Goal: Transaction & Acquisition: Purchase product/service

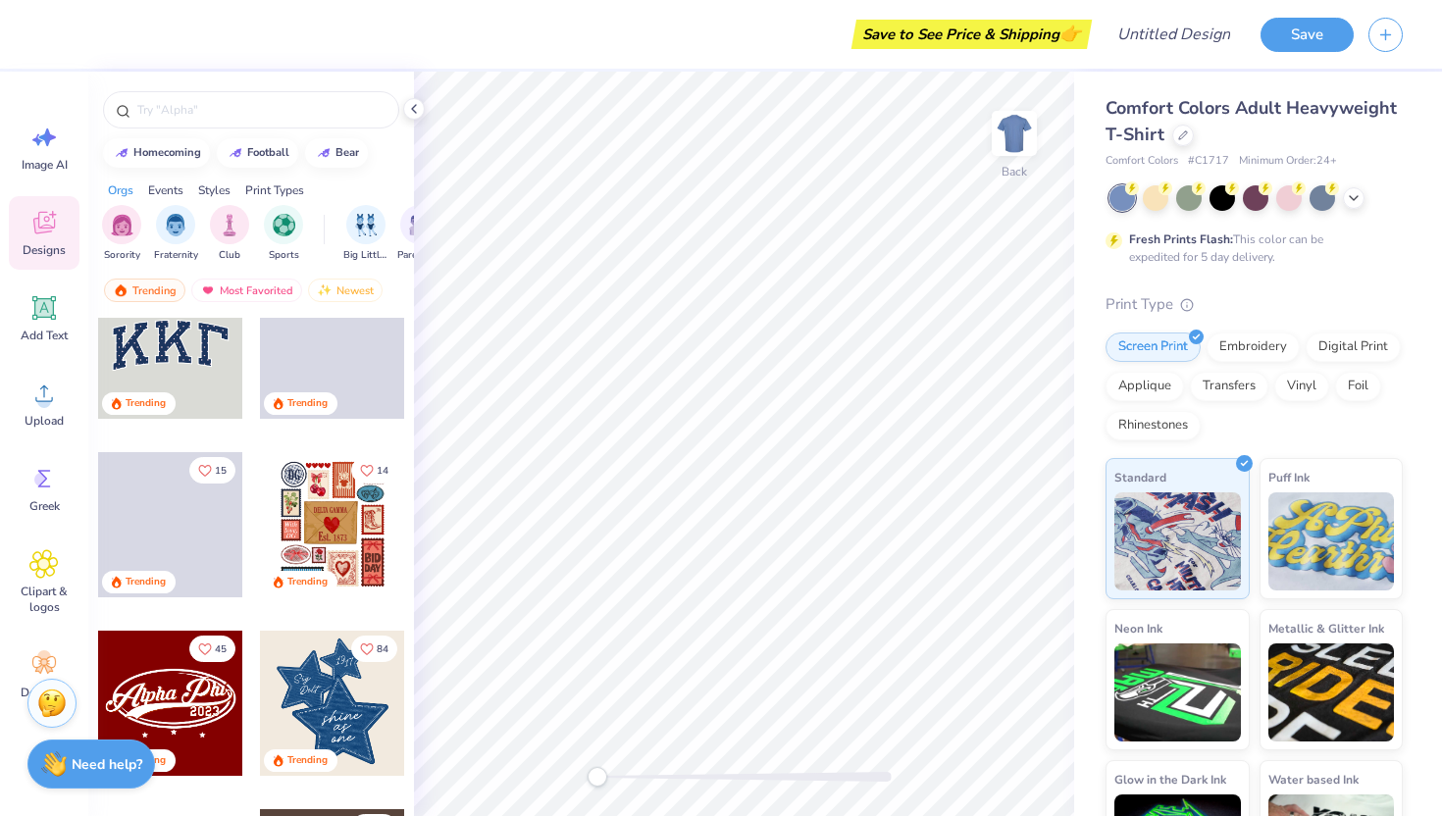
scroll to position [58, 0]
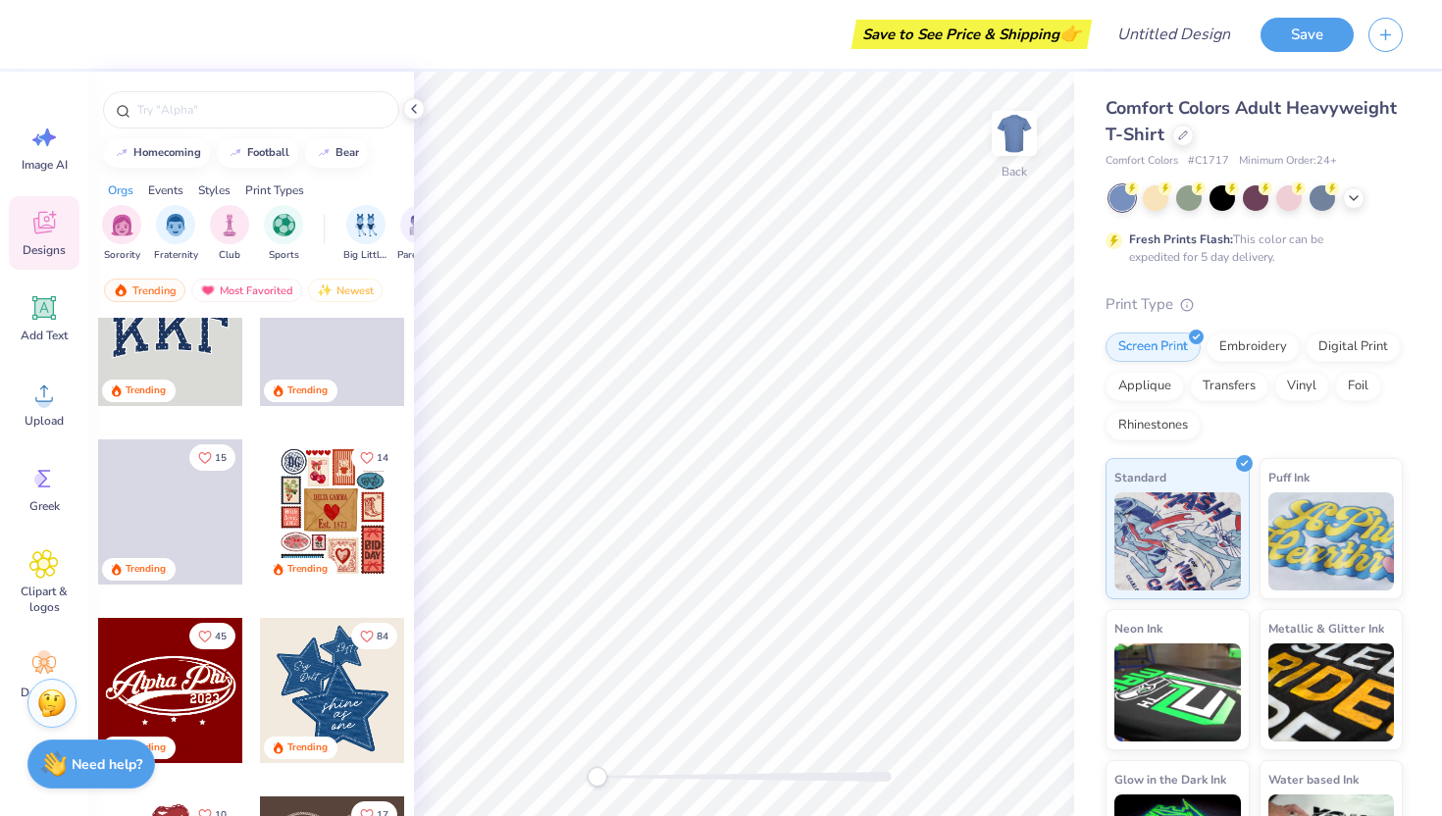
click at [192, 679] on div at bounding box center [170, 690] width 145 height 145
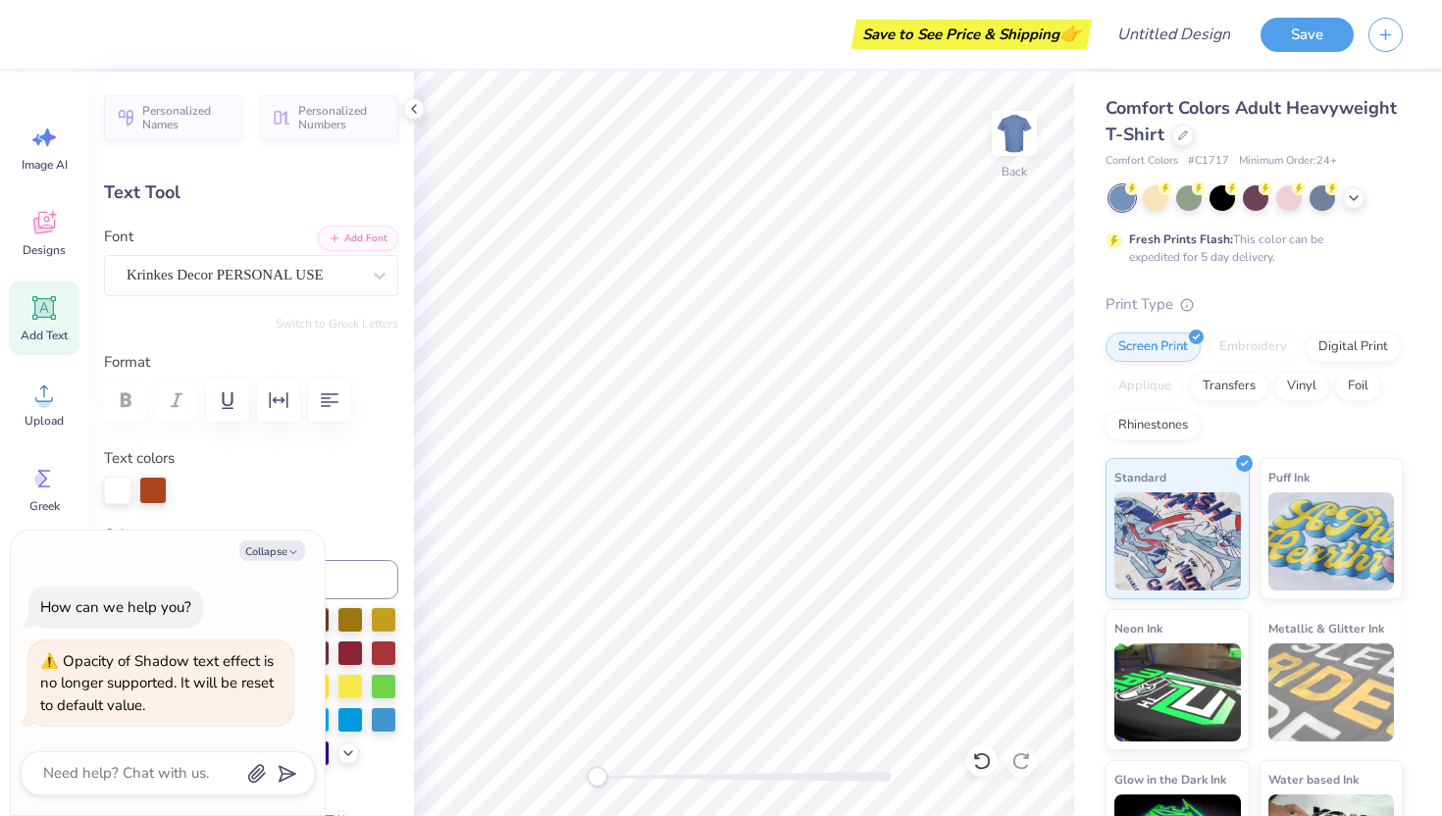
scroll to position [0, 3]
type textarea "x"
type input "0.0"
type textarea "x"
type input "-4.6"
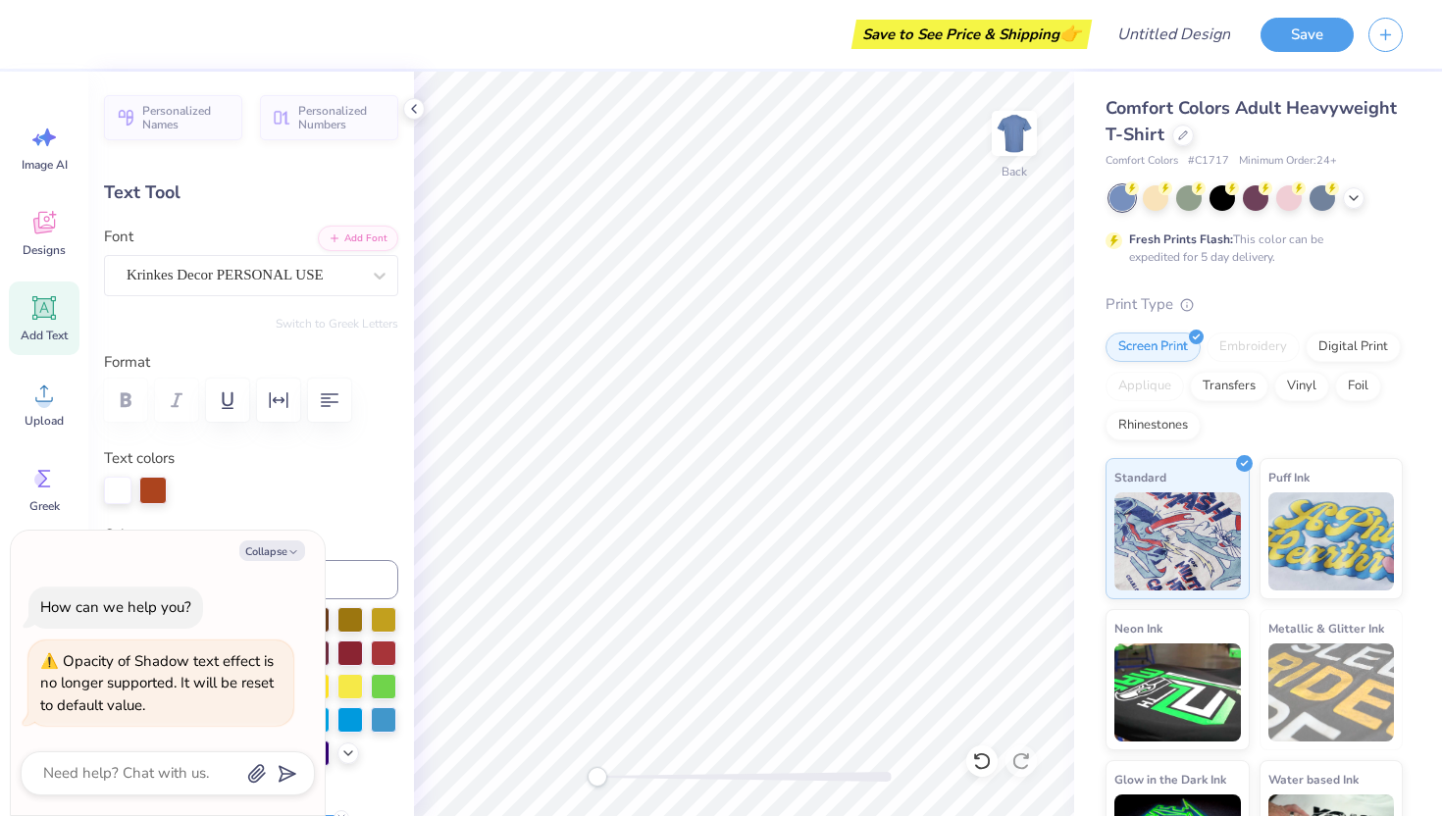
type textarea "x"
type input "0.0"
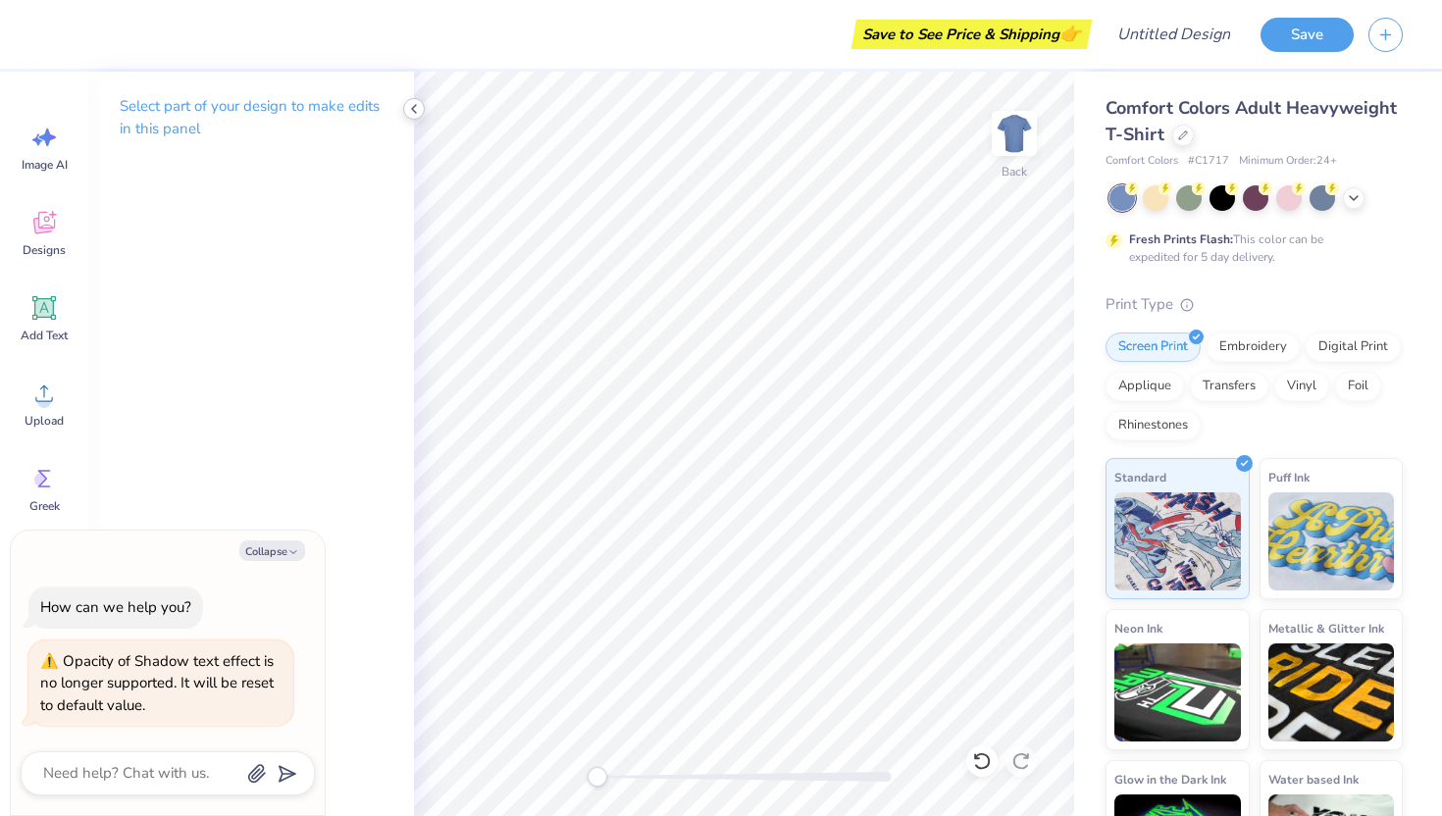
click at [409, 103] on icon at bounding box center [414, 109] width 16 height 16
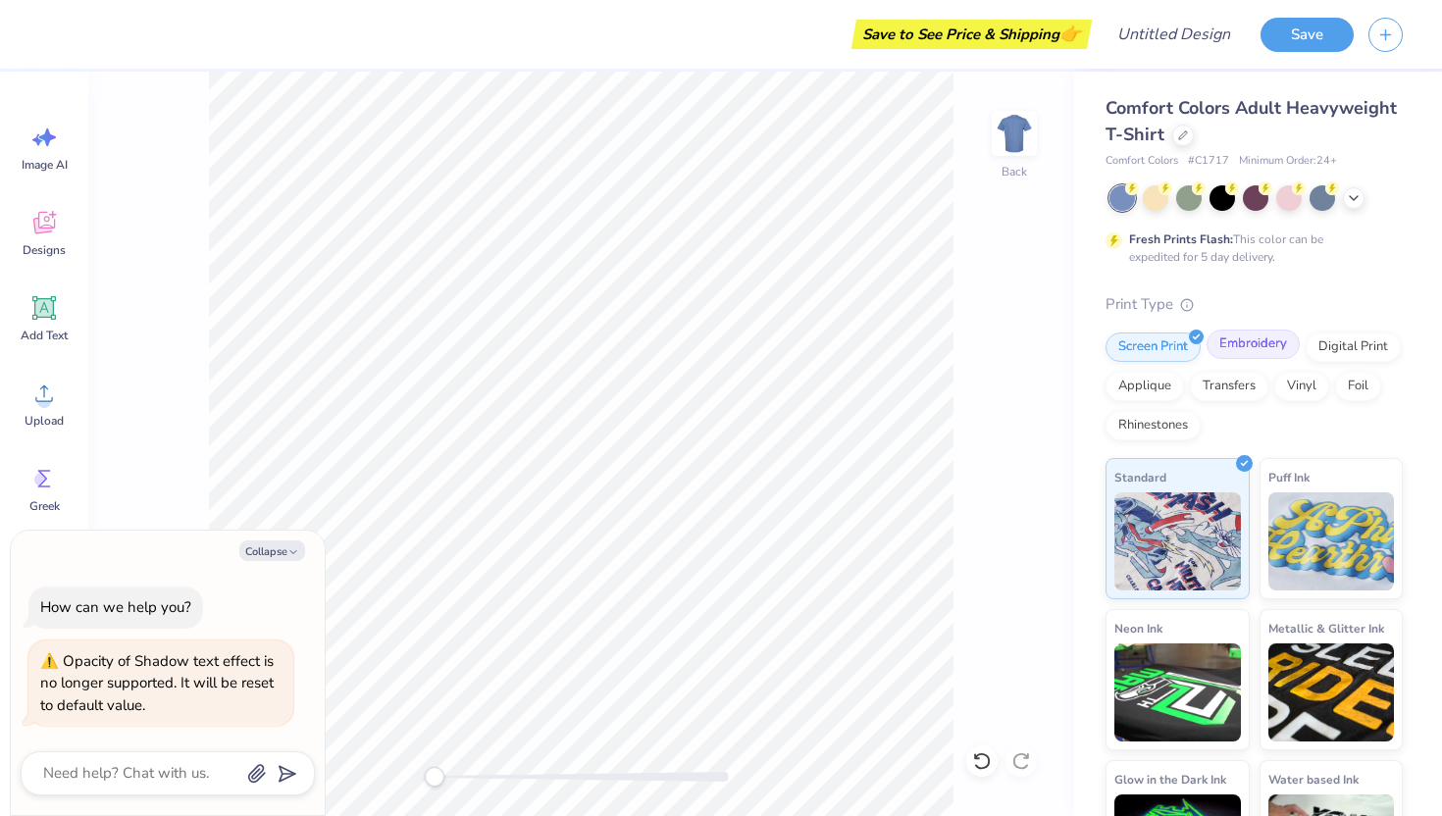
click at [1225, 354] on div "Embroidery" at bounding box center [1252, 344] width 93 height 29
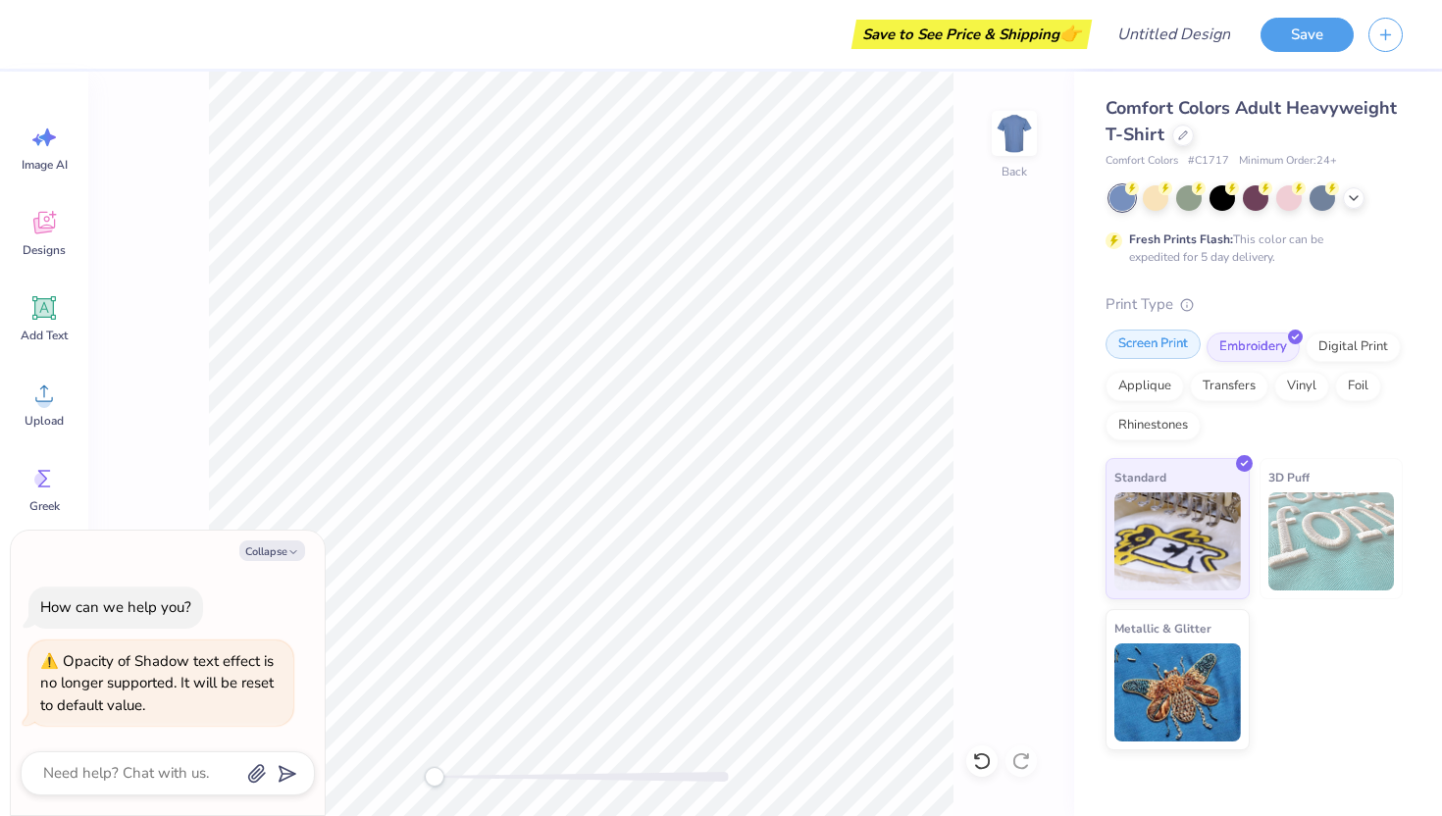
click at [1165, 342] on div "Screen Print" at bounding box center [1152, 344] width 95 height 29
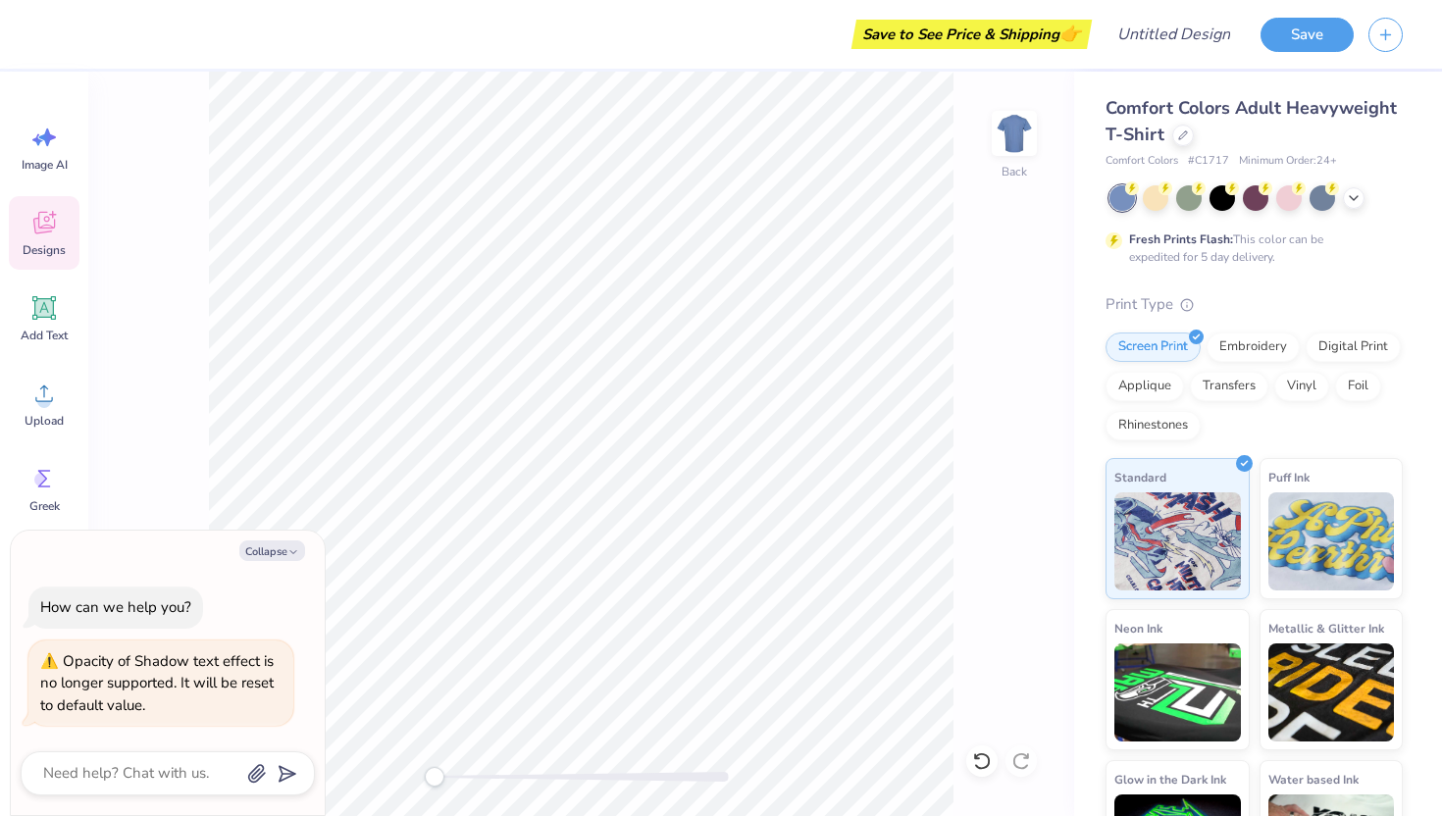
click at [51, 239] on div "Designs" at bounding box center [44, 233] width 71 height 74
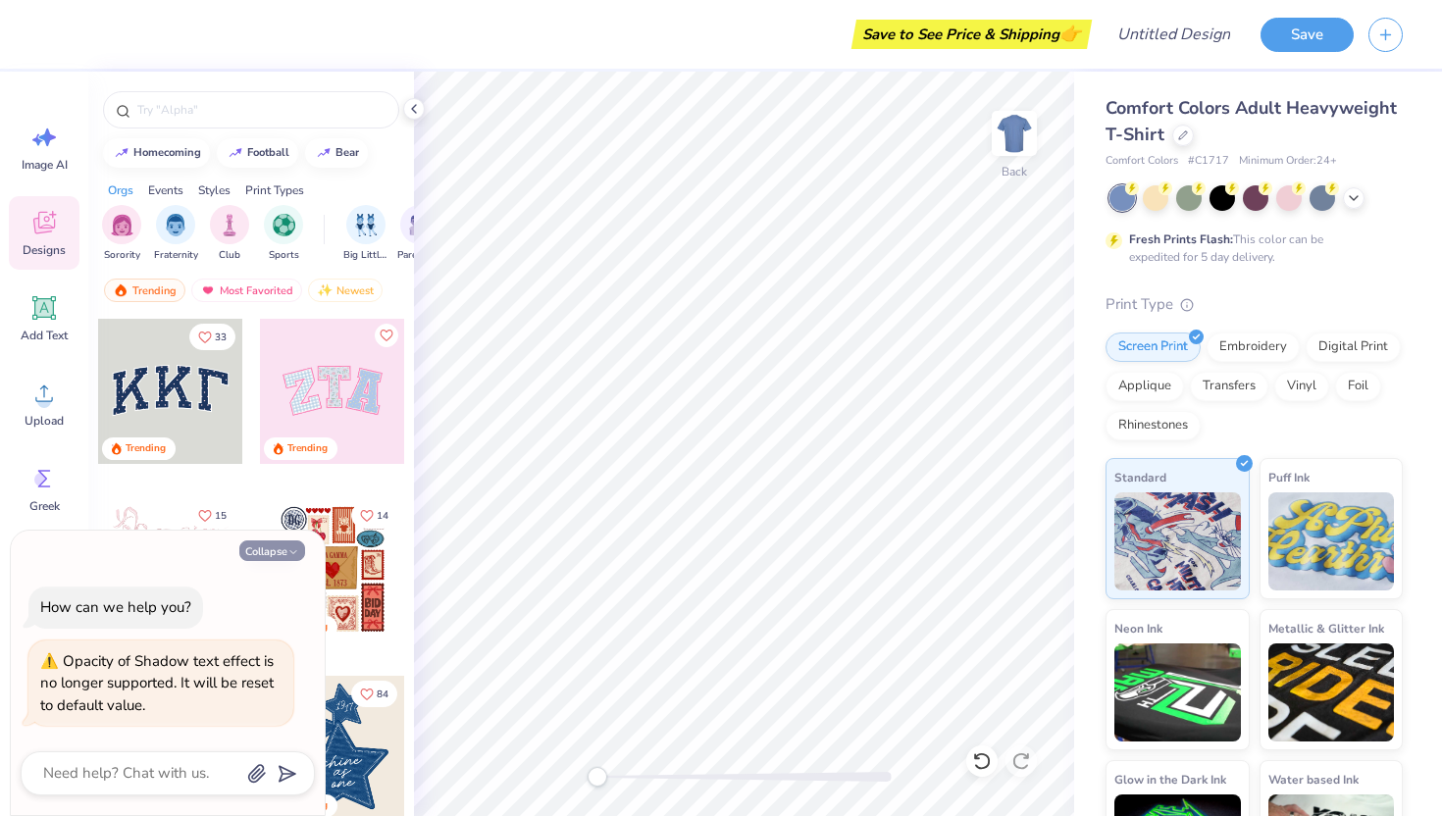
click at [285, 552] on button "Collapse" at bounding box center [272, 550] width 66 height 21
type textarea "x"
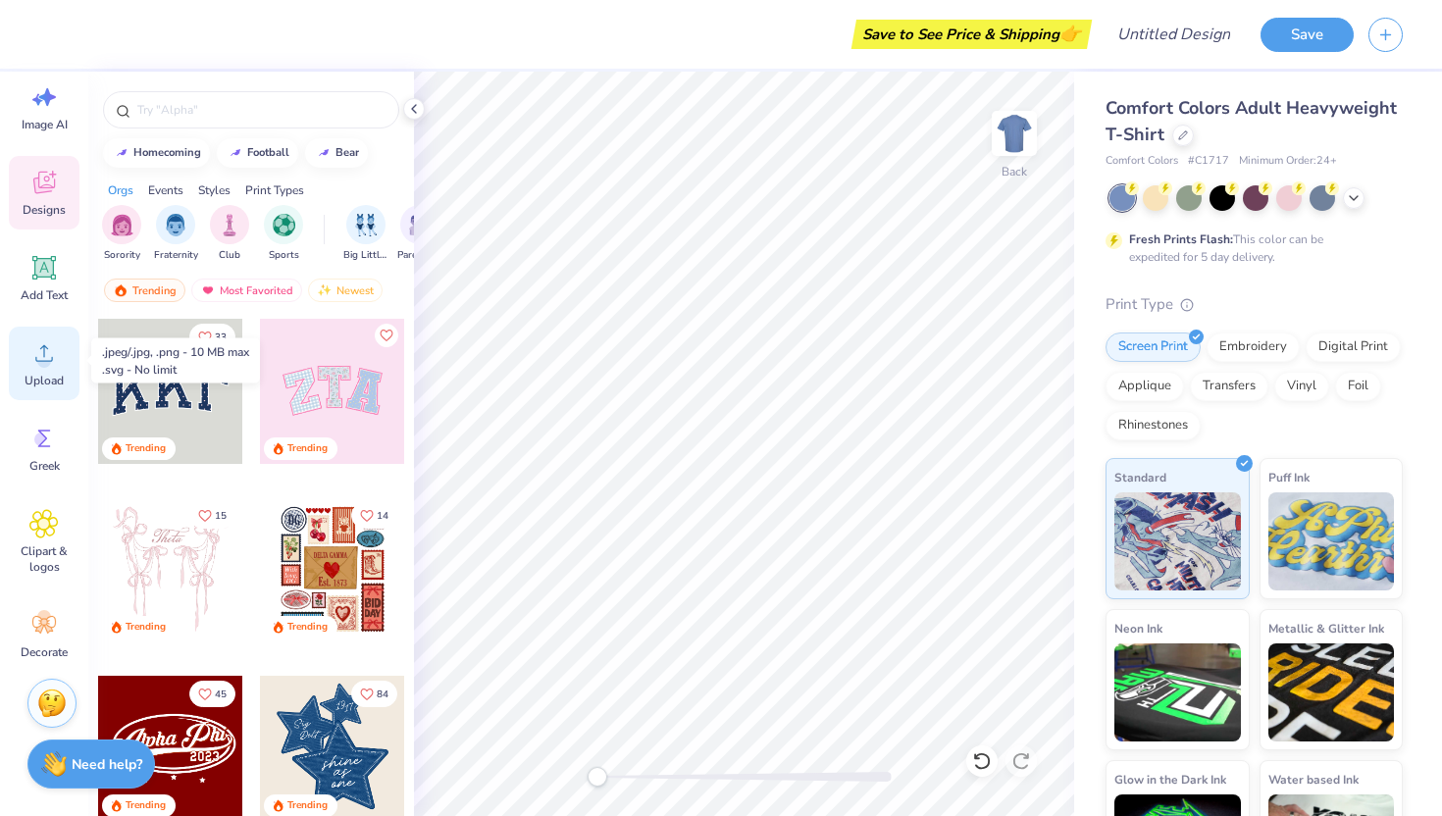
scroll to position [43, 0]
click at [1156, 187] on div at bounding box center [1156, 196] width 26 height 26
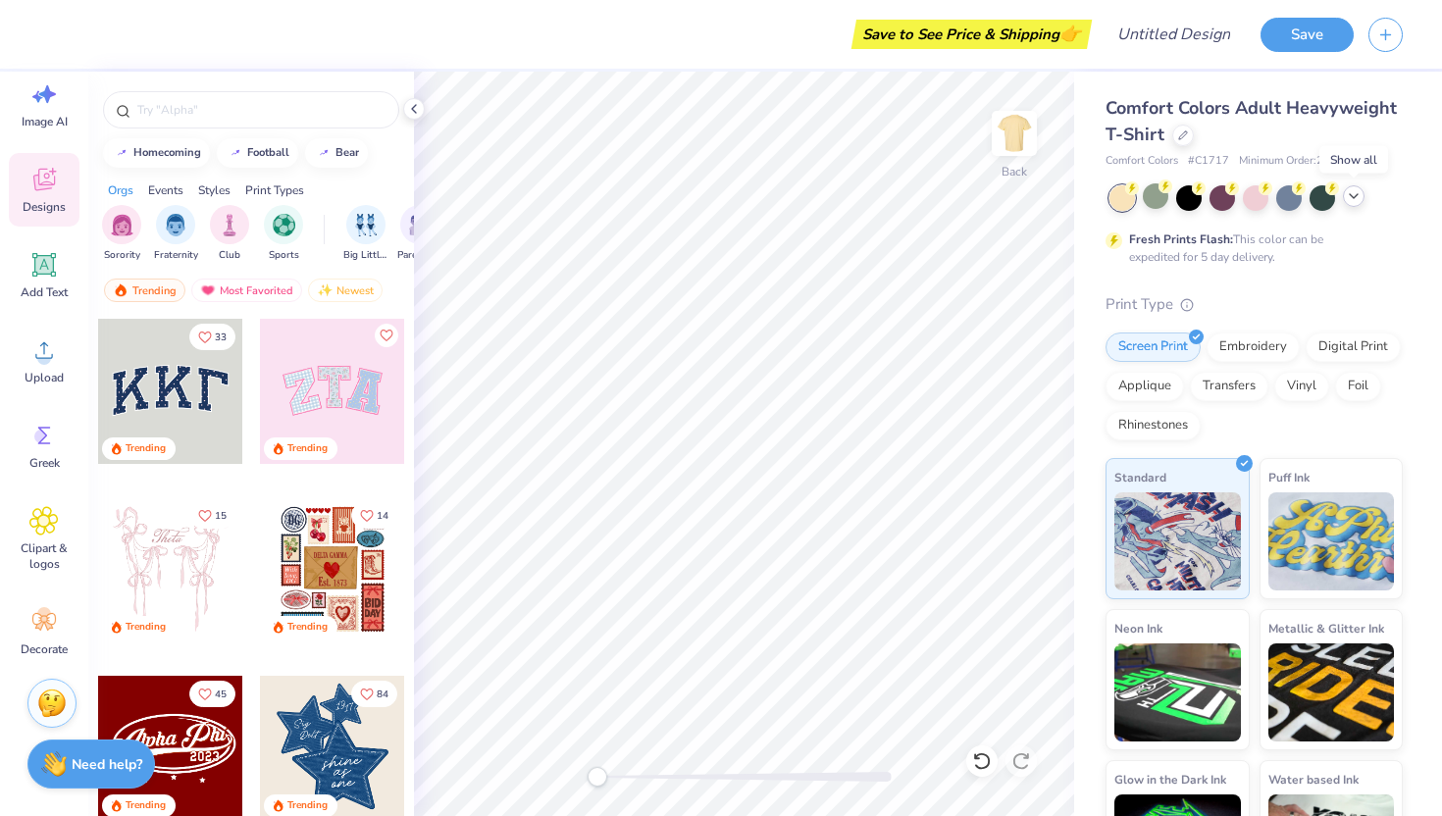
click at [1358, 202] on icon at bounding box center [1354, 196] width 16 height 16
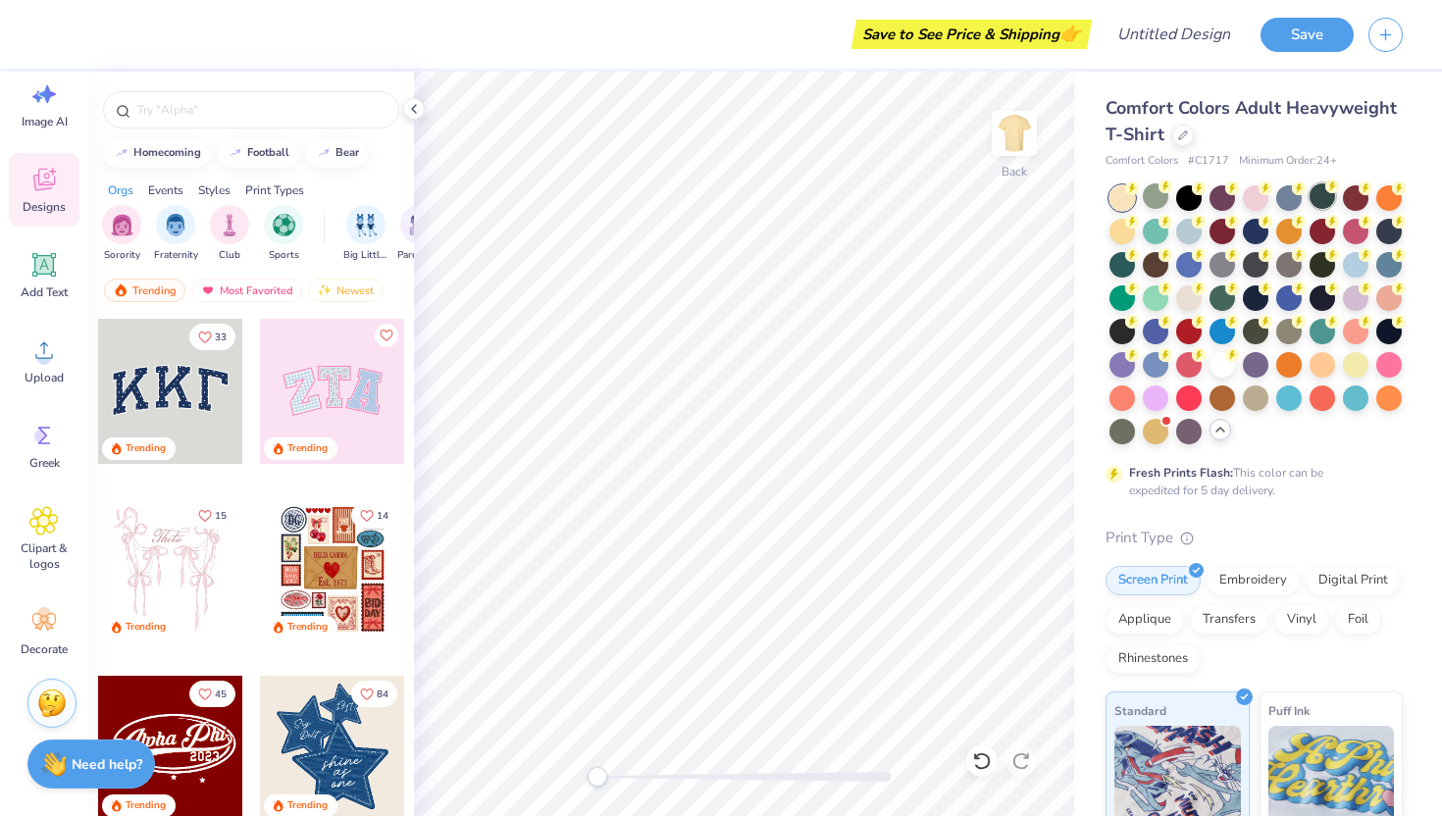
click at [1321, 197] on div at bounding box center [1322, 196] width 26 height 26
click at [1153, 203] on div at bounding box center [1156, 196] width 26 height 26
click at [1261, 391] on div at bounding box center [1256, 397] width 26 height 26
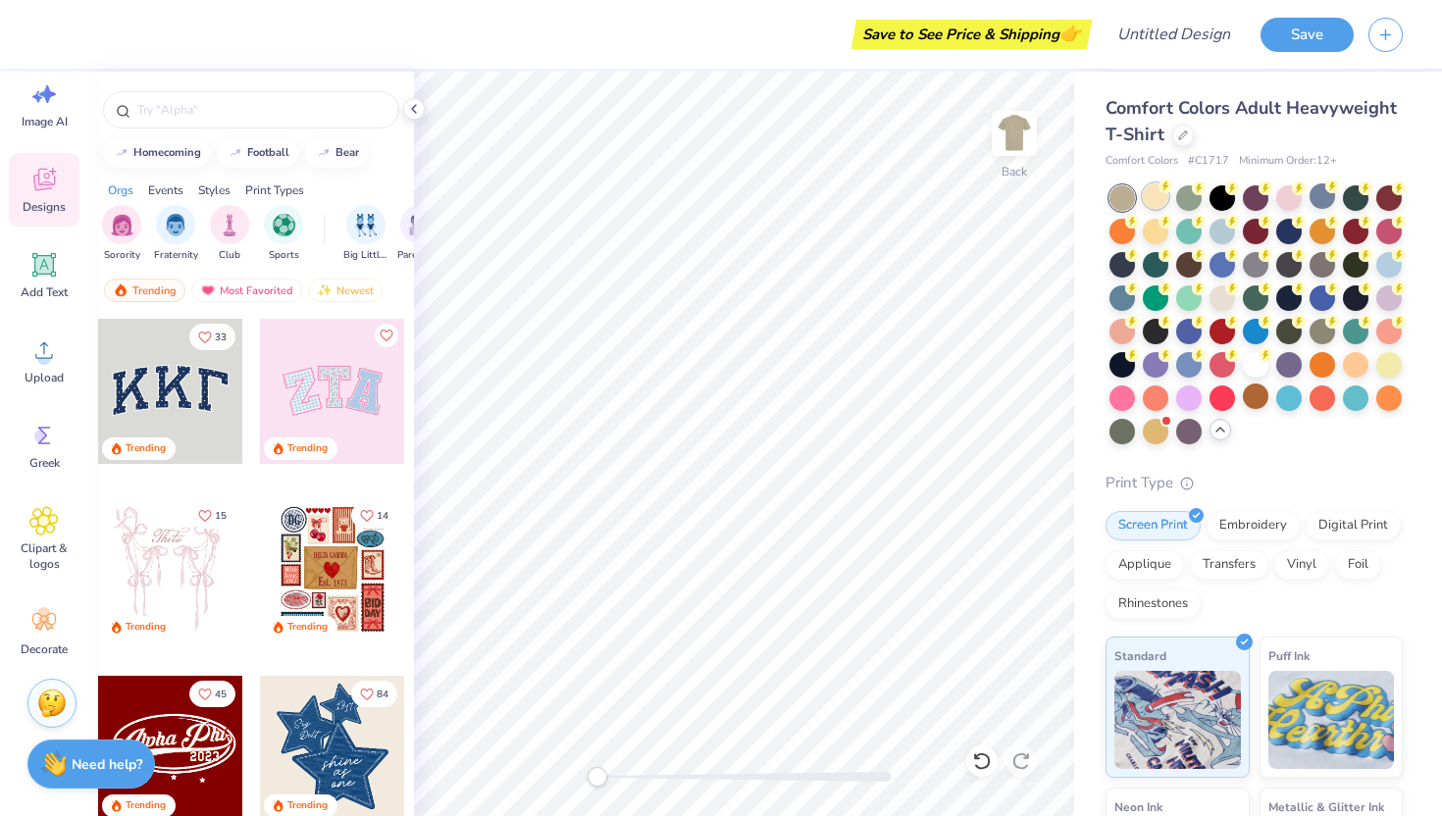
click at [1154, 195] on div at bounding box center [1156, 196] width 26 height 26
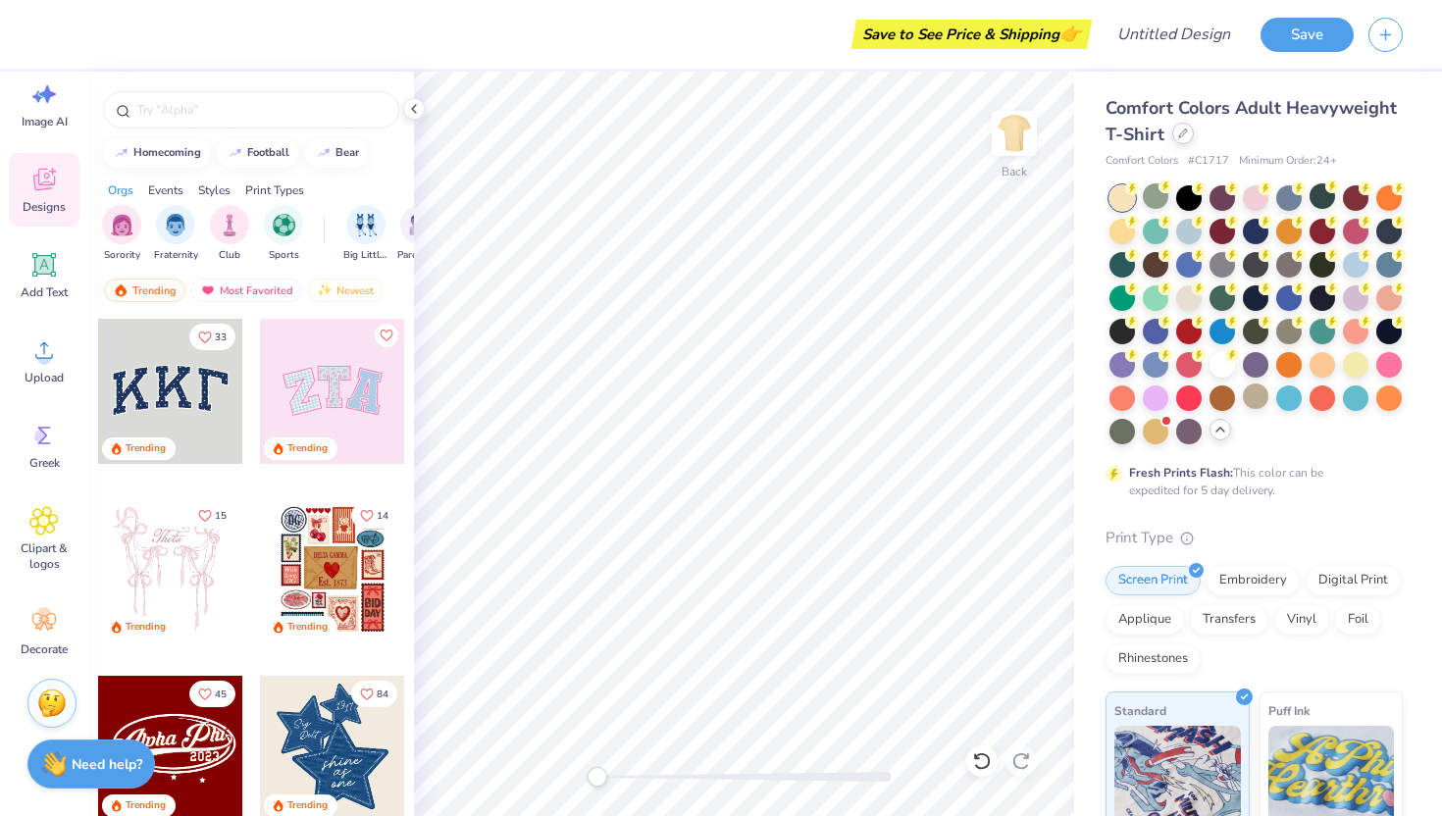
click at [1182, 138] on div at bounding box center [1183, 134] width 22 height 22
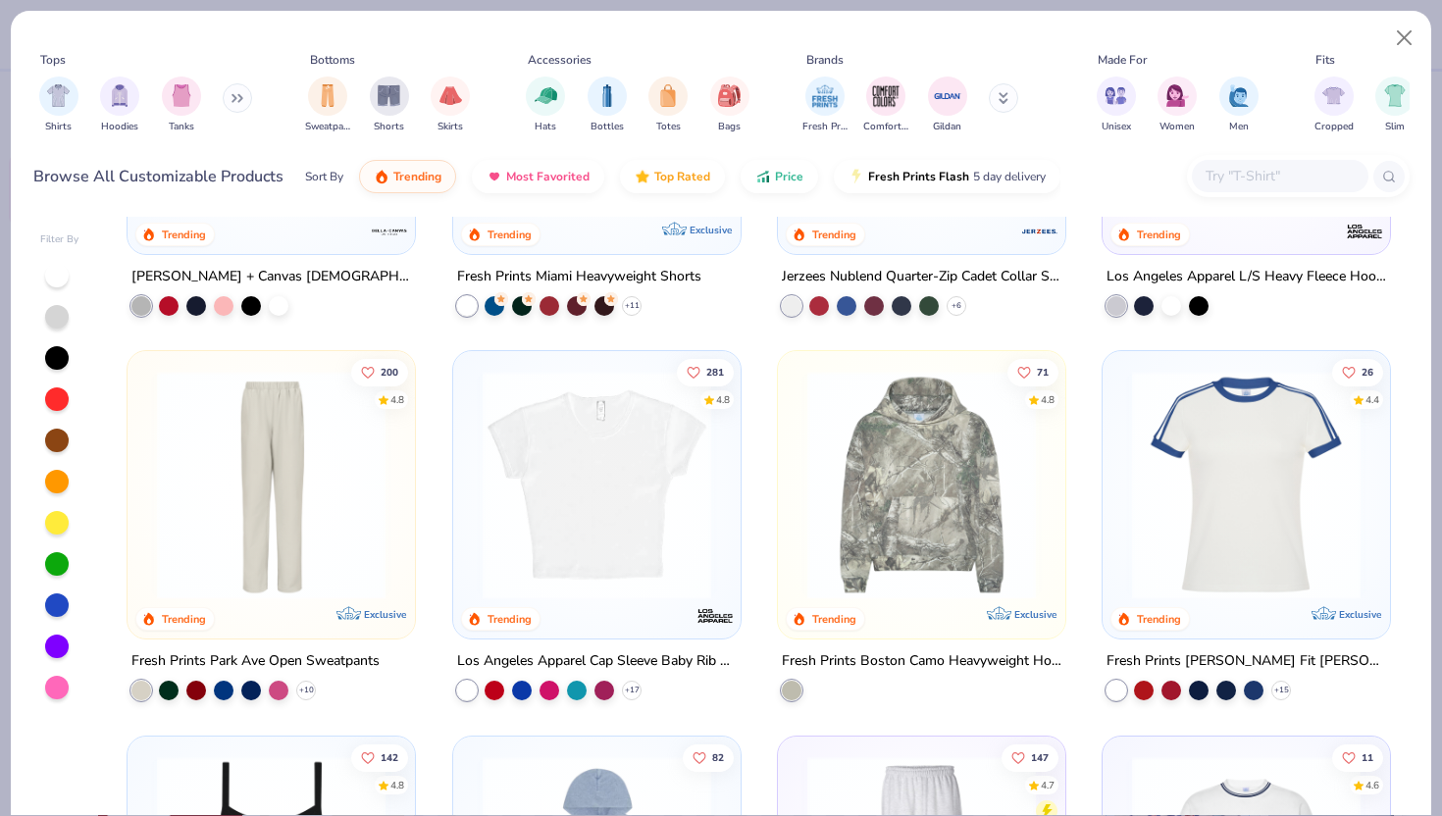
scroll to position [1752, 0]
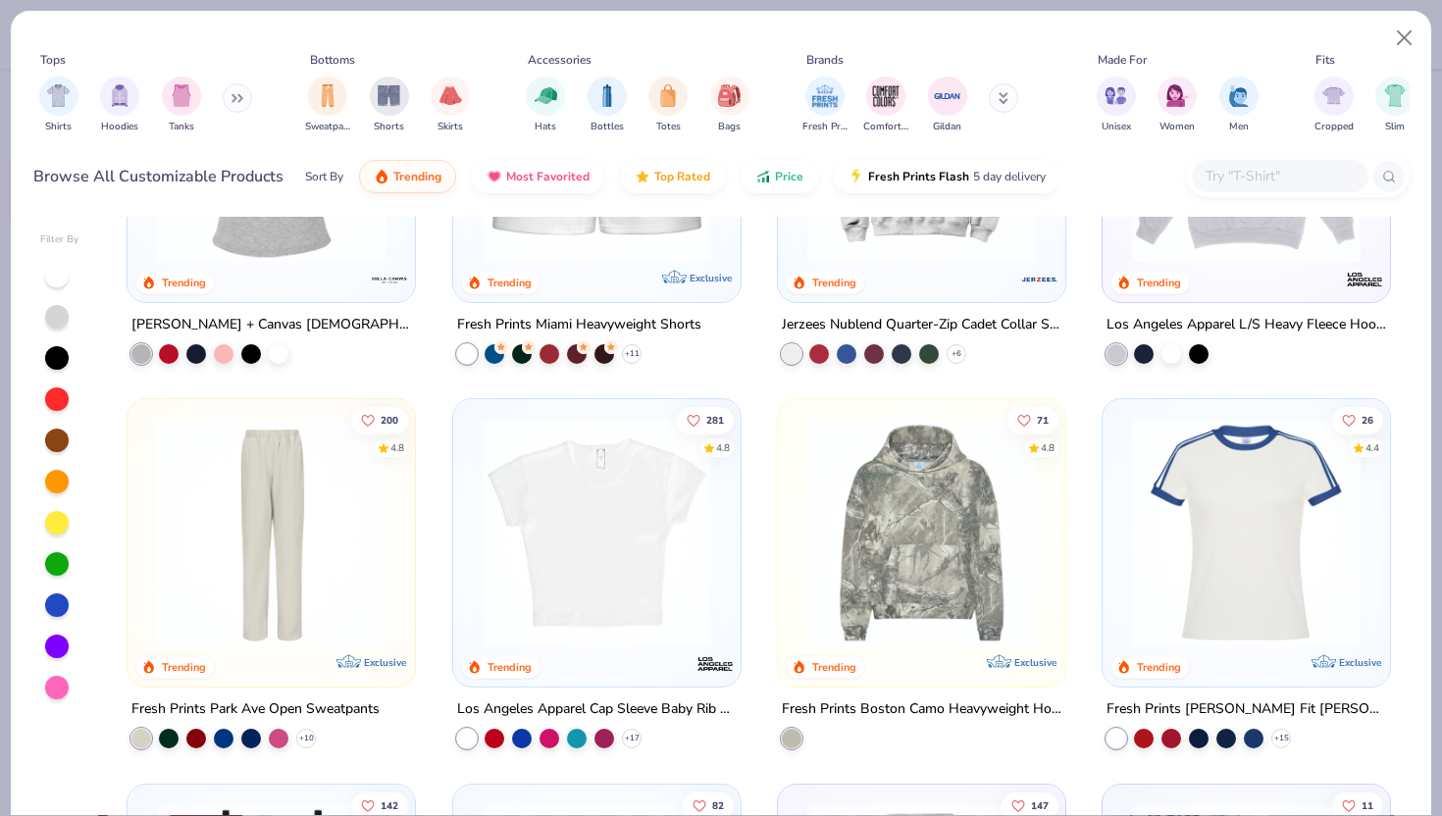
click at [558, 492] on img at bounding box center [597, 533] width 248 height 229
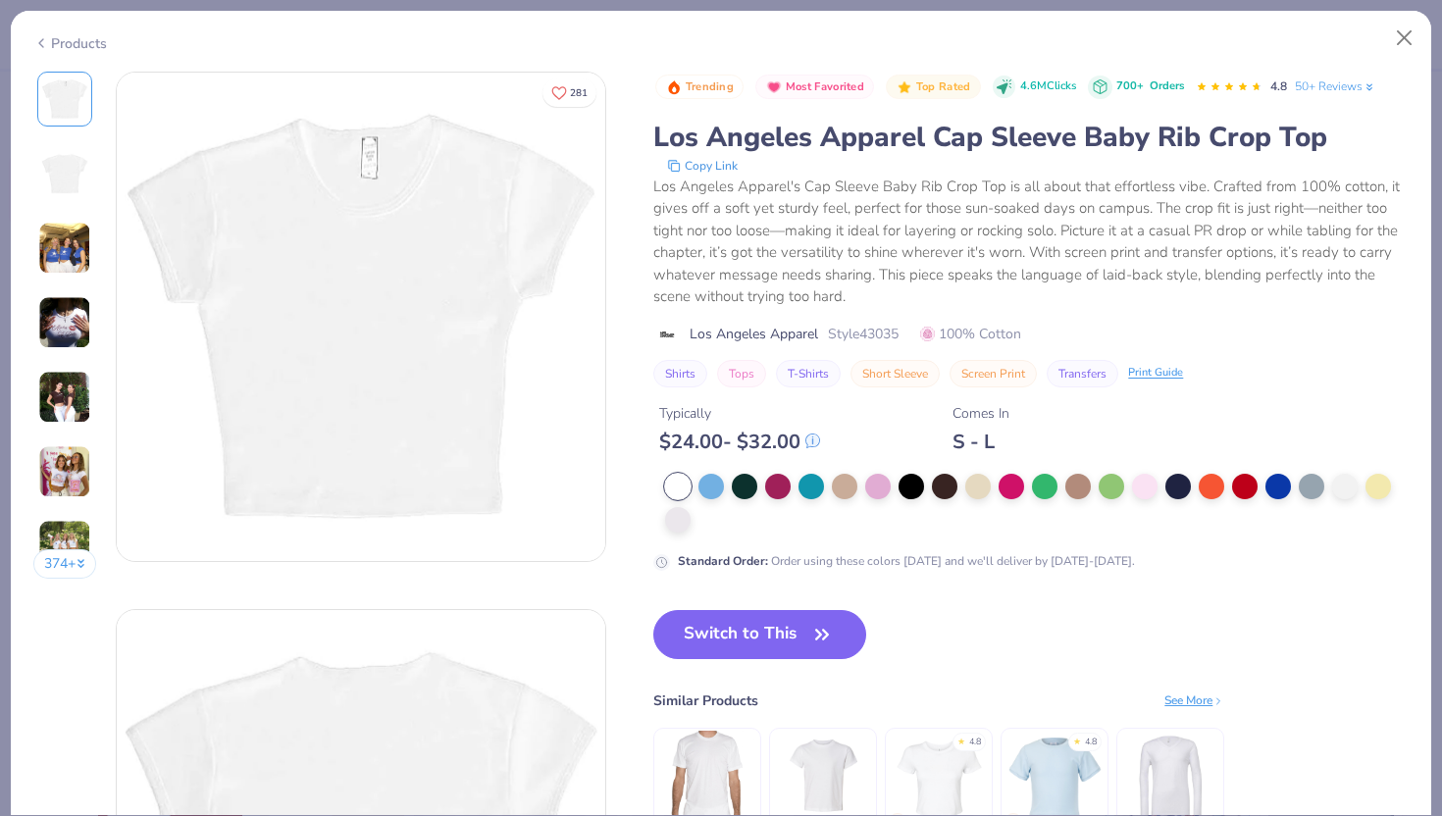
click at [759, 659] on div "Switch to This Similar Products See More ★ 4.8 ★ 4.8" at bounding box center [938, 742] width 571 height 265
click at [78, 238] on img at bounding box center [64, 248] width 53 height 53
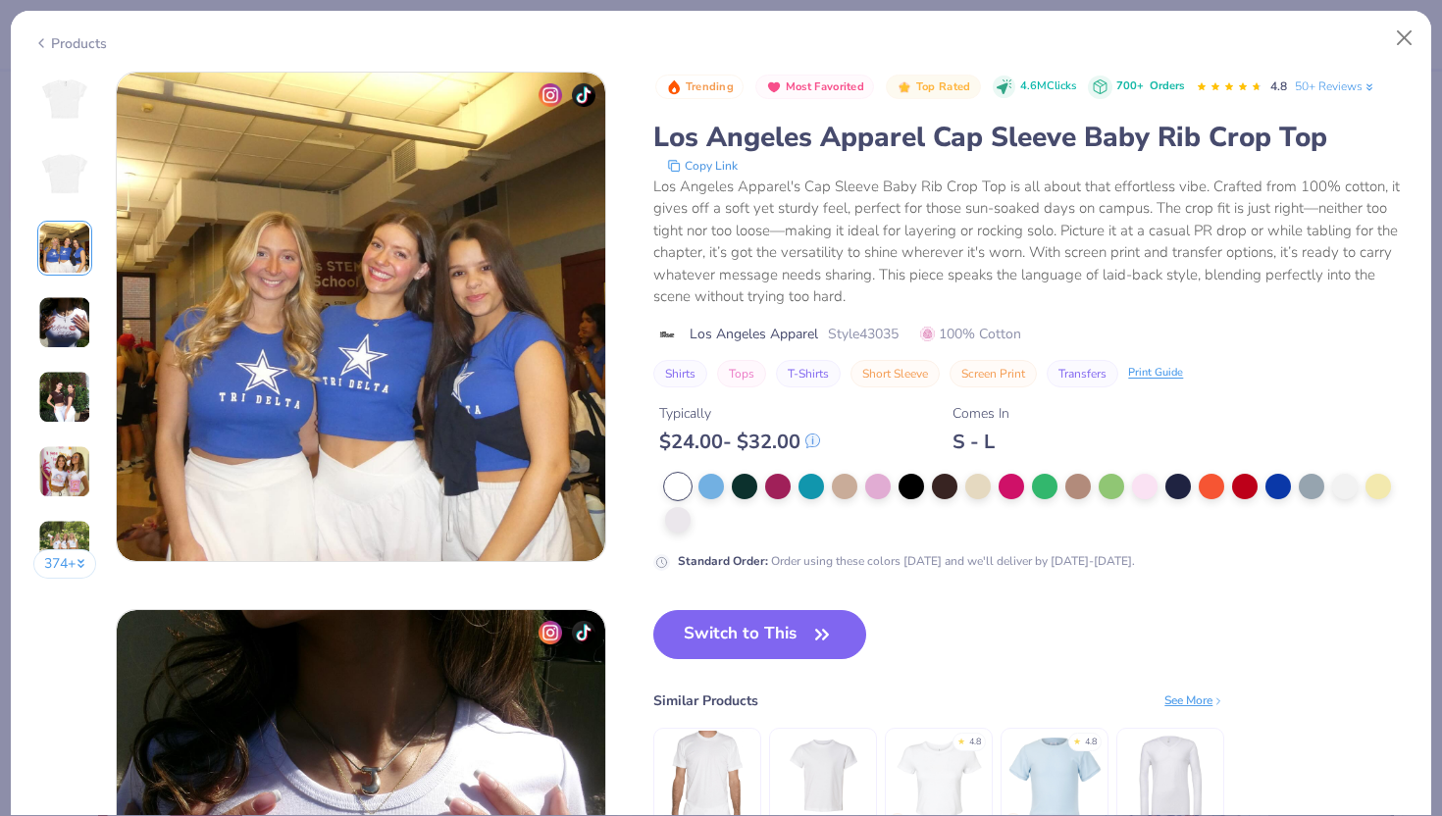
click at [67, 317] on img at bounding box center [64, 322] width 53 height 53
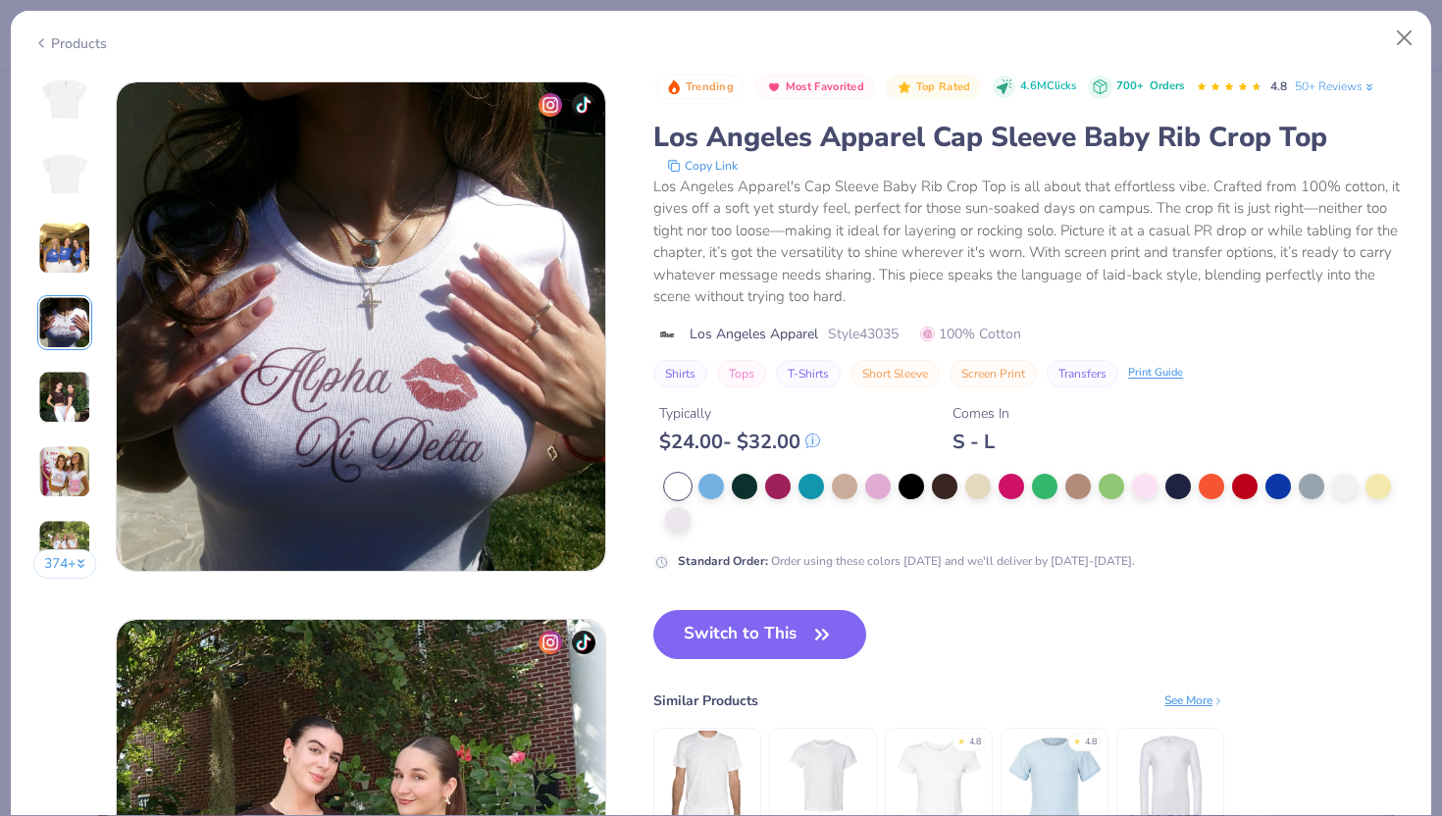
scroll to position [1612, 0]
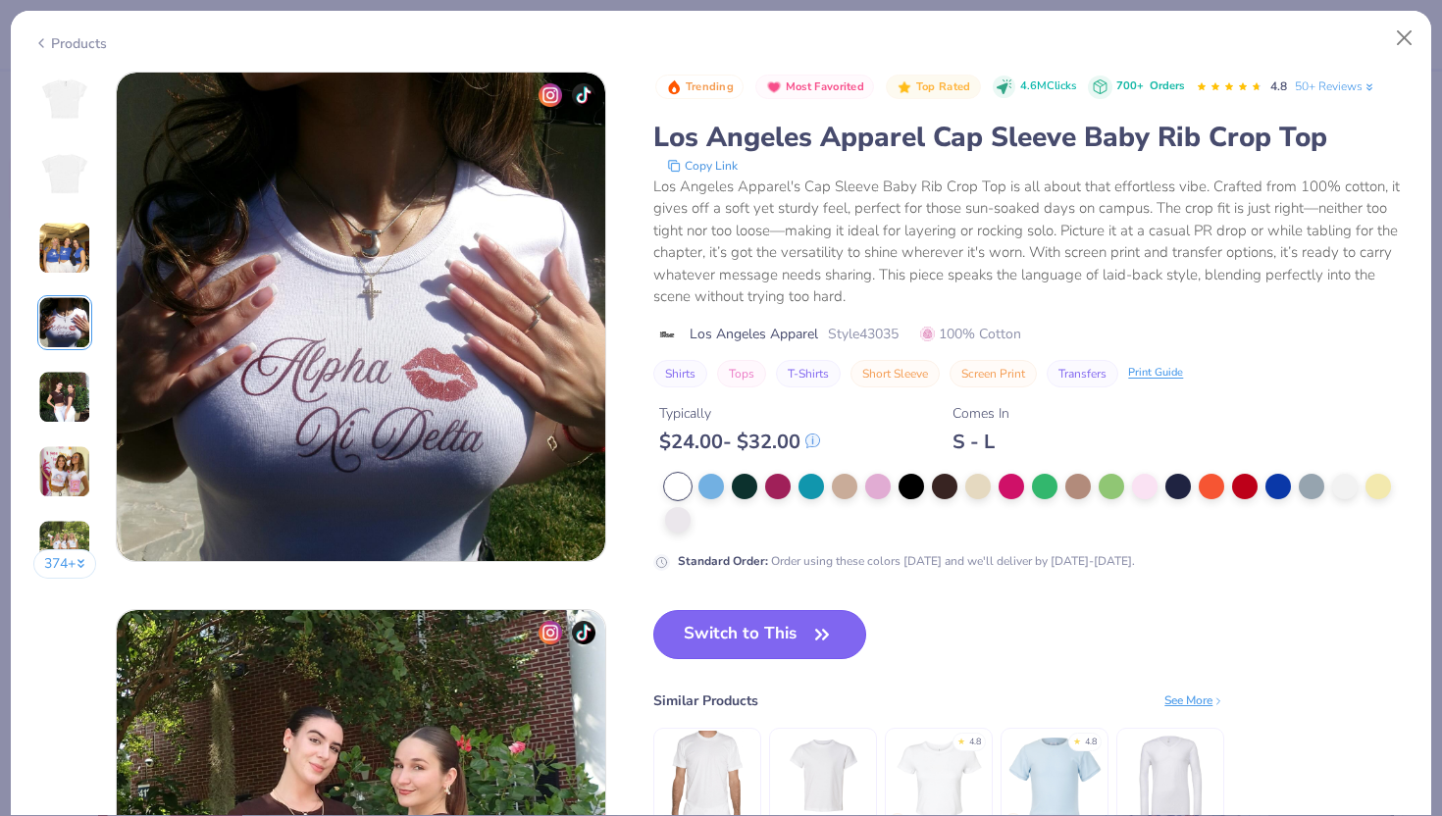
click at [805, 640] on button "Switch to This" at bounding box center [759, 634] width 213 height 49
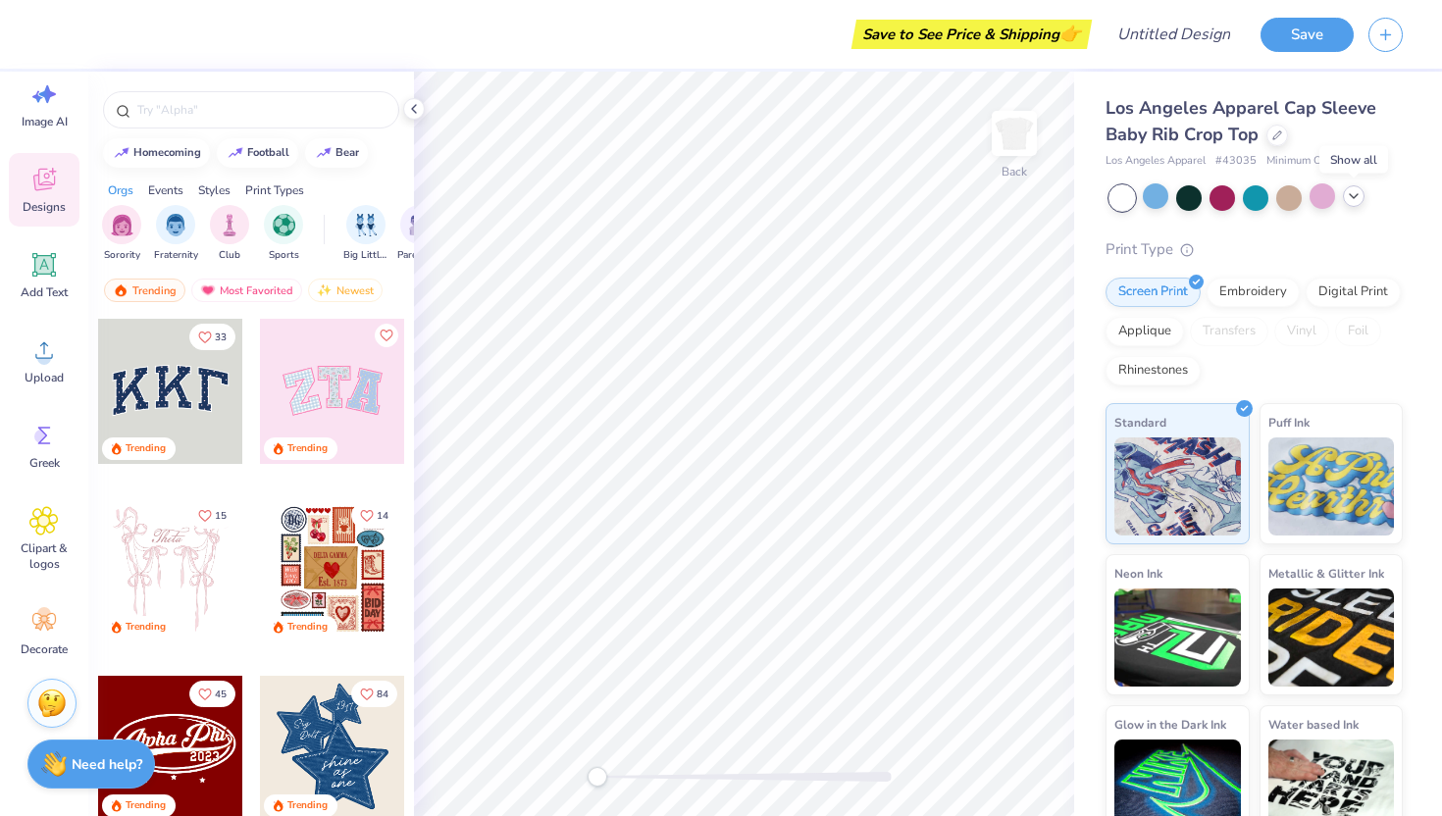
click at [1357, 194] on icon at bounding box center [1354, 196] width 16 height 16
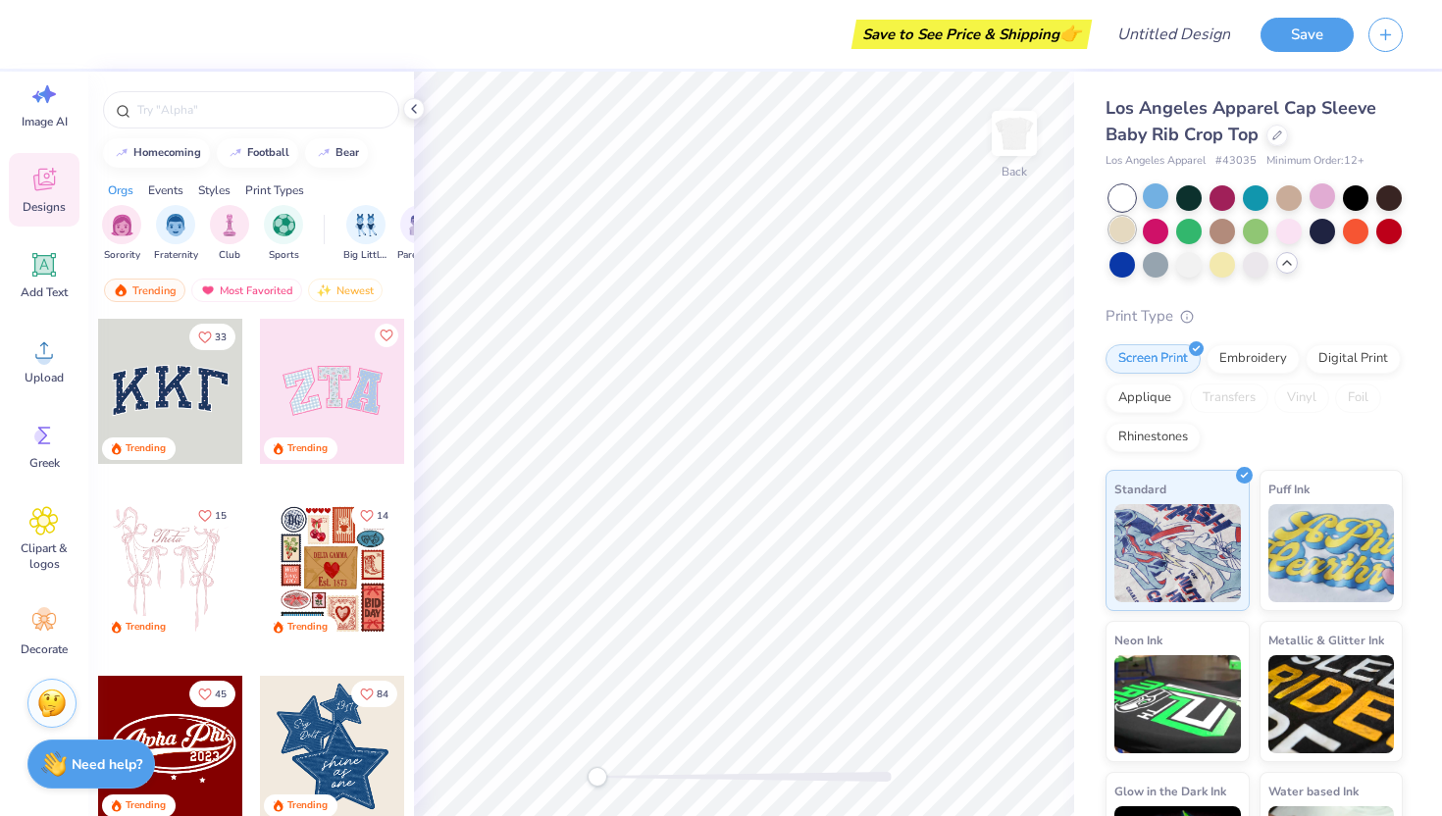
click at [1128, 230] on div at bounding box center [1122, 230] width 26 height 26
click at [1253, 263] on div at bounding box center [1256, 263] width 26 height 26
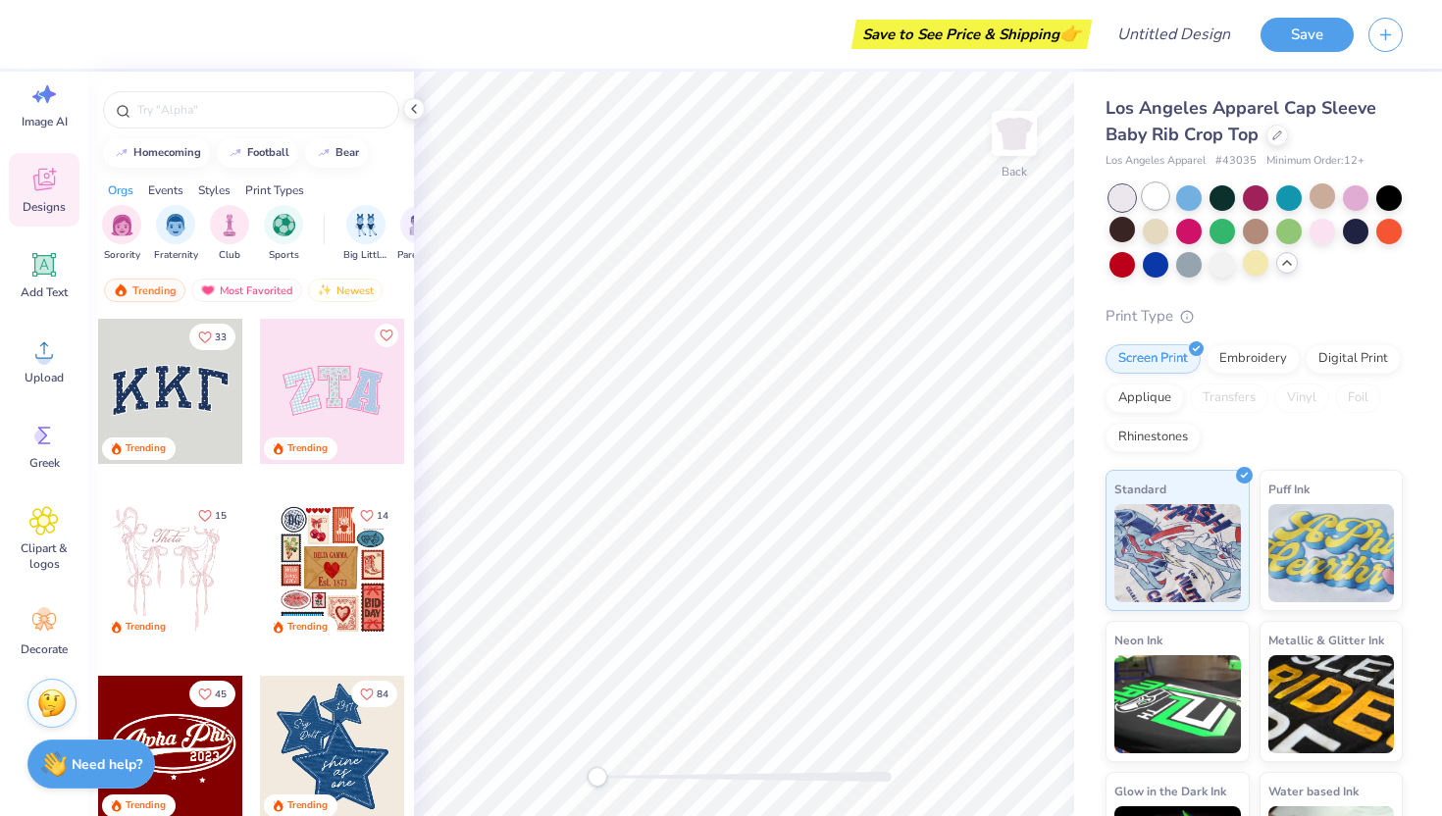
click at [1155, 195] on div at bounding box center [1156, 196] width 26 height 26
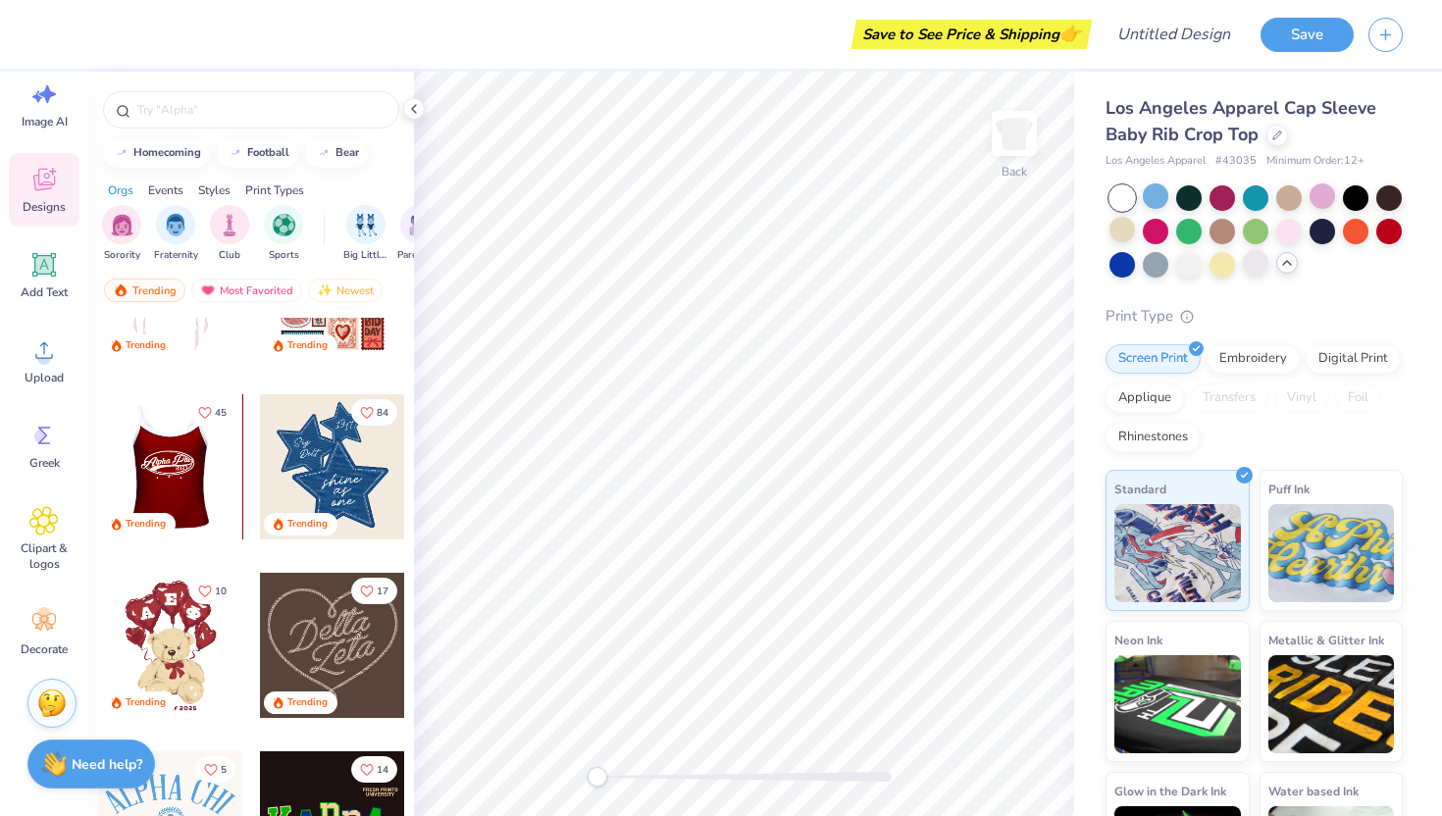
scroll to position [323, 0]
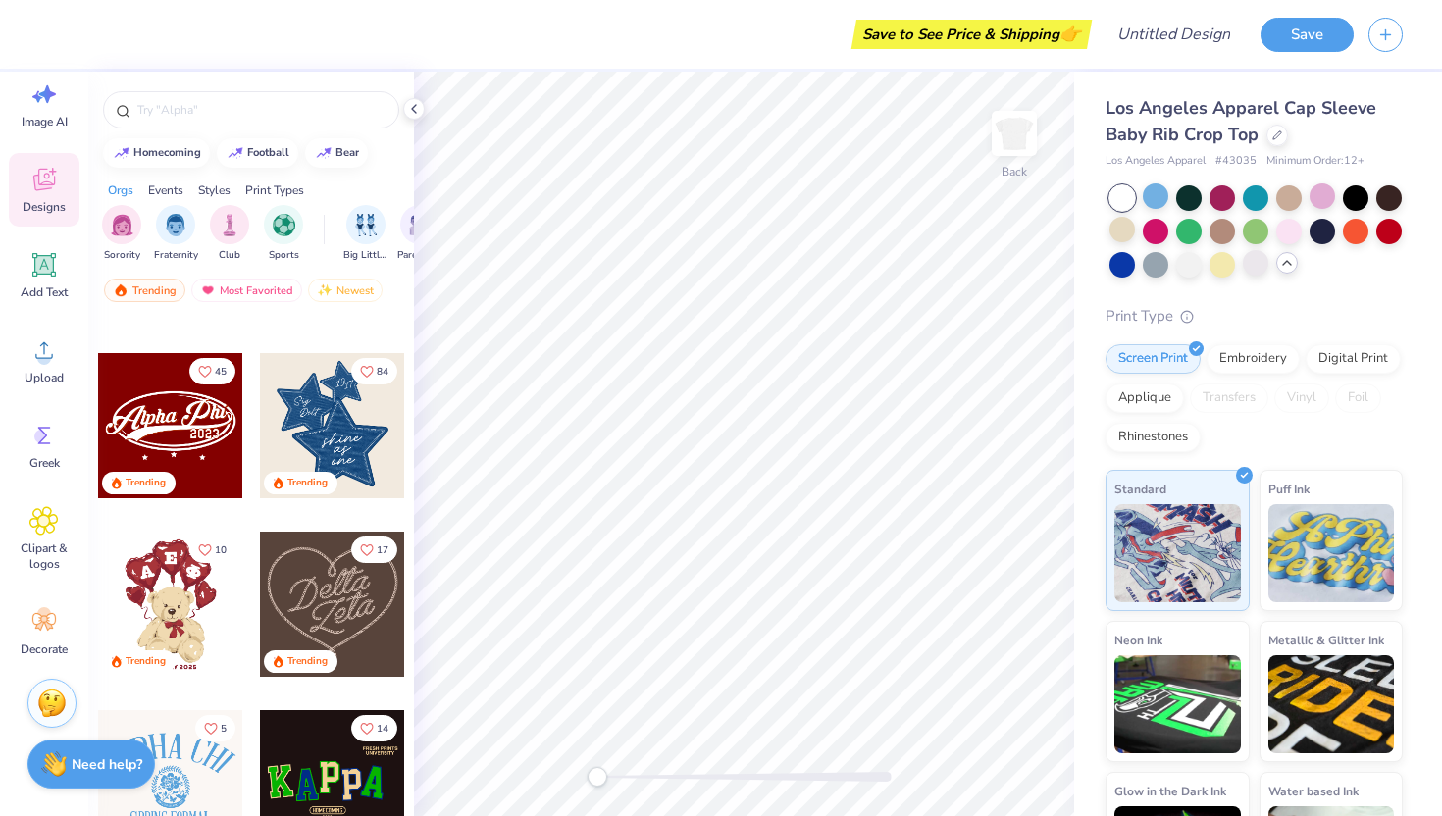
click at [337, 579] on div at bounding box center [332, 604] width 145 height 145
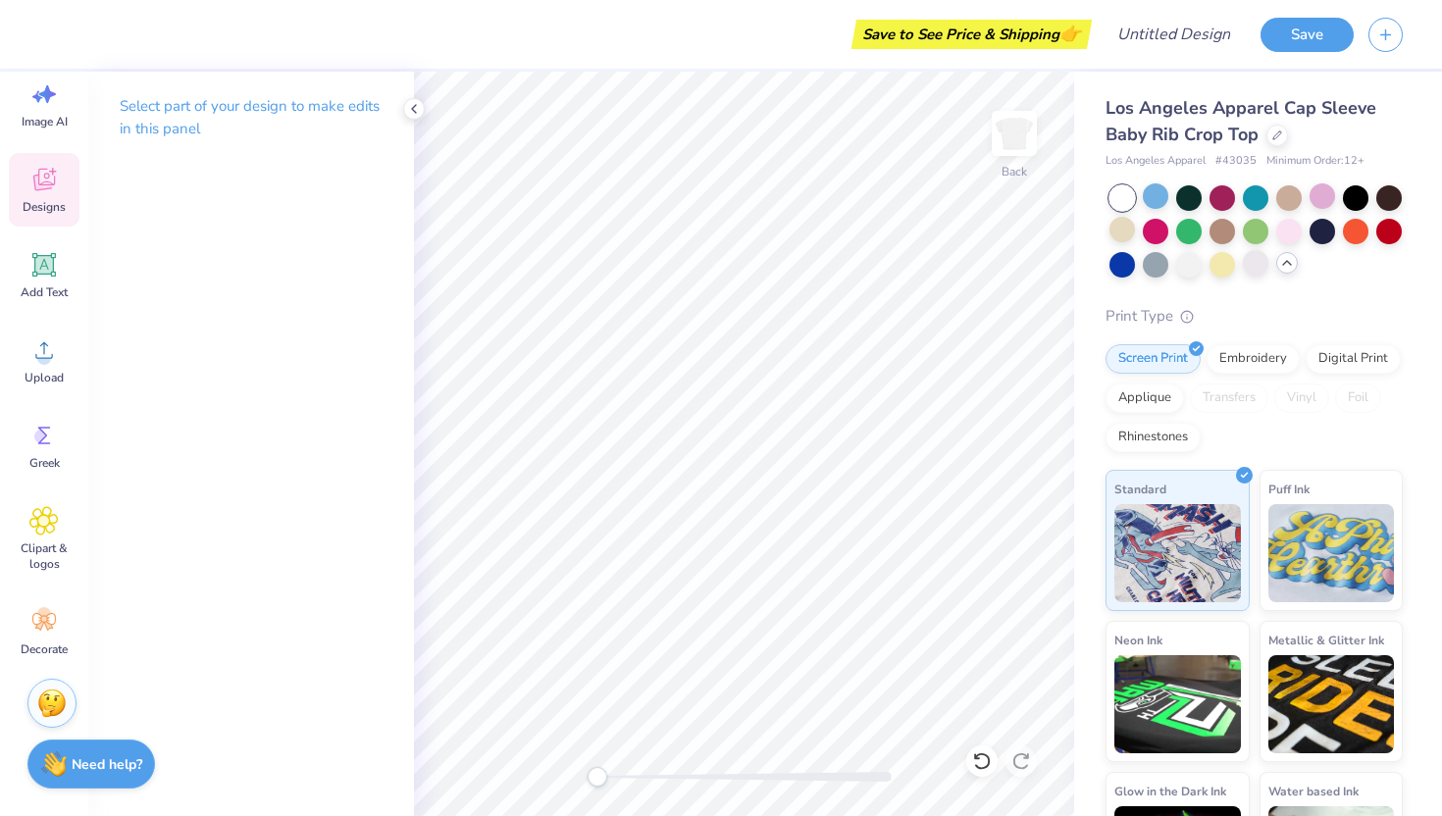
click at [40, 177] on icon at bounding box center [43, 179] width 29 height 29
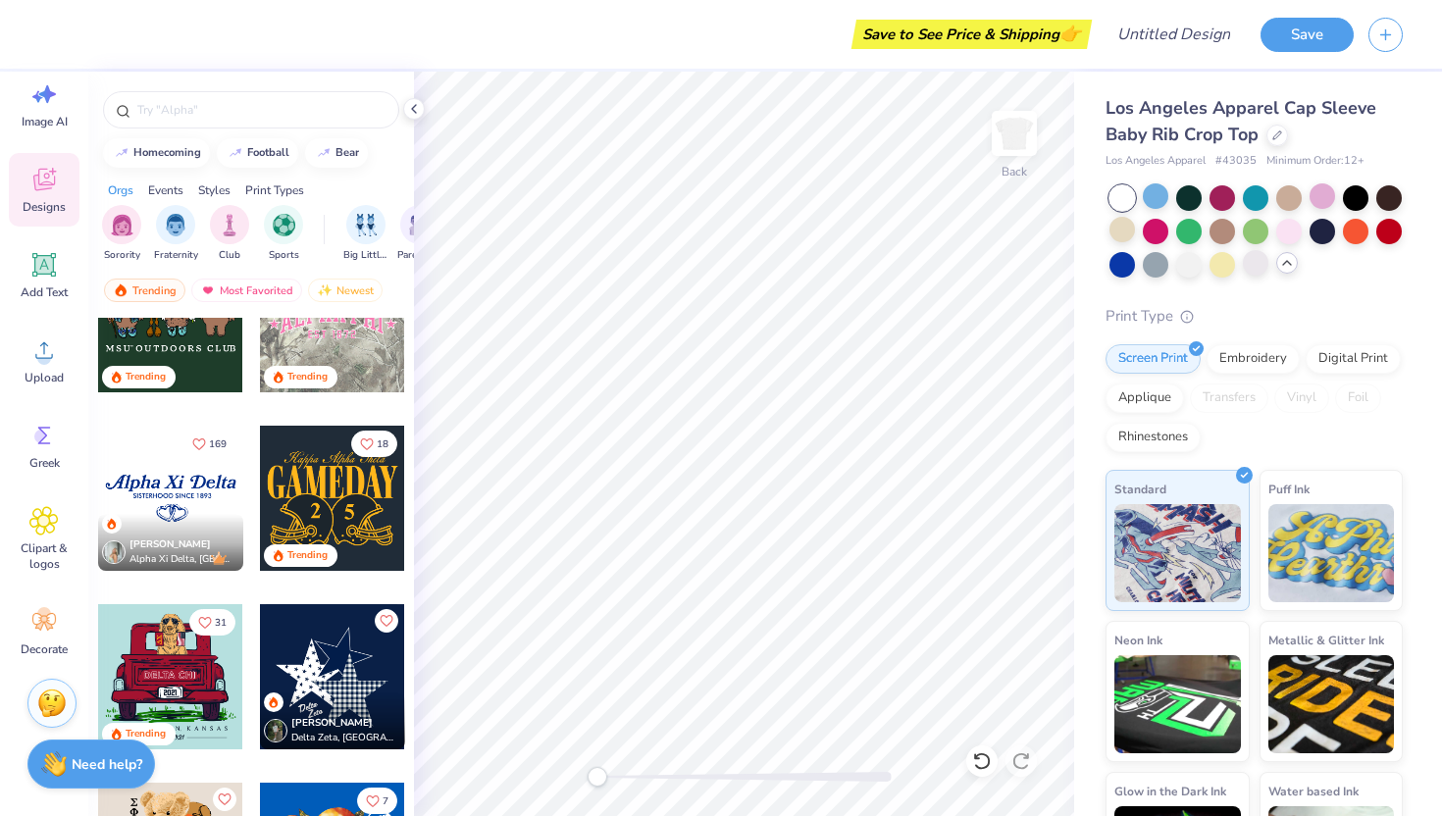
scroll to position [1616, 0]
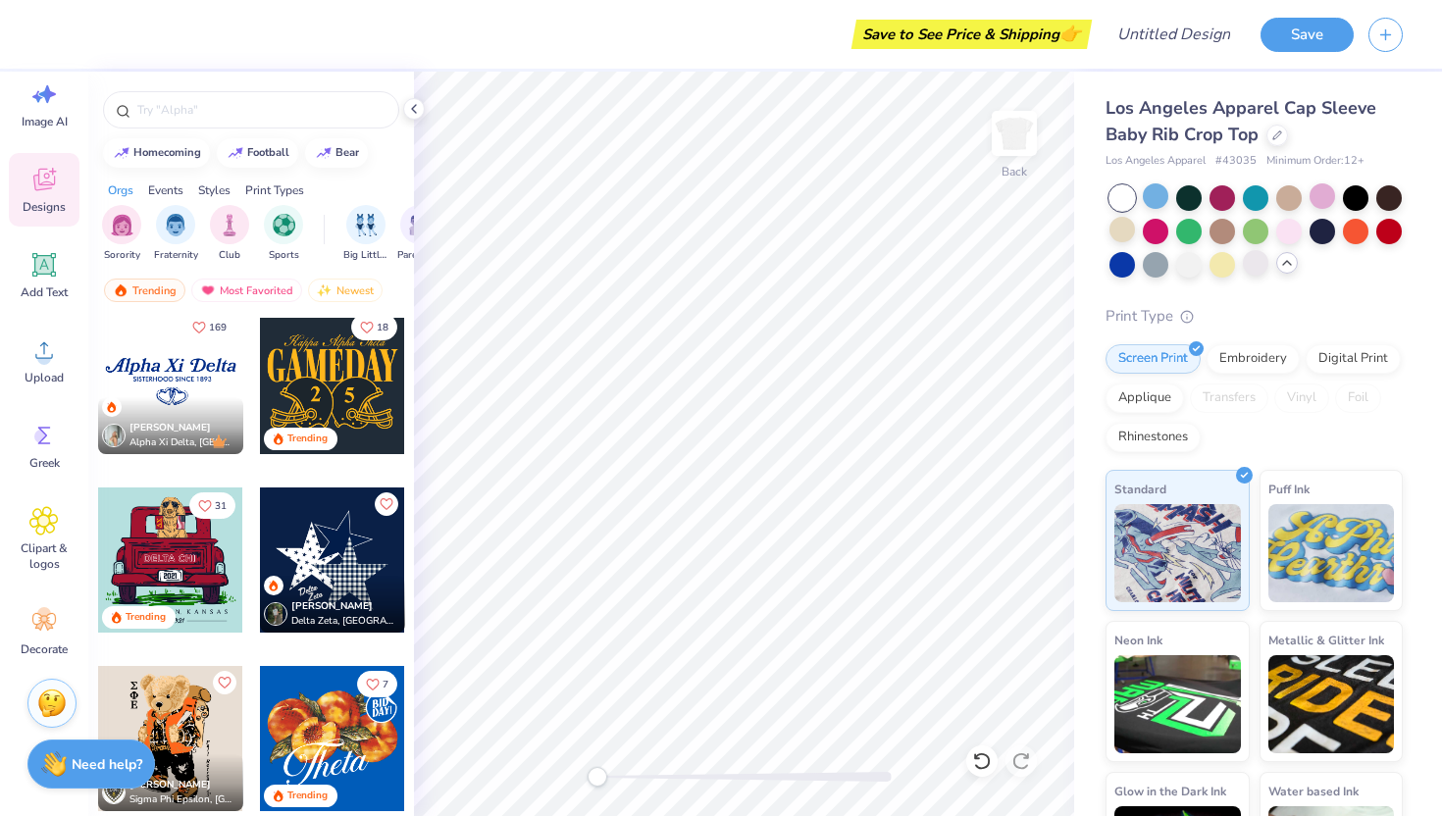
click at [180, 385] on div at bounding box center [170, 381] width 145 height 145
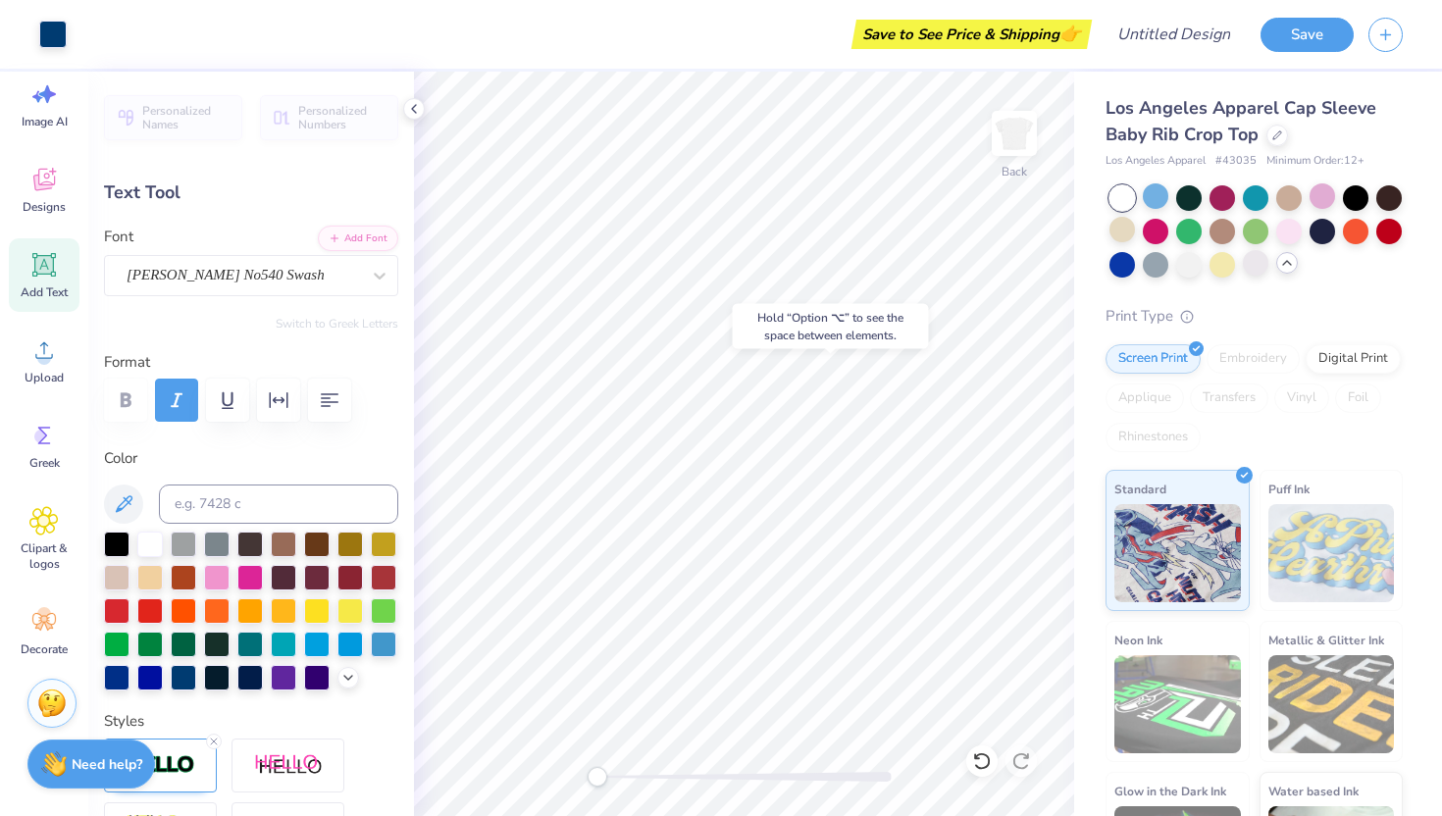
type input "-2.2"
type input "1.79"
type input "0.82"
type input "2.22"
type input "0.0"
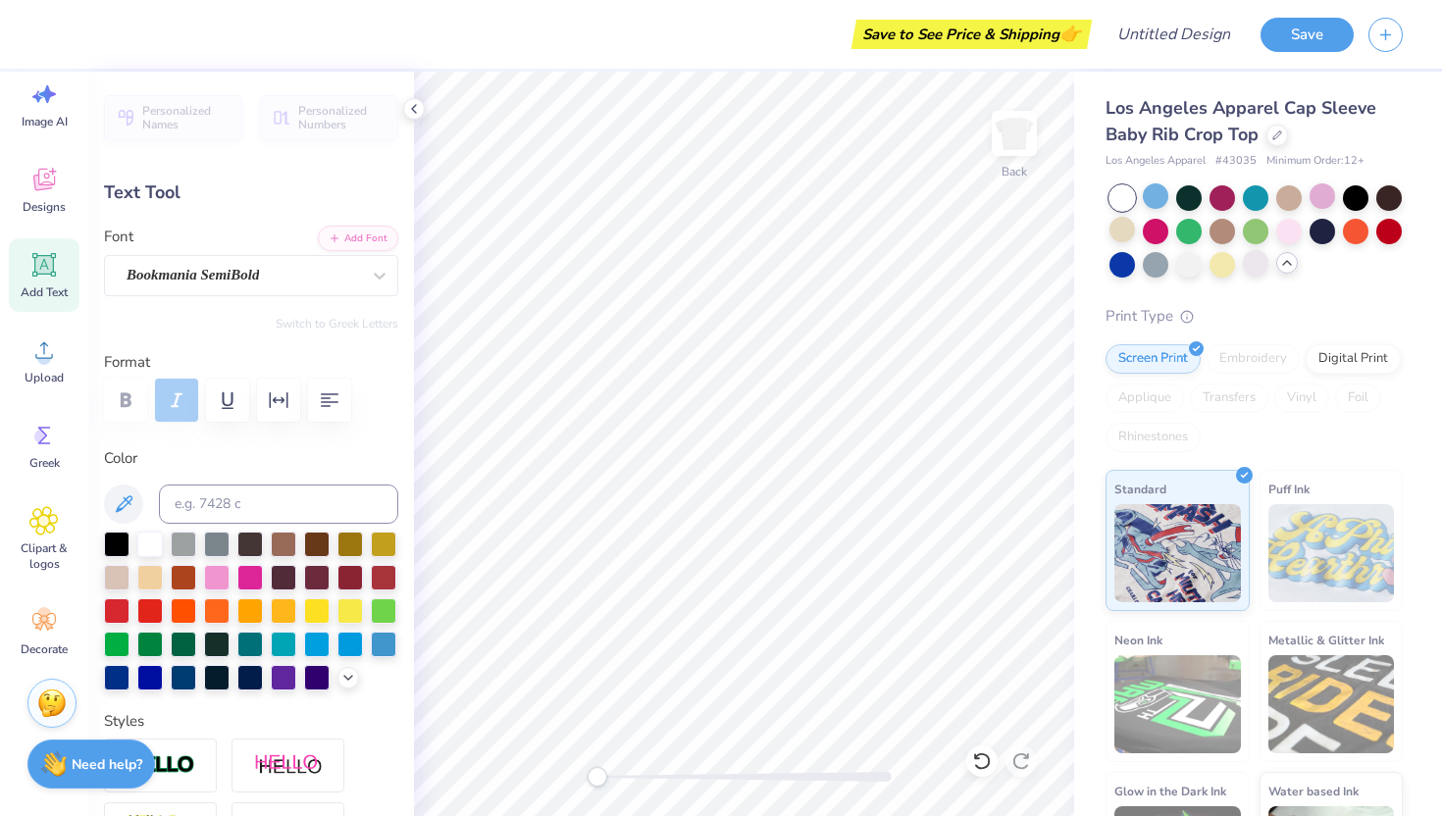
type input "1.03"
type input "0.72"
type input "0.0"
type input "2.28"
type input "-4.6"
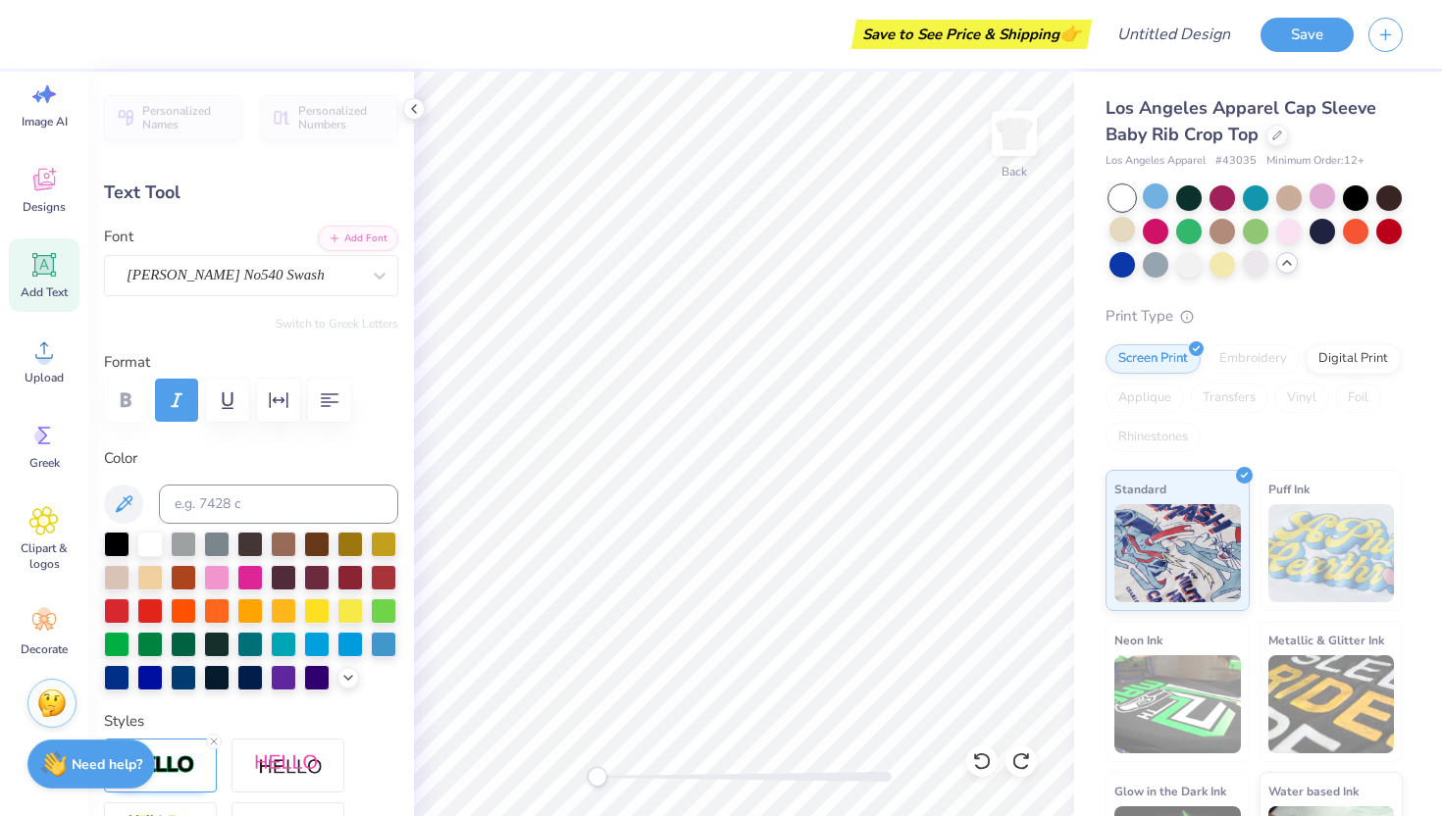
type textarea "a"
type input "0.0"
type input "0.38"
type input "0.45"
type input "2.42"
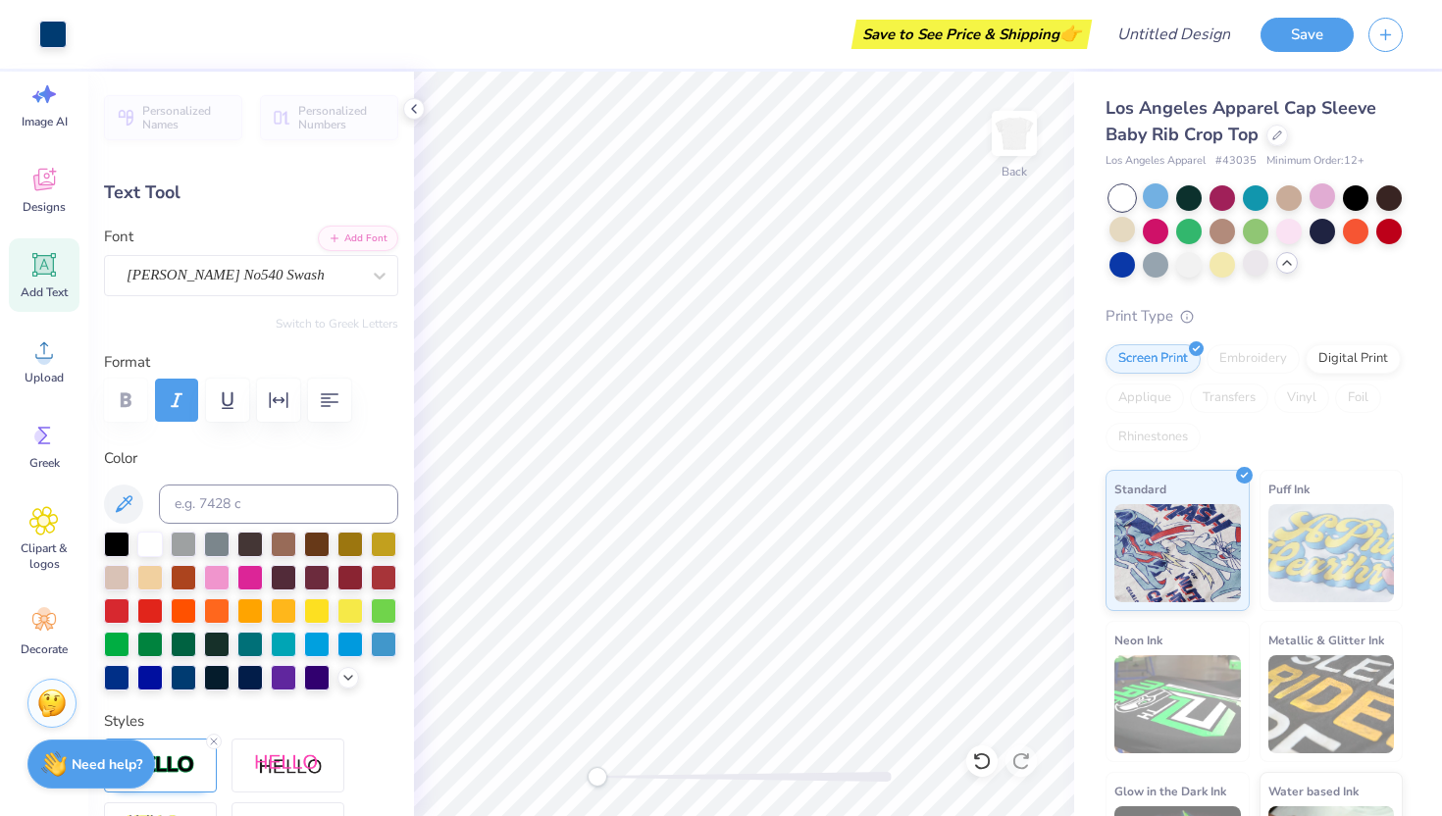
type input "0.0"
type input "1.79"
type input "0.82"
type input "2.22"
type textarea "alpha"
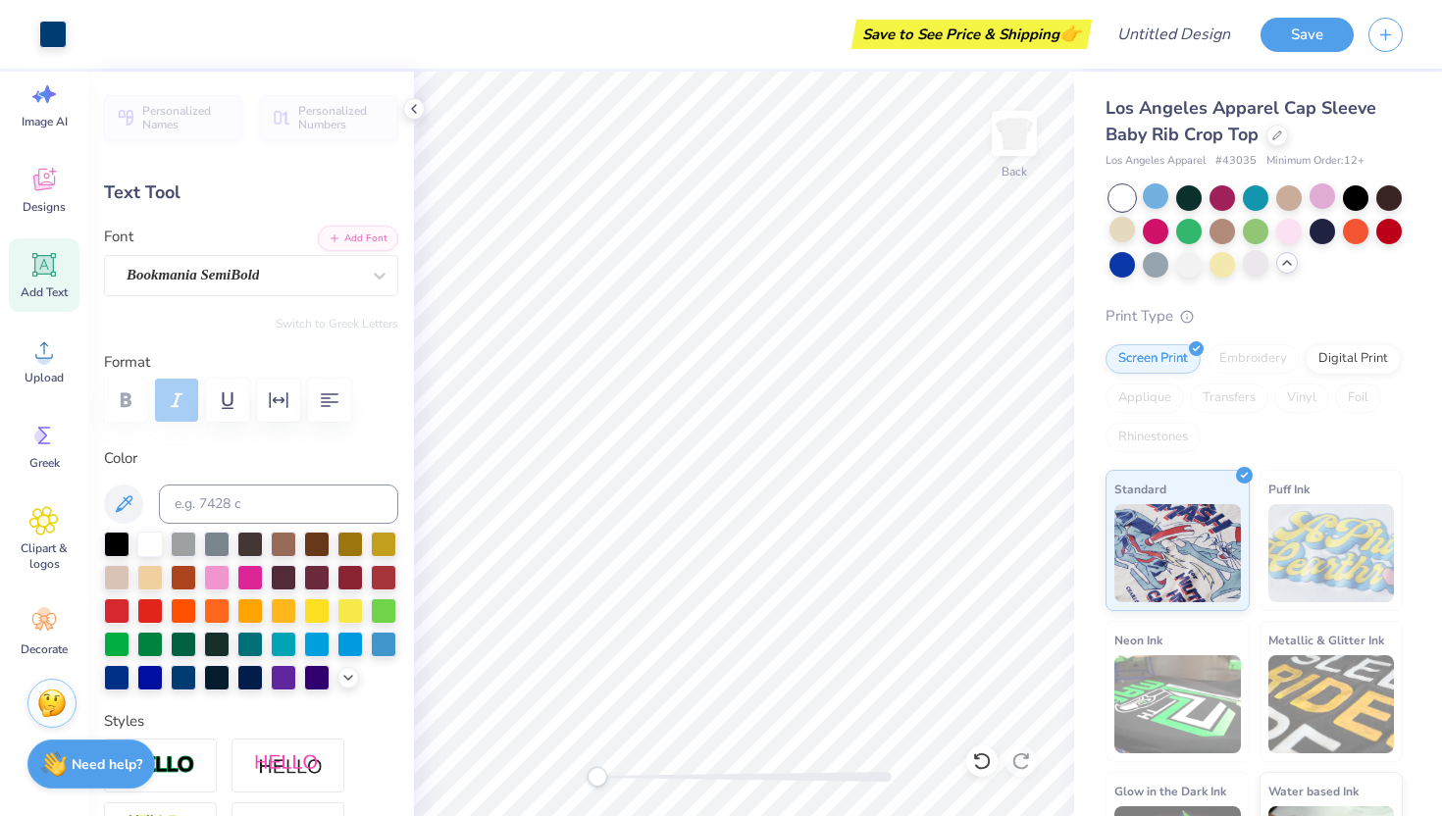
type input "2.25"
type input "2.18"
type input "0.98"
type input "0.64"
type input "2.25"
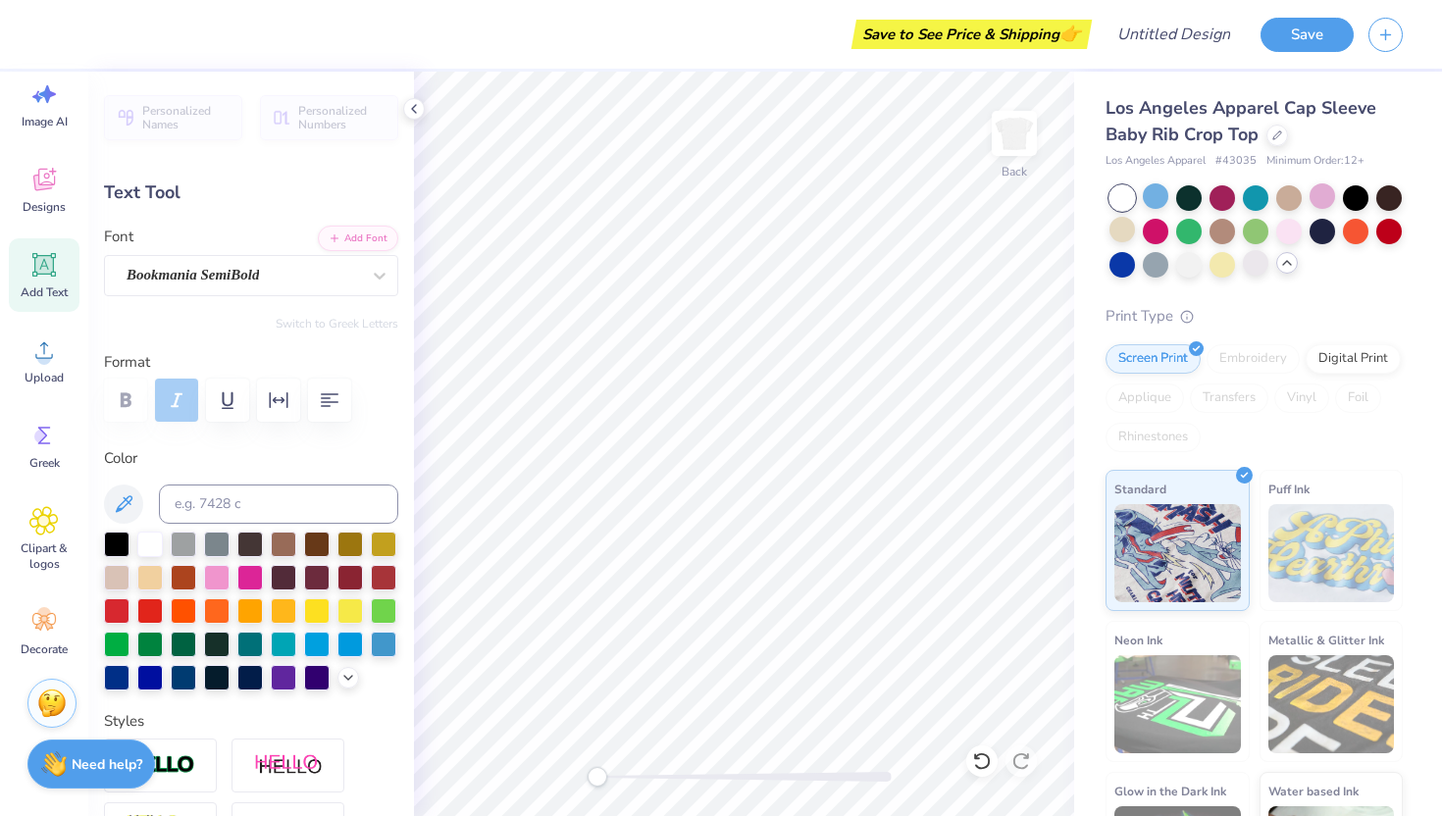
type input "2.25"
type input "0.82"
type input "2.18"
type textarea "aKDPhi"
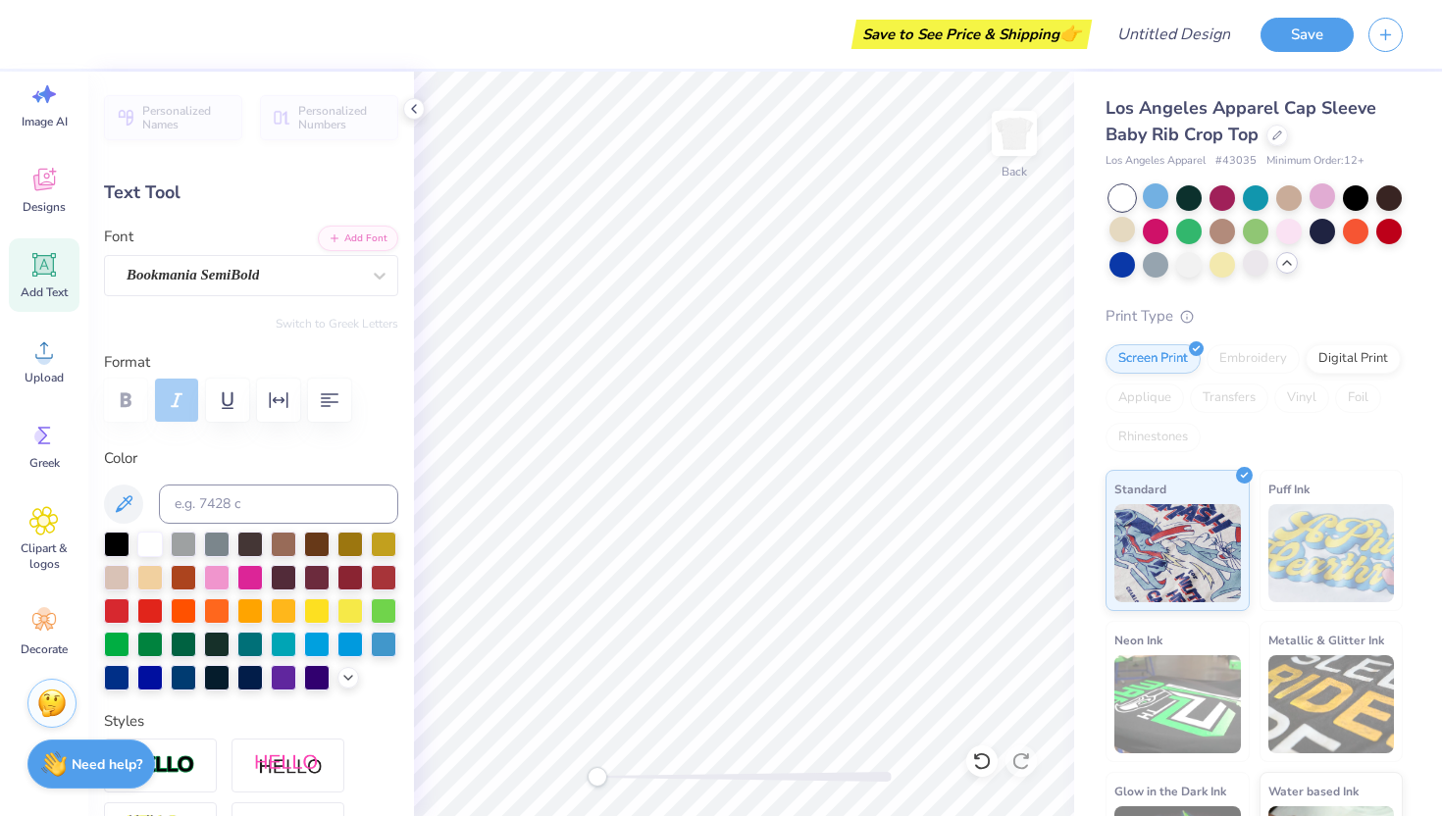
scroll to position [0, 1]
type input "0.98"
type input "0.64"
type input "2.36"
type input "0.76"
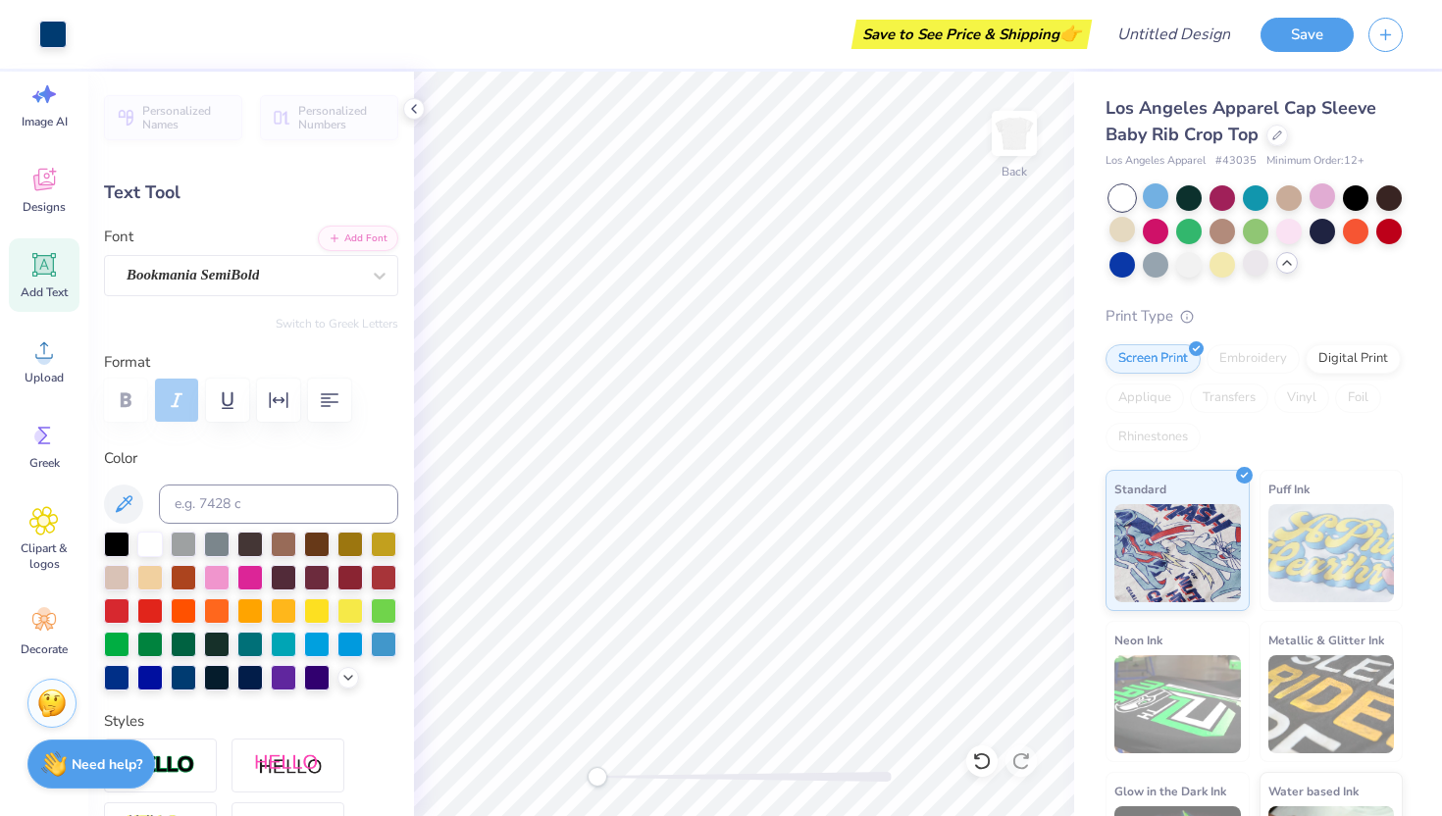
type input "0.65"
type input "2.35"
type input "0.0"
type input "1.46"
type input "0.67"
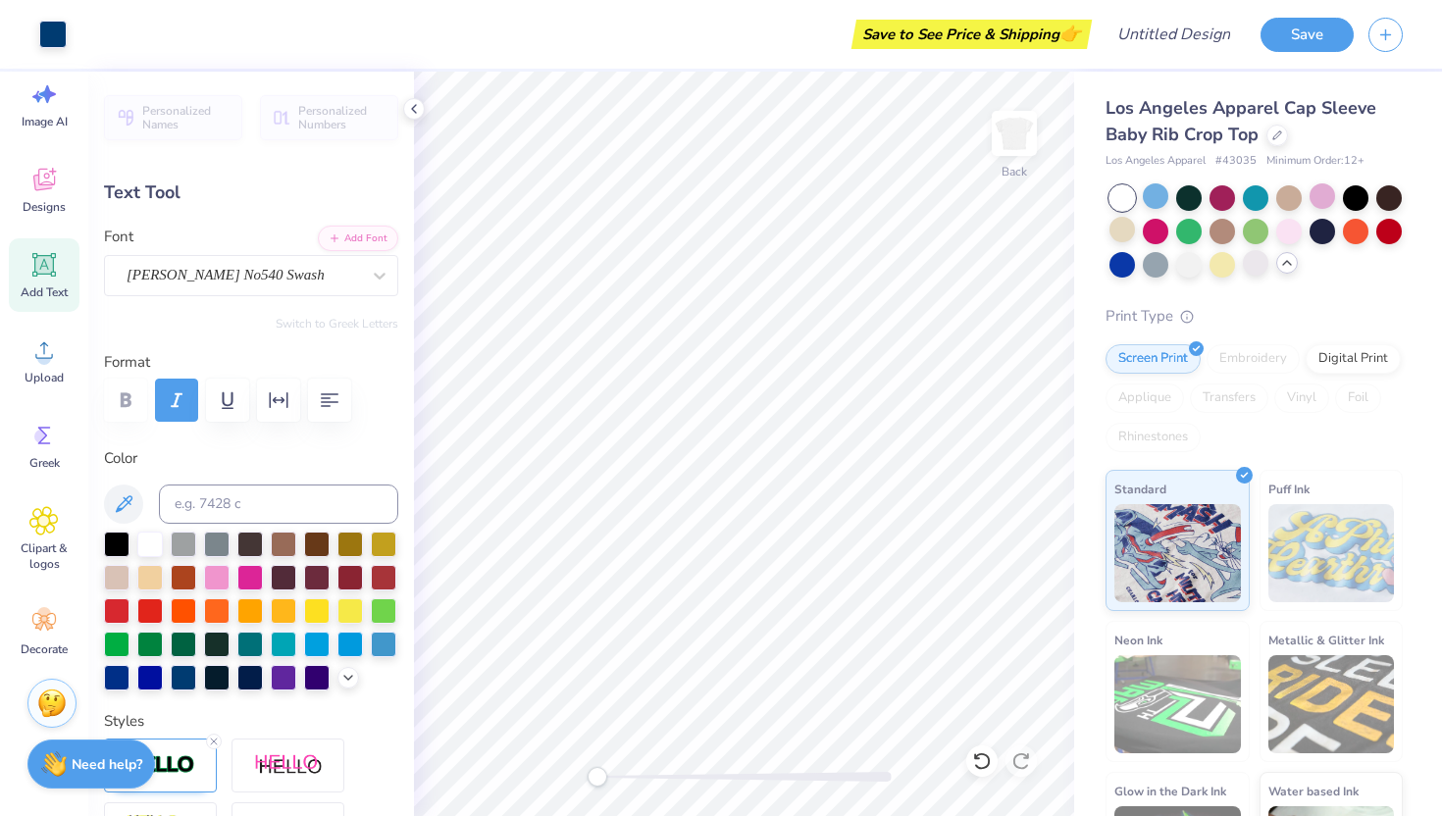
type input "2.22"
type input "3.34"
type input "0.66"
type input "2.26"
type input "3.87"
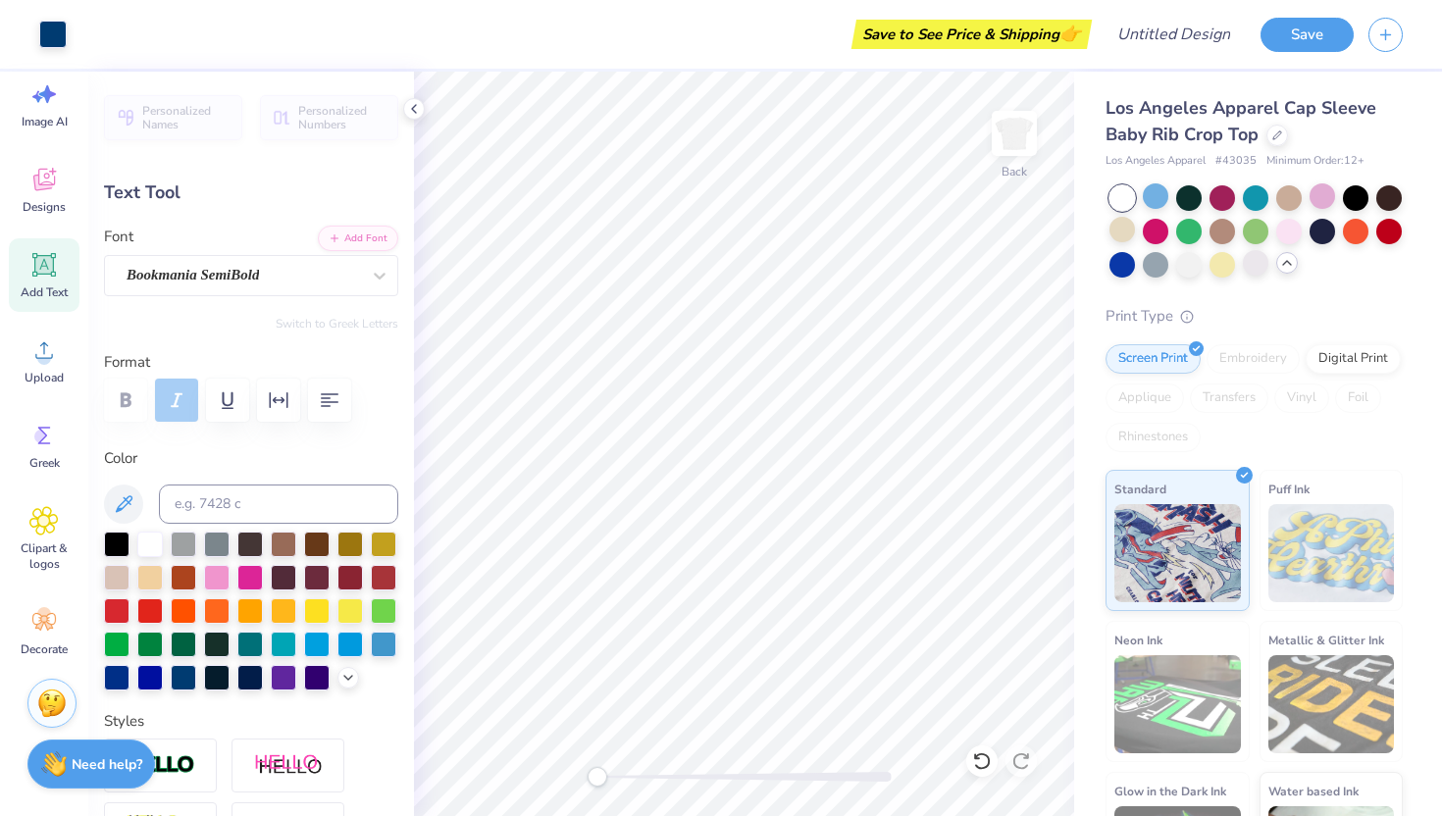
type input "0.25"
type input "3.13"
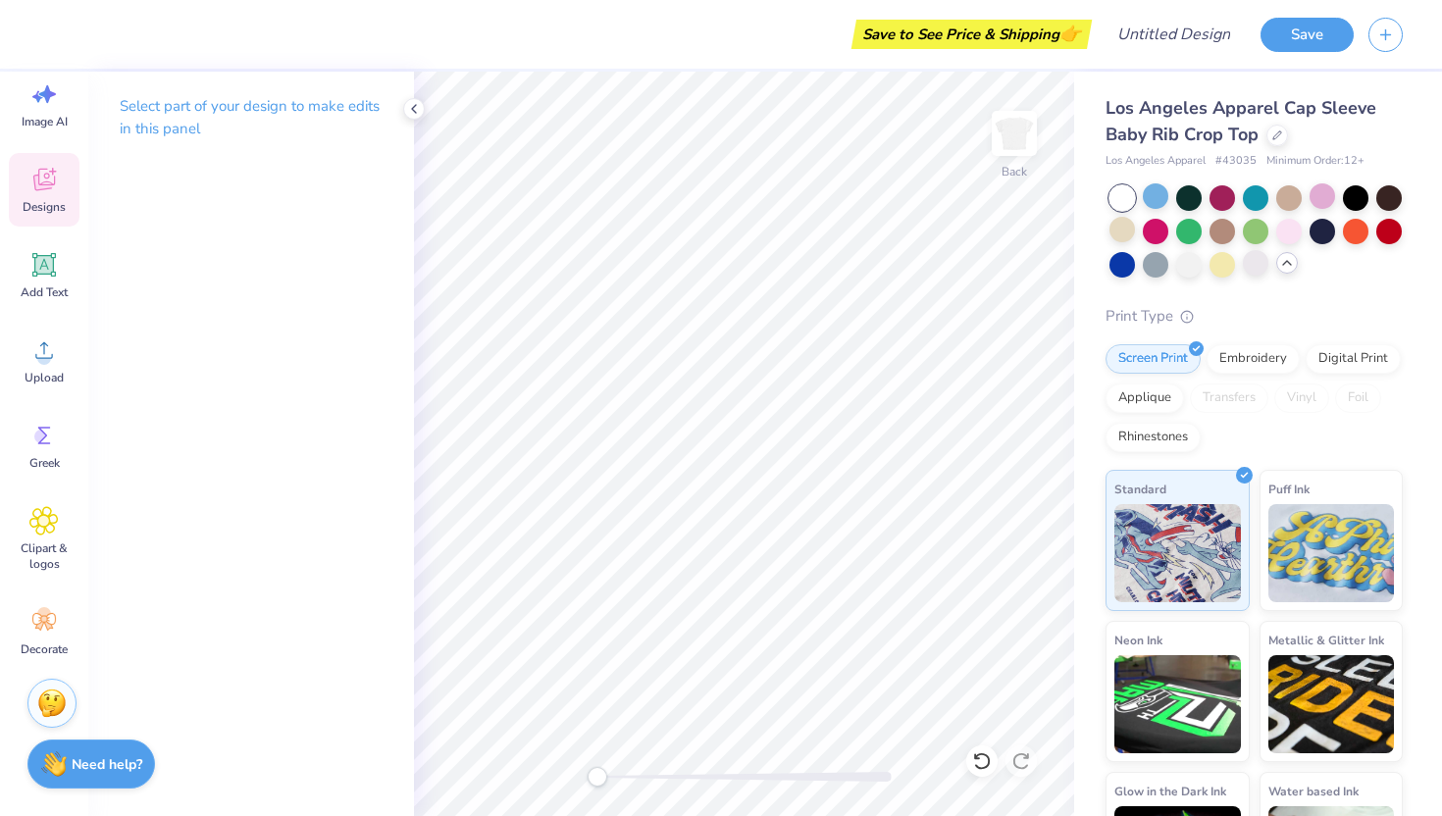
click at [52, 194] on div "Designs" at bounding box center [44, 190] width 71 height 74
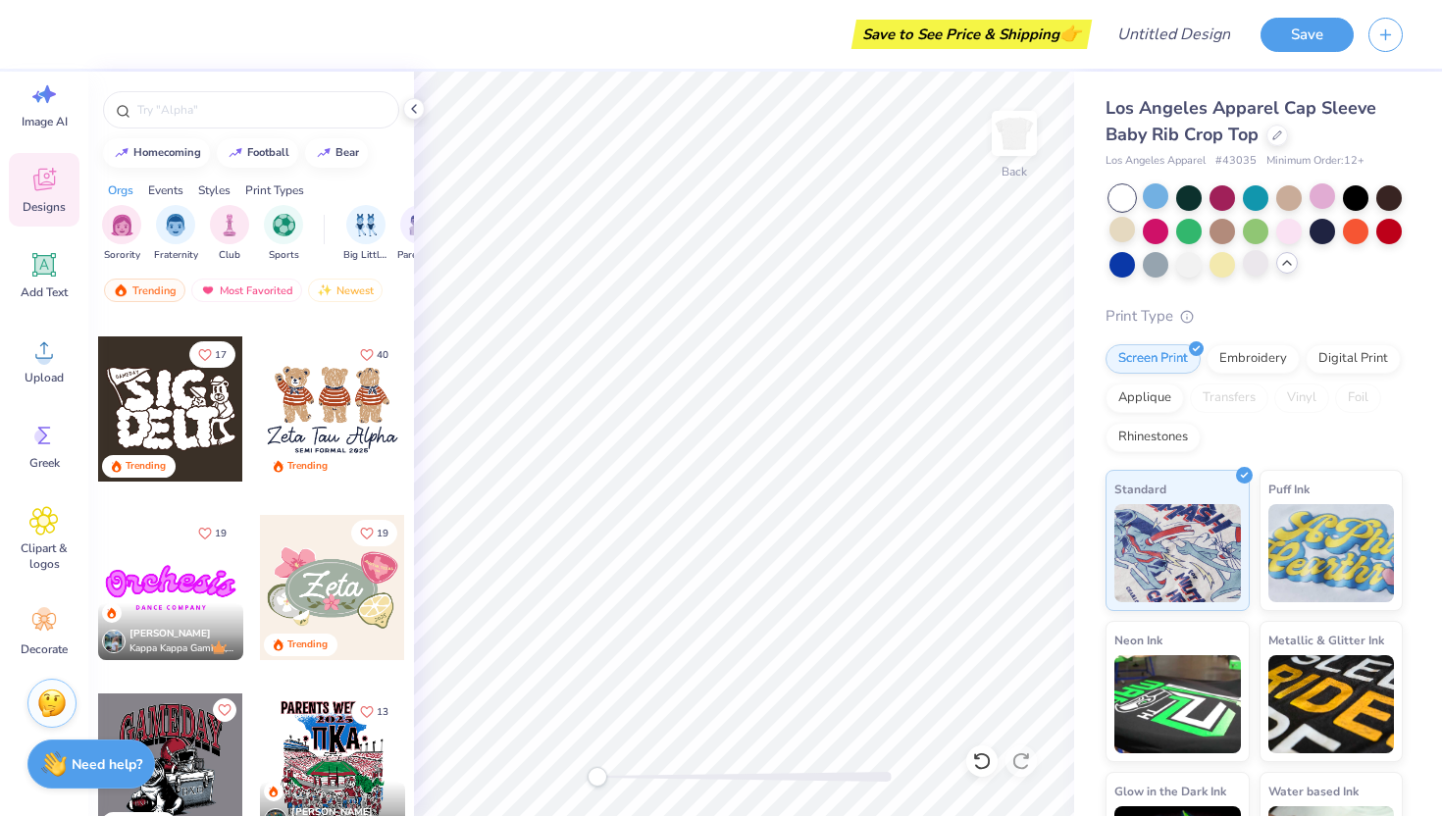
scroll to position [869, 0]
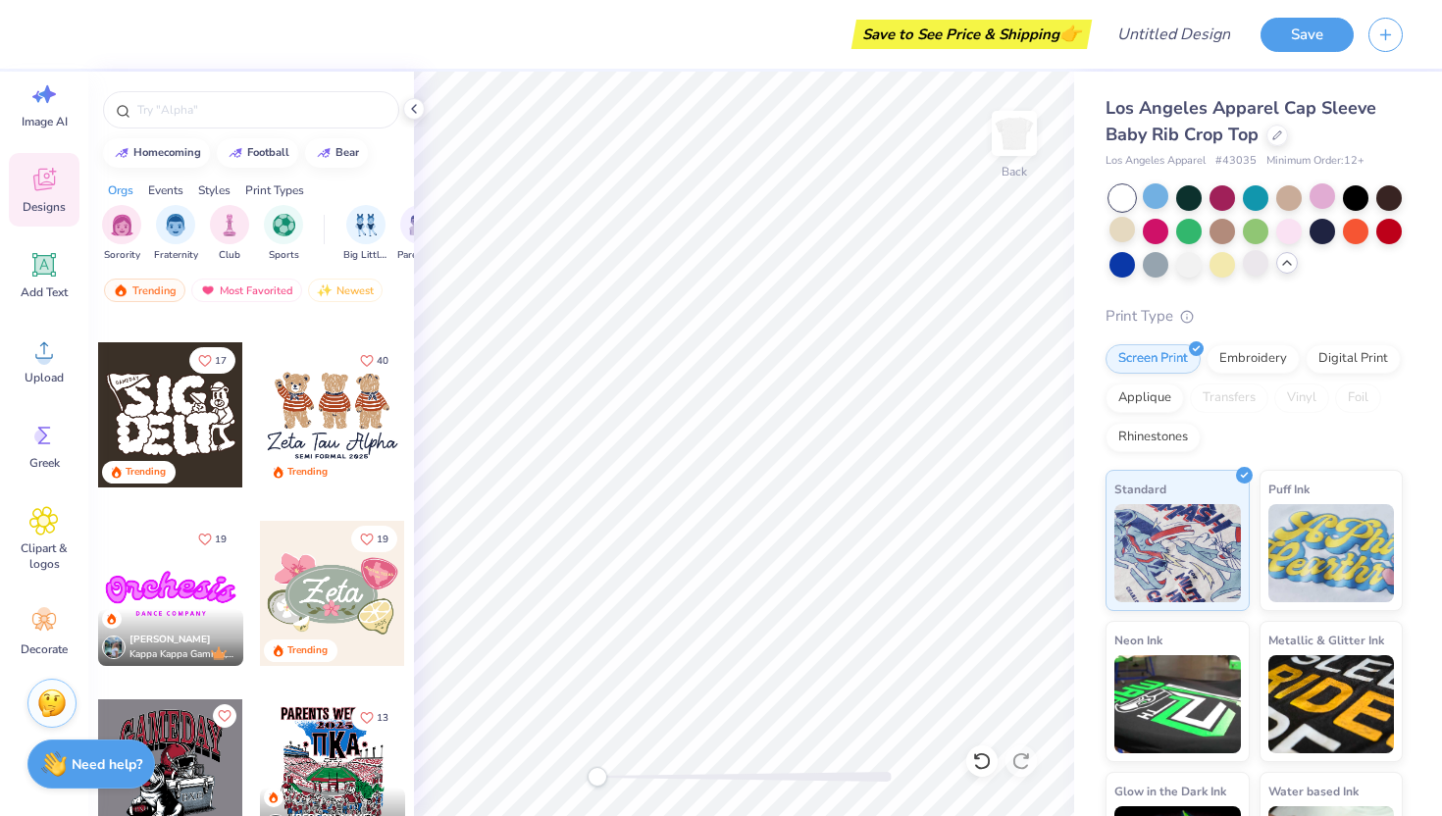
click at [223, 436] on div at bounding box center [170, 414] width 145 height 145
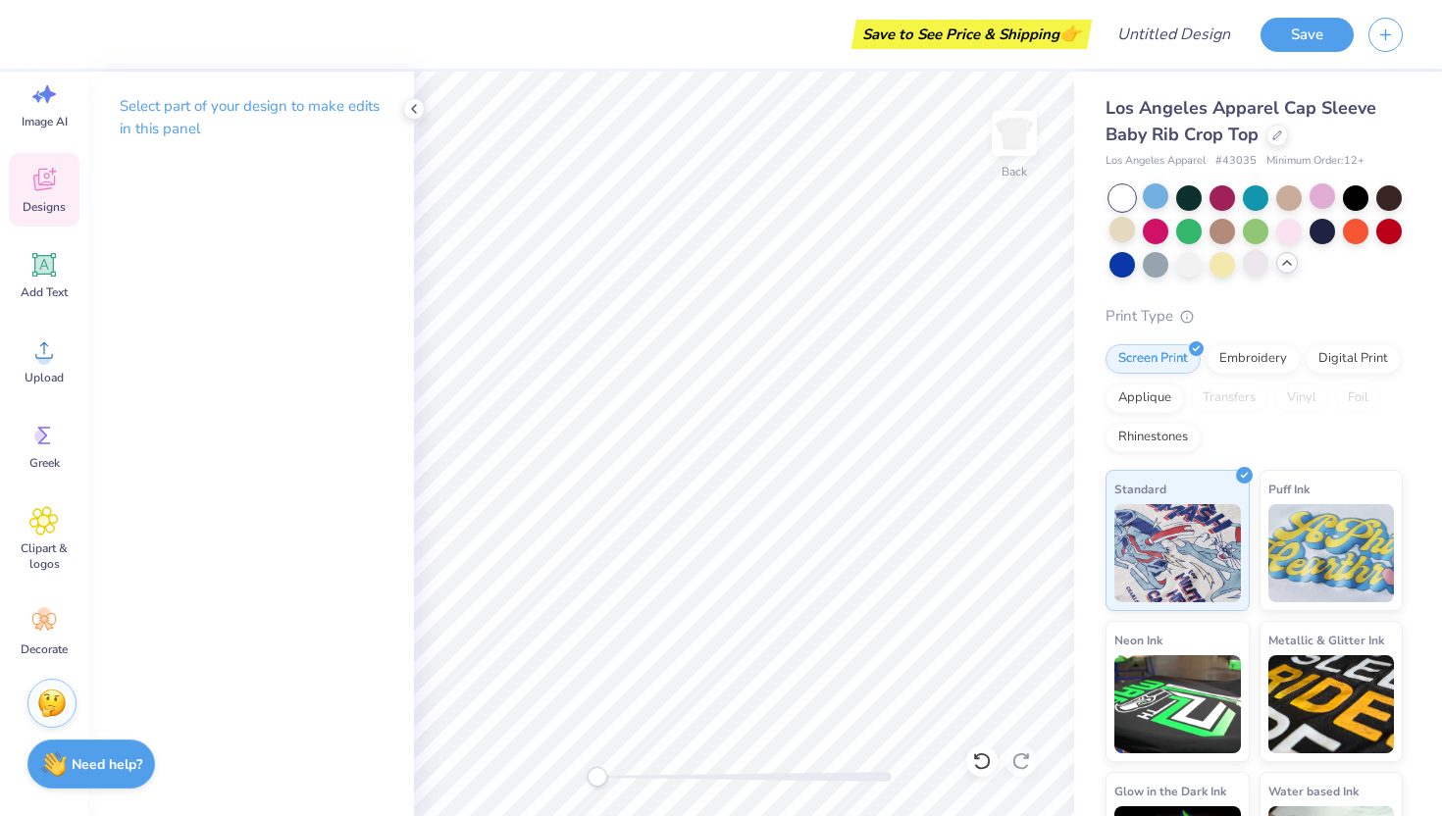
click at [47, 172] on icon at bounding box center [43, 179] width 29 height 29
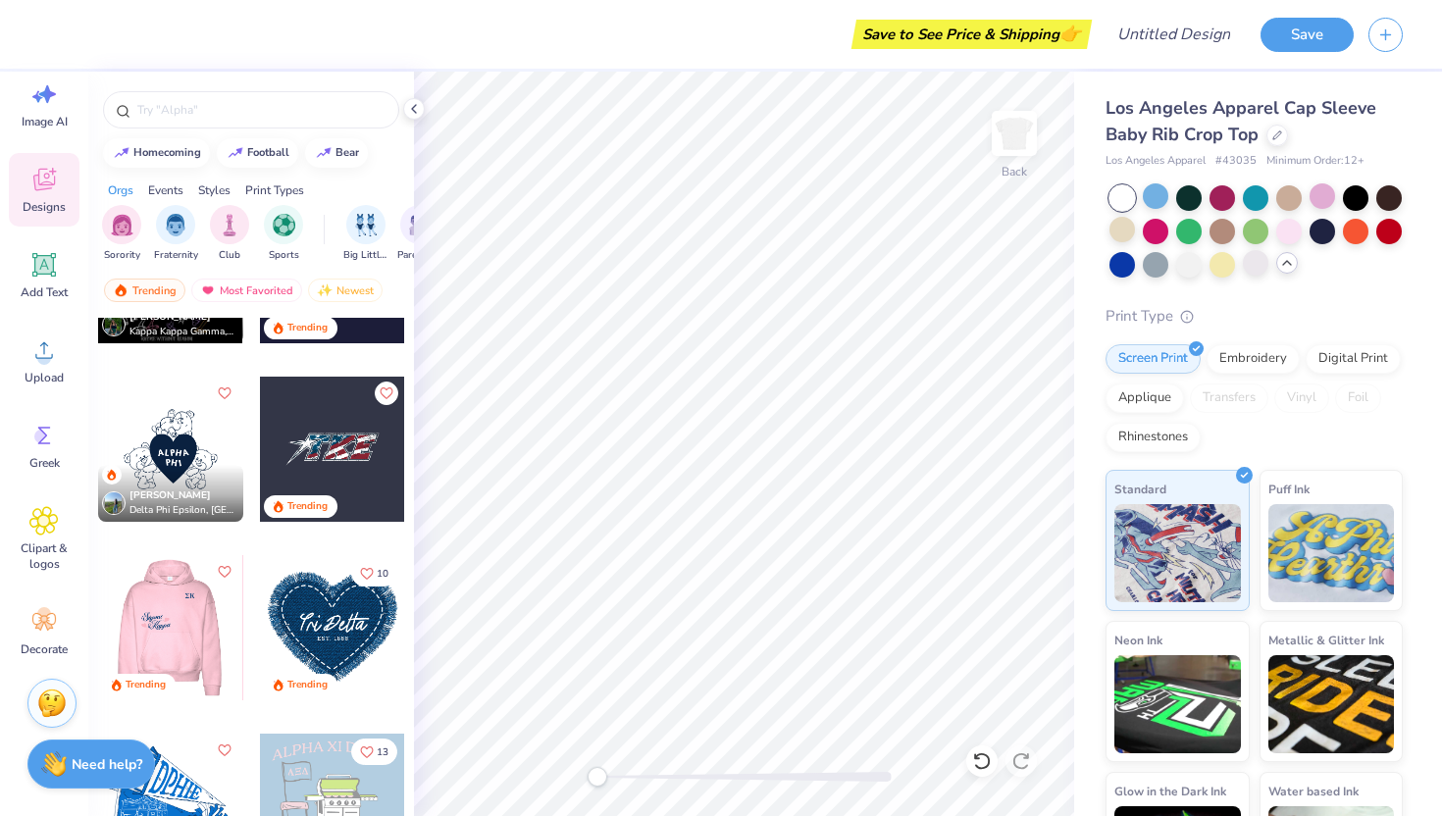
scroll to position [8156, 0]
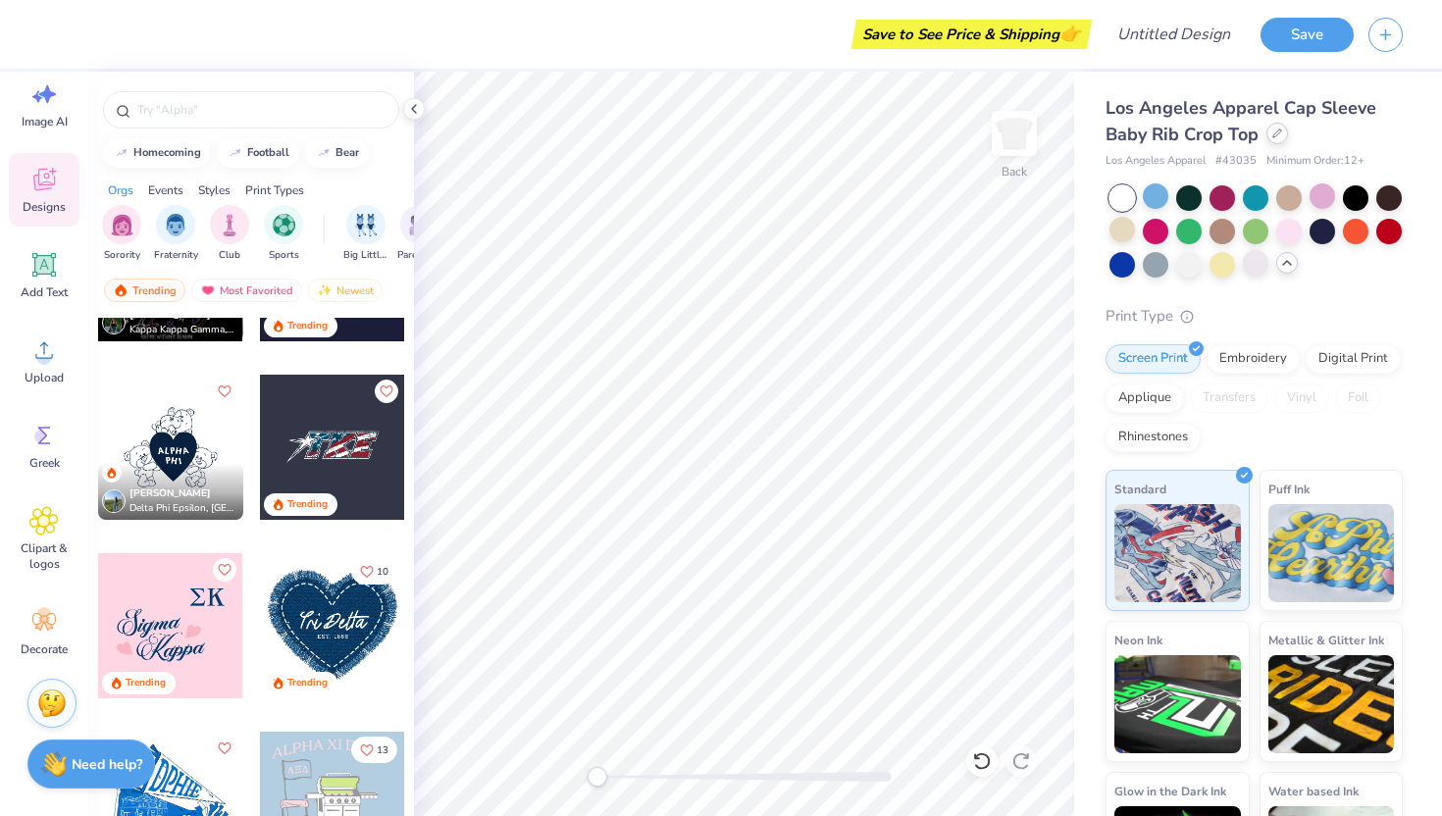
click at [1275, 136] on icon at bounding box center [1277, 133] width 10 height 10
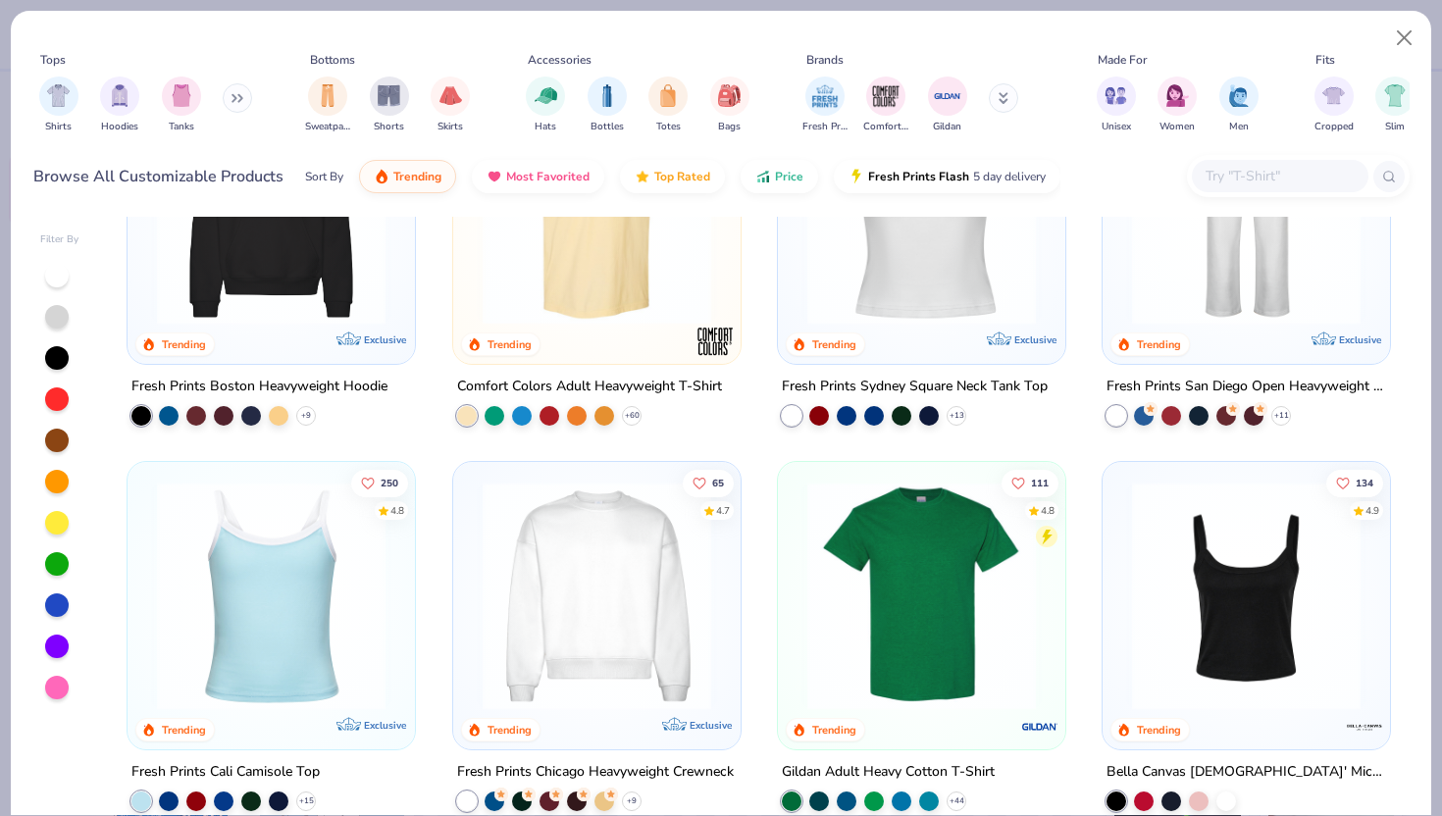
scroll to position [467, 0]
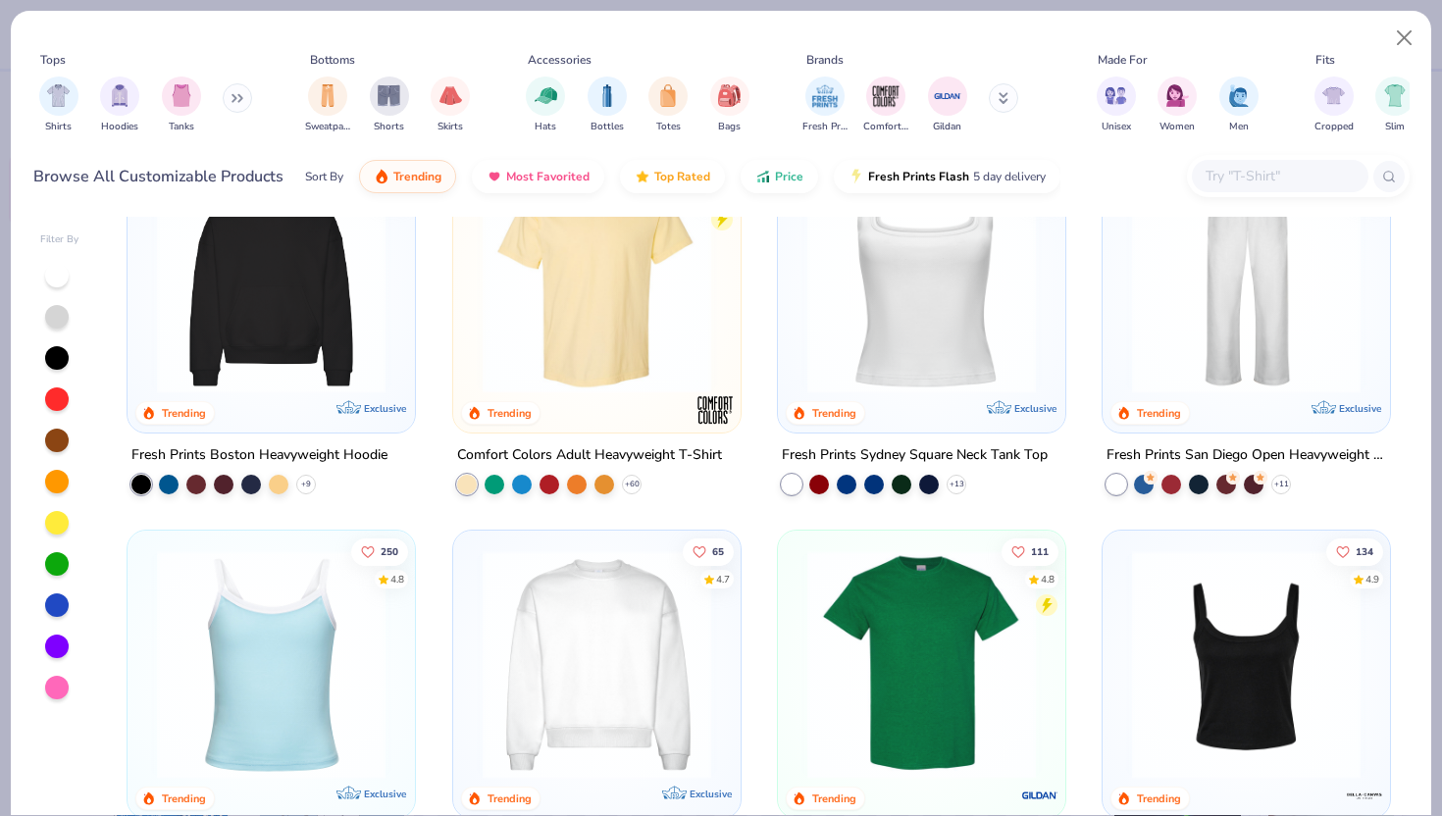
click at [281, 274] on img at bounding box center [271, 279] width 248 height 229
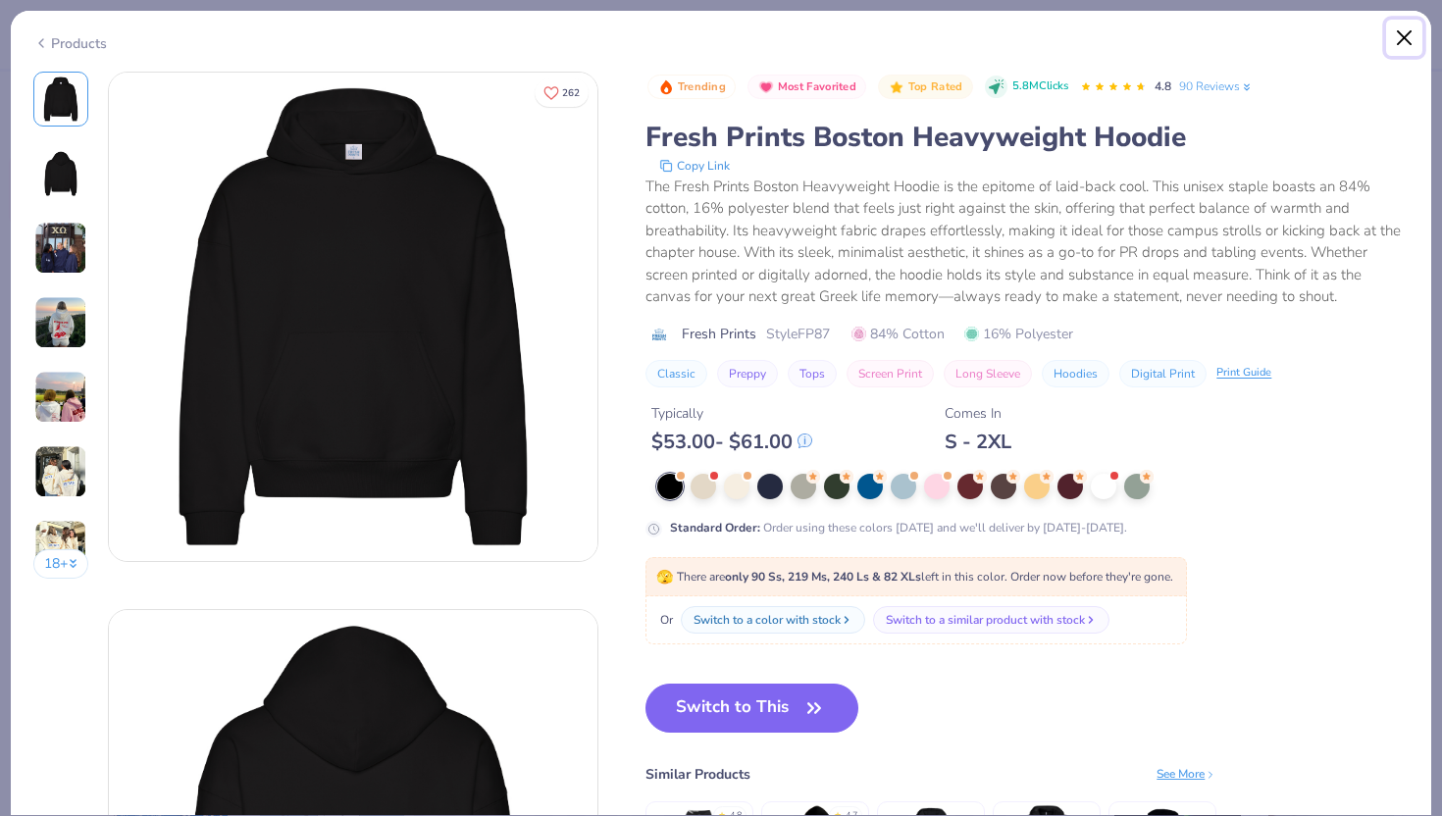
click at [1407, 31] on button "Close" at bounding box center [1404, 38] width 37 height 37
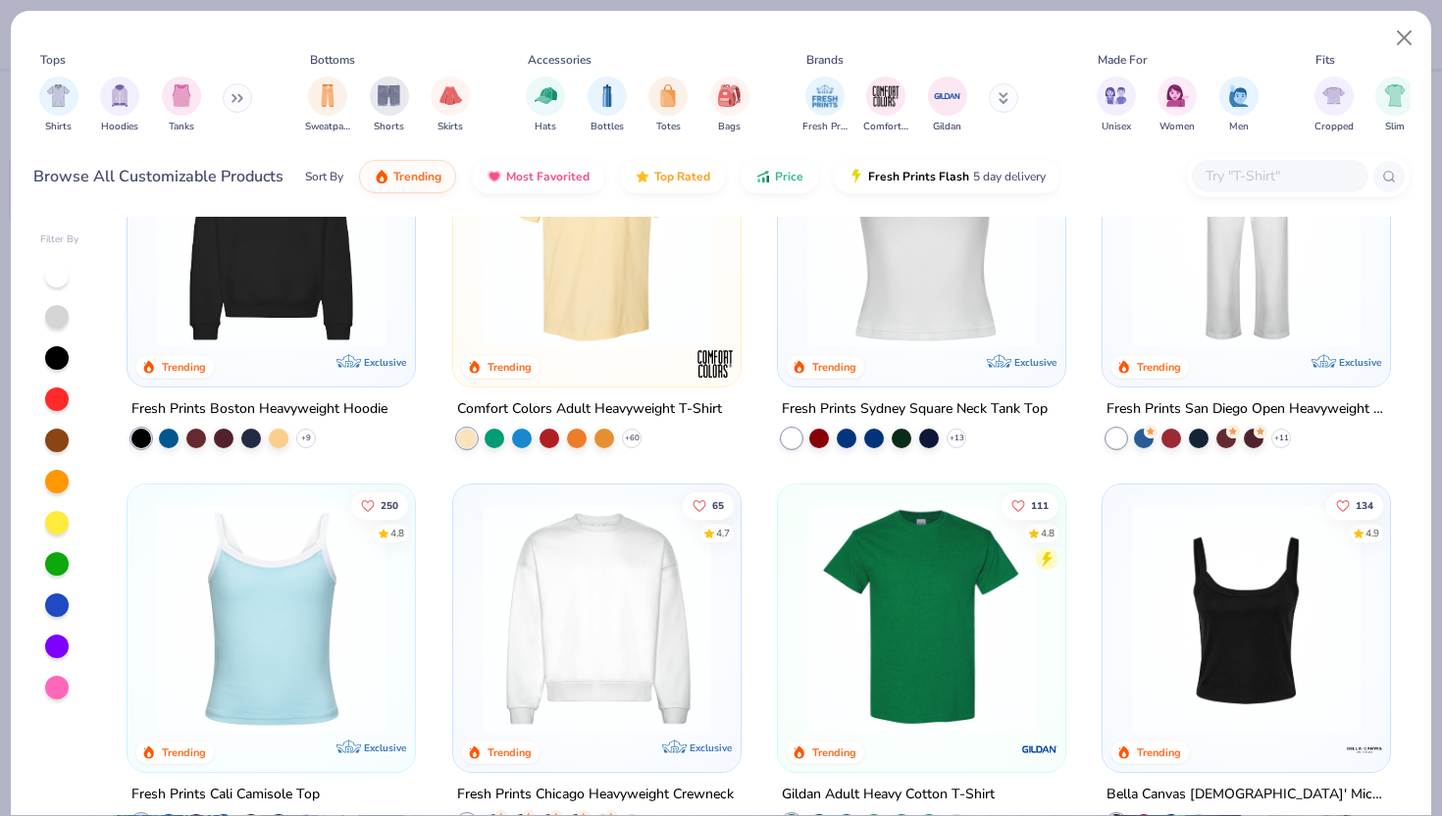
scroll to position [465, 0]
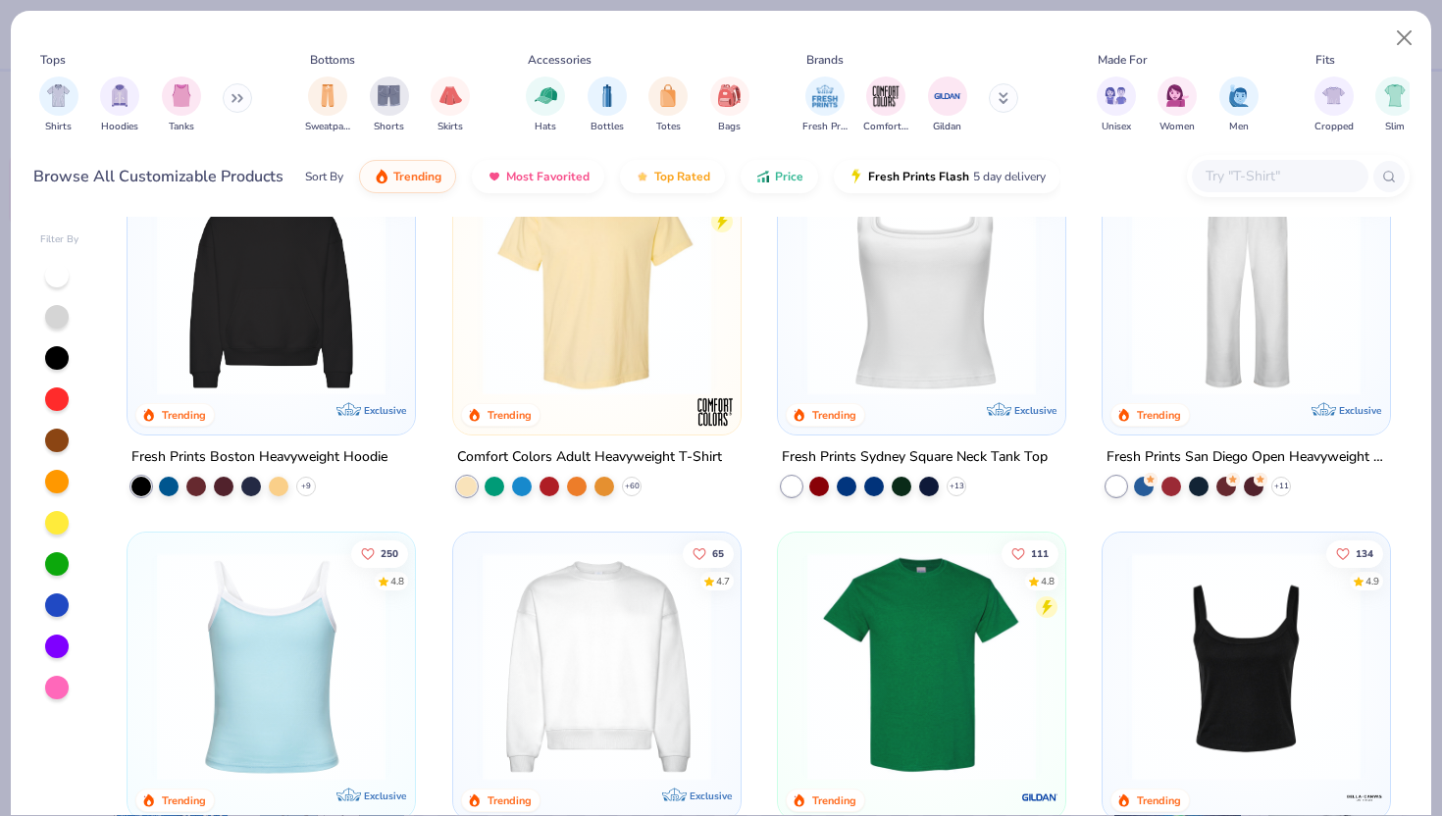
click at [344, 362] on img at bounding box center [271, 281] width 248 height 229
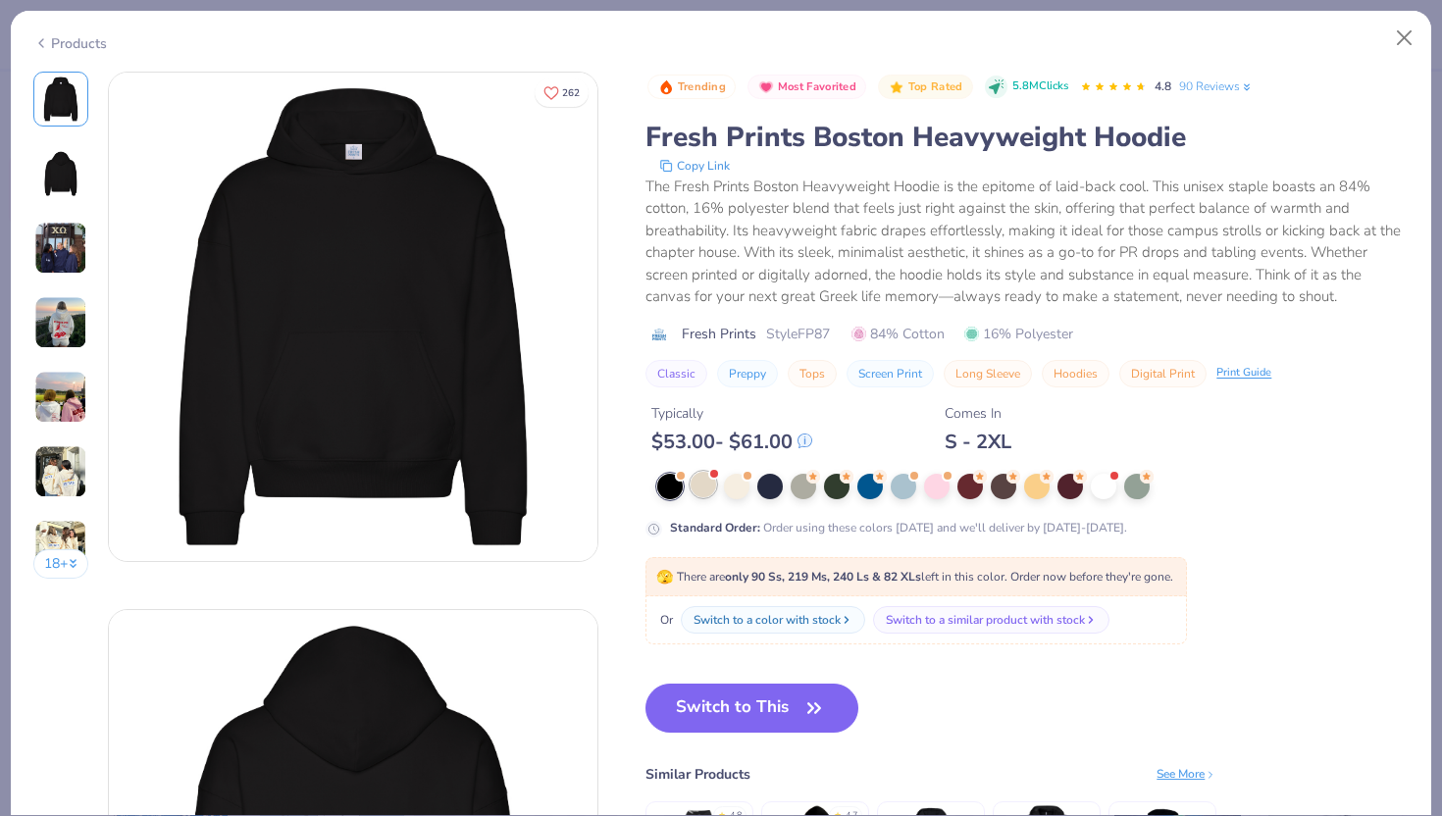
click at [703, 492] on div at bounding box center [704, 485] width 26 height 26
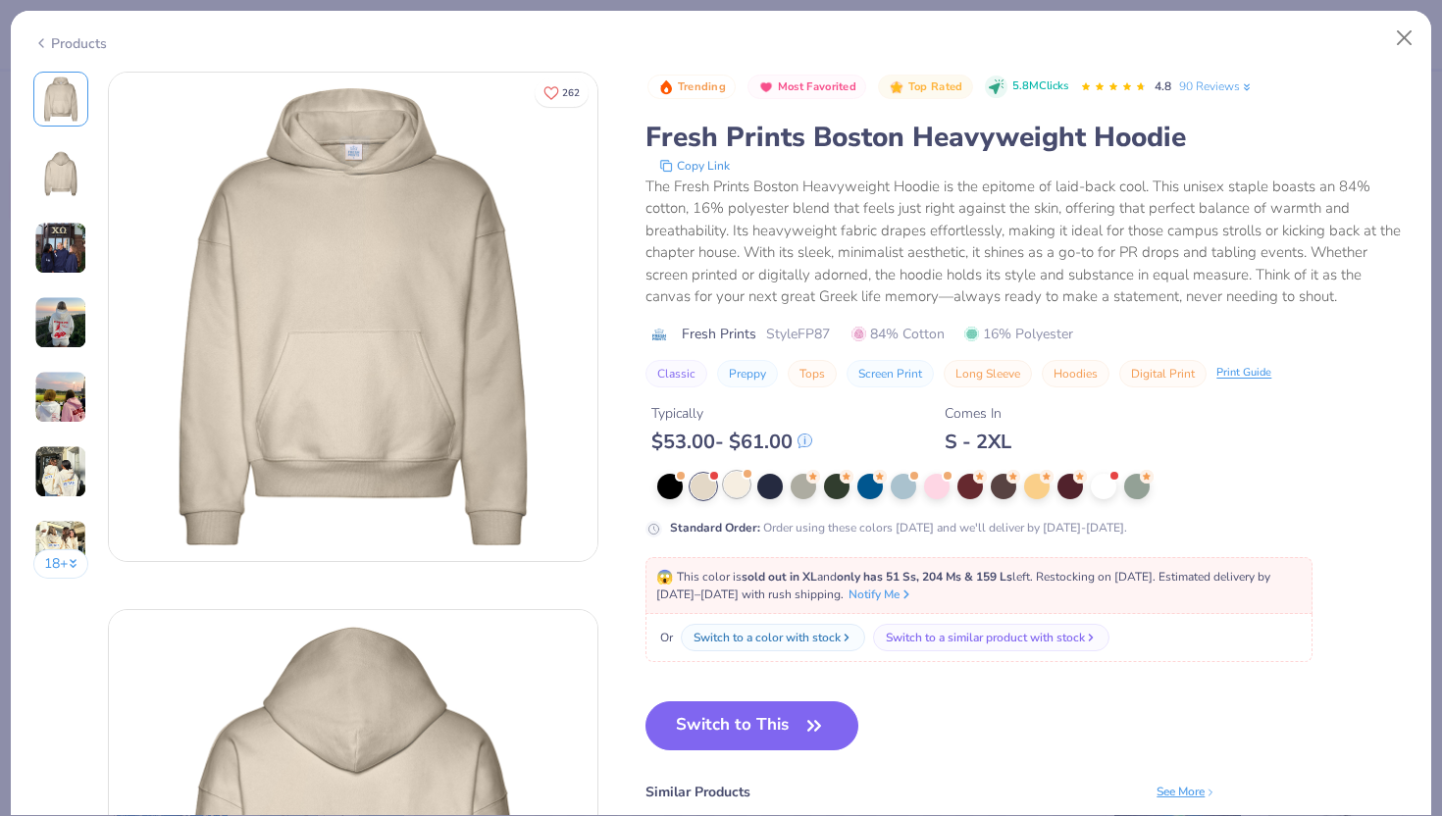
click at [729, 492] on div at bounding box center [737, 485] width 26 height 26
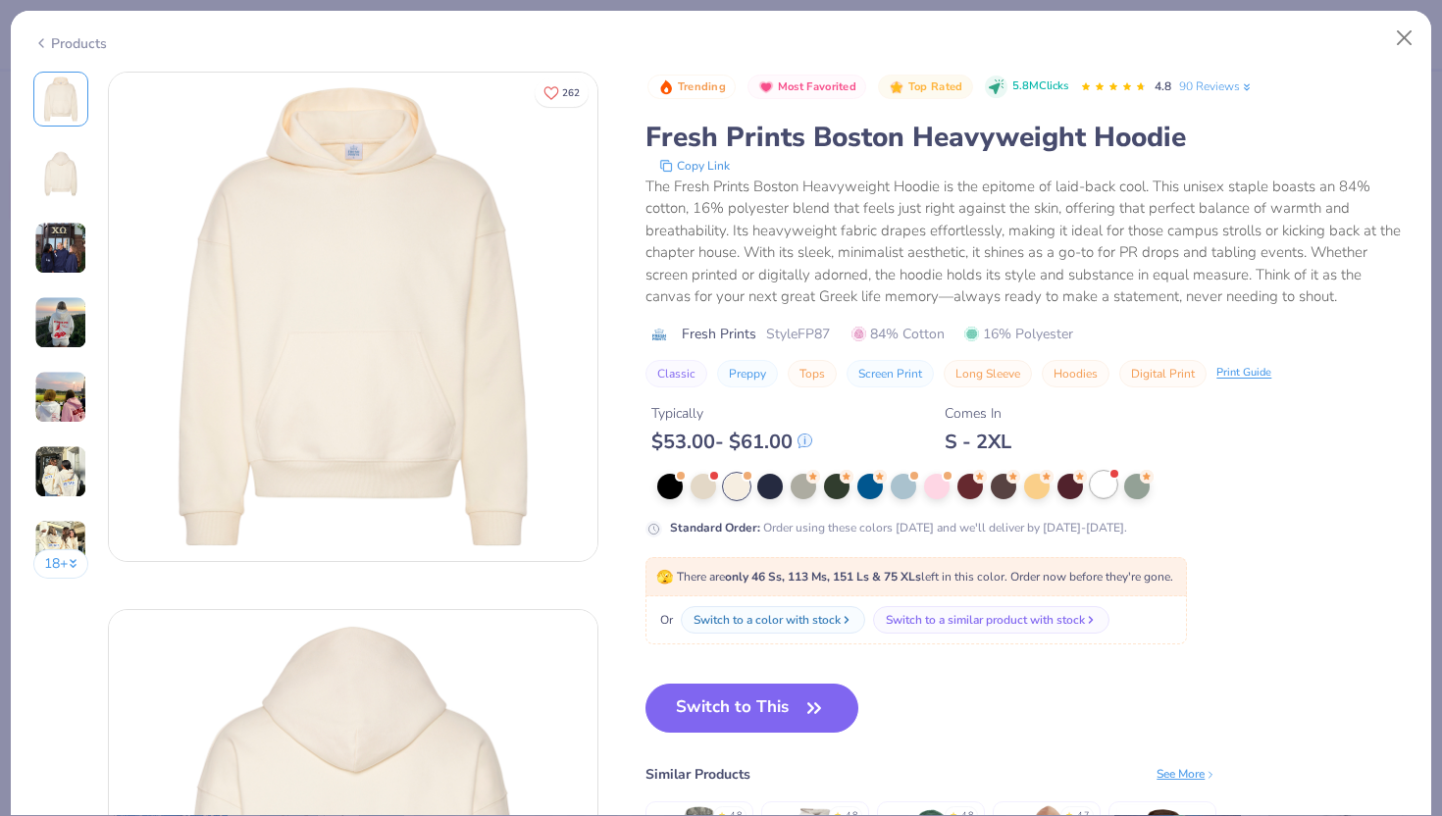
click at [1098, 486] on div at bounding box center [1104, 485] width 26 height 26
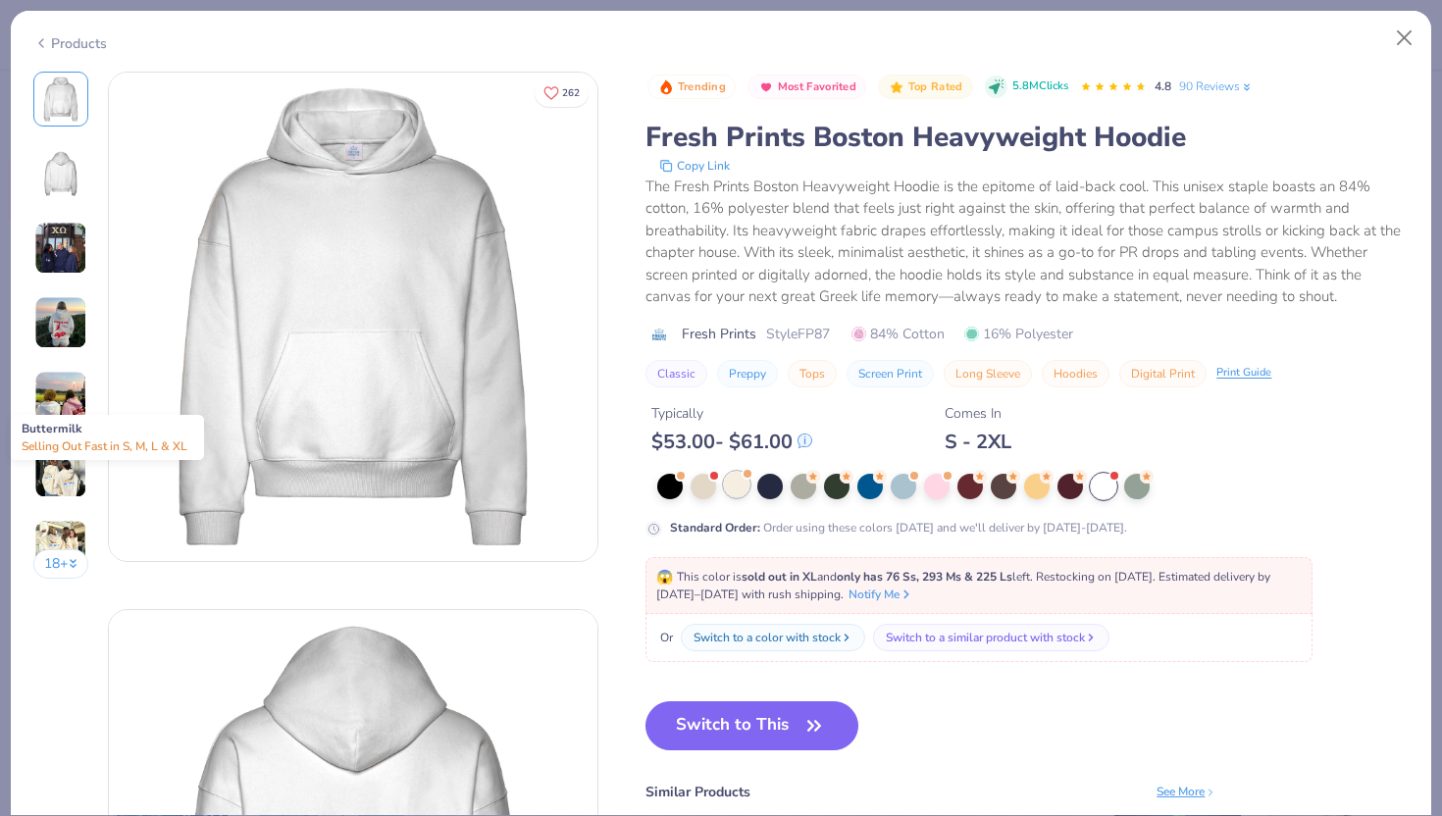
click at [741, 486] on div at bounding box center [737, 485] width 26 height 26
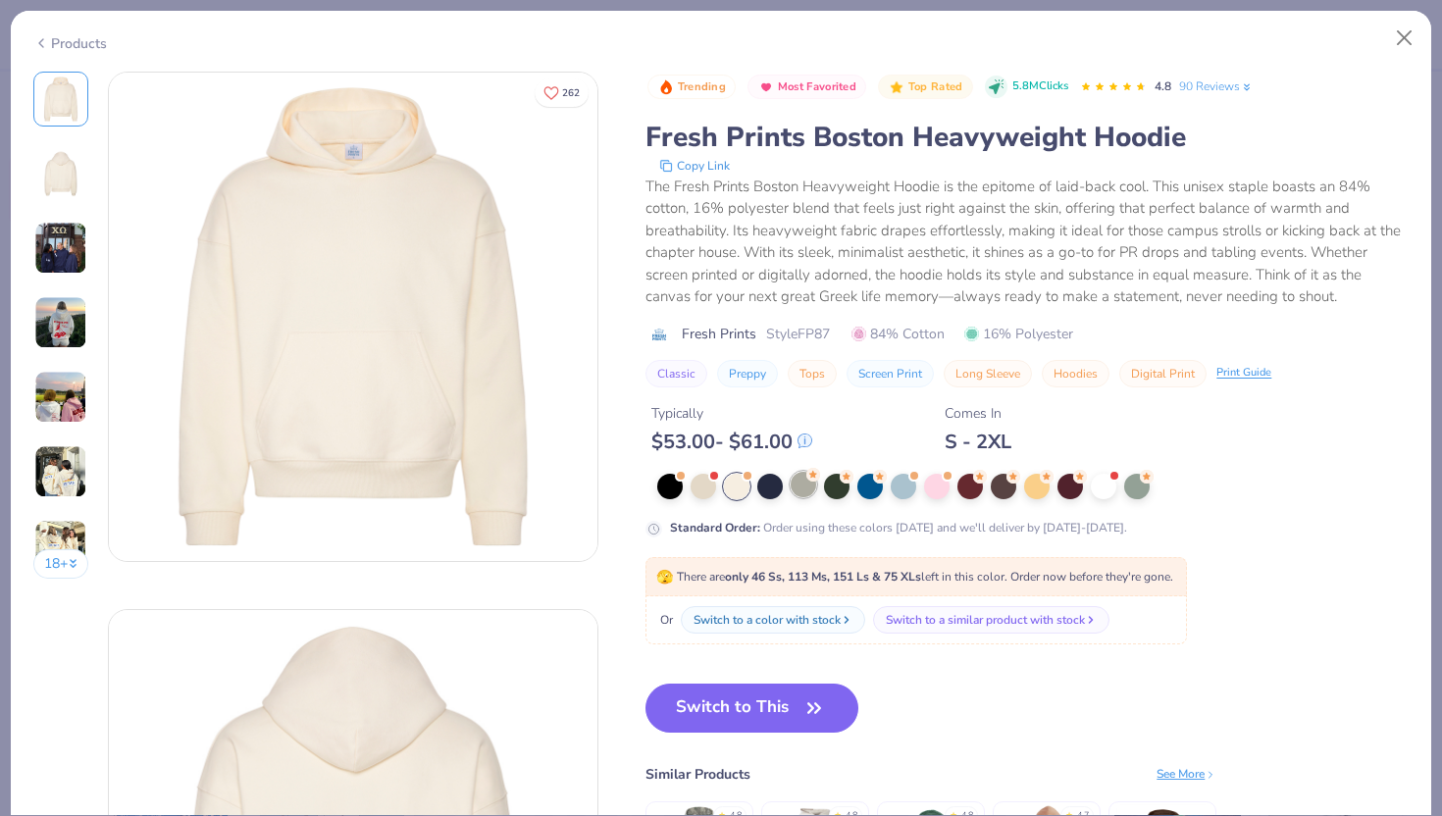
click at [798, 486] on div at bounding box center [804, 485] width 26 height 26
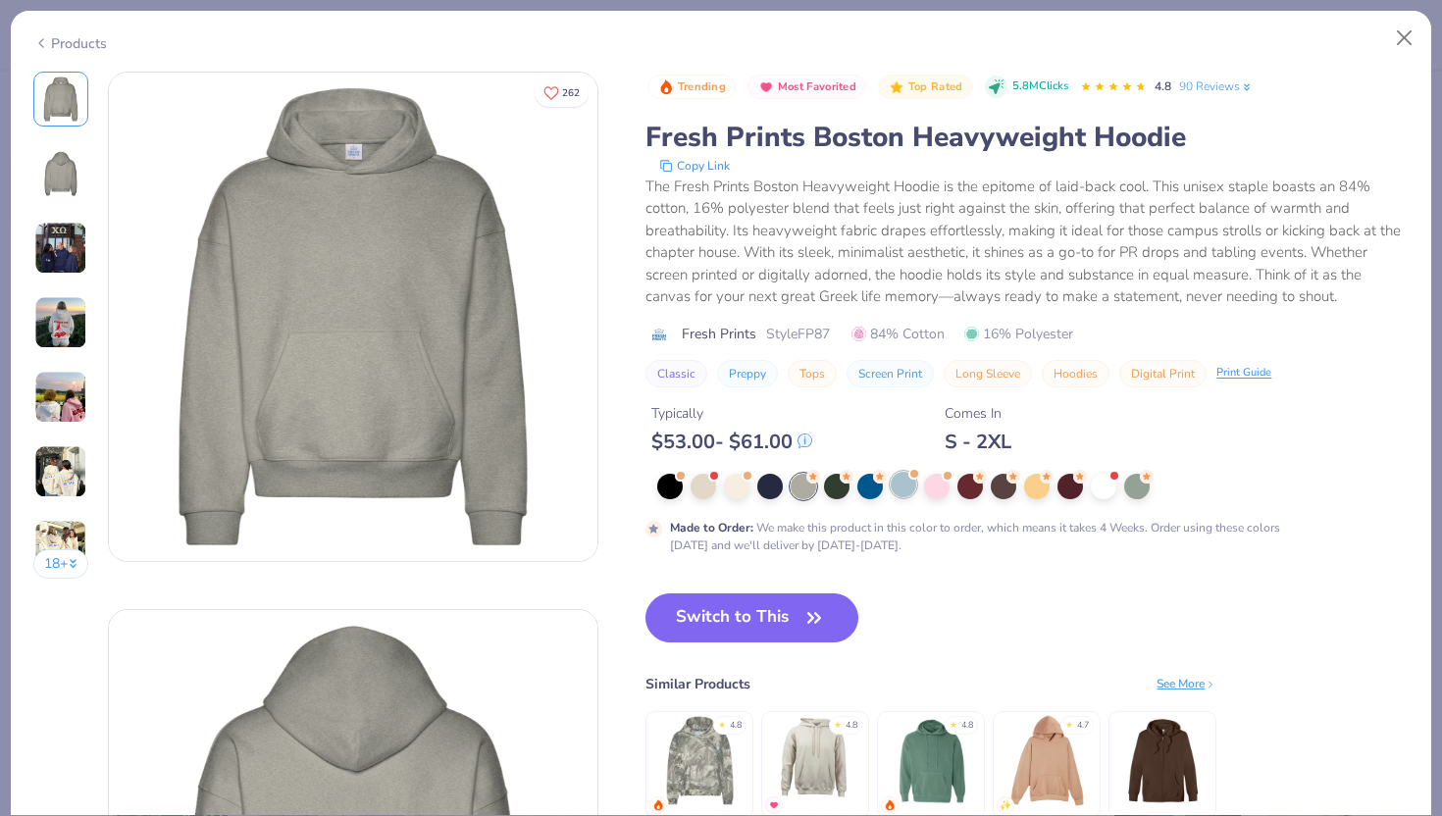
click at [891, 491] on div at bounding box center [904, 485] width 26 height 26
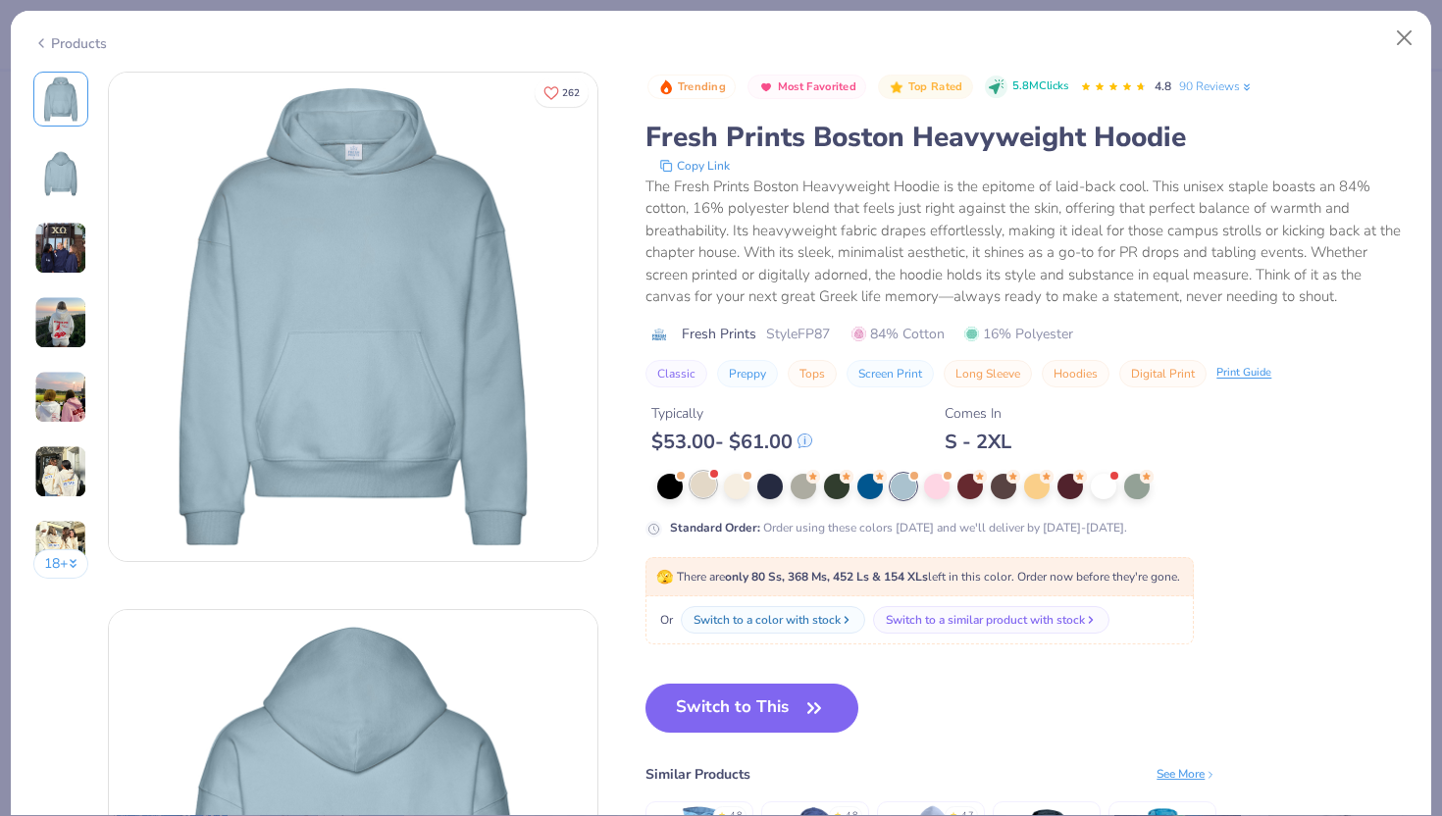
click at [712, 487] on div at bounding box center [704, 485] width 26 height 26
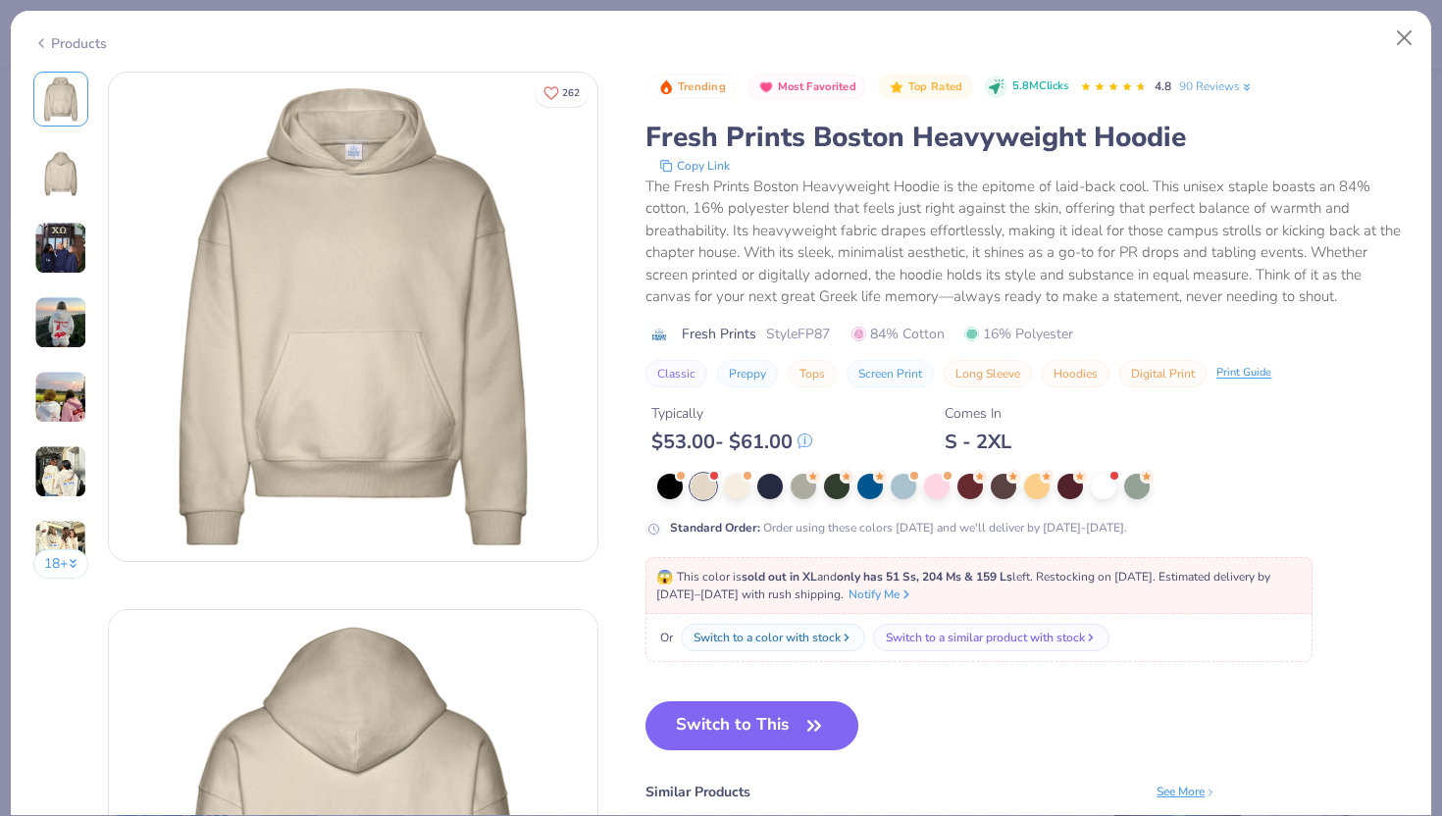
click at [785, 722] on button "Switch to This" at bounding box center [751, 725] width 213 height 49
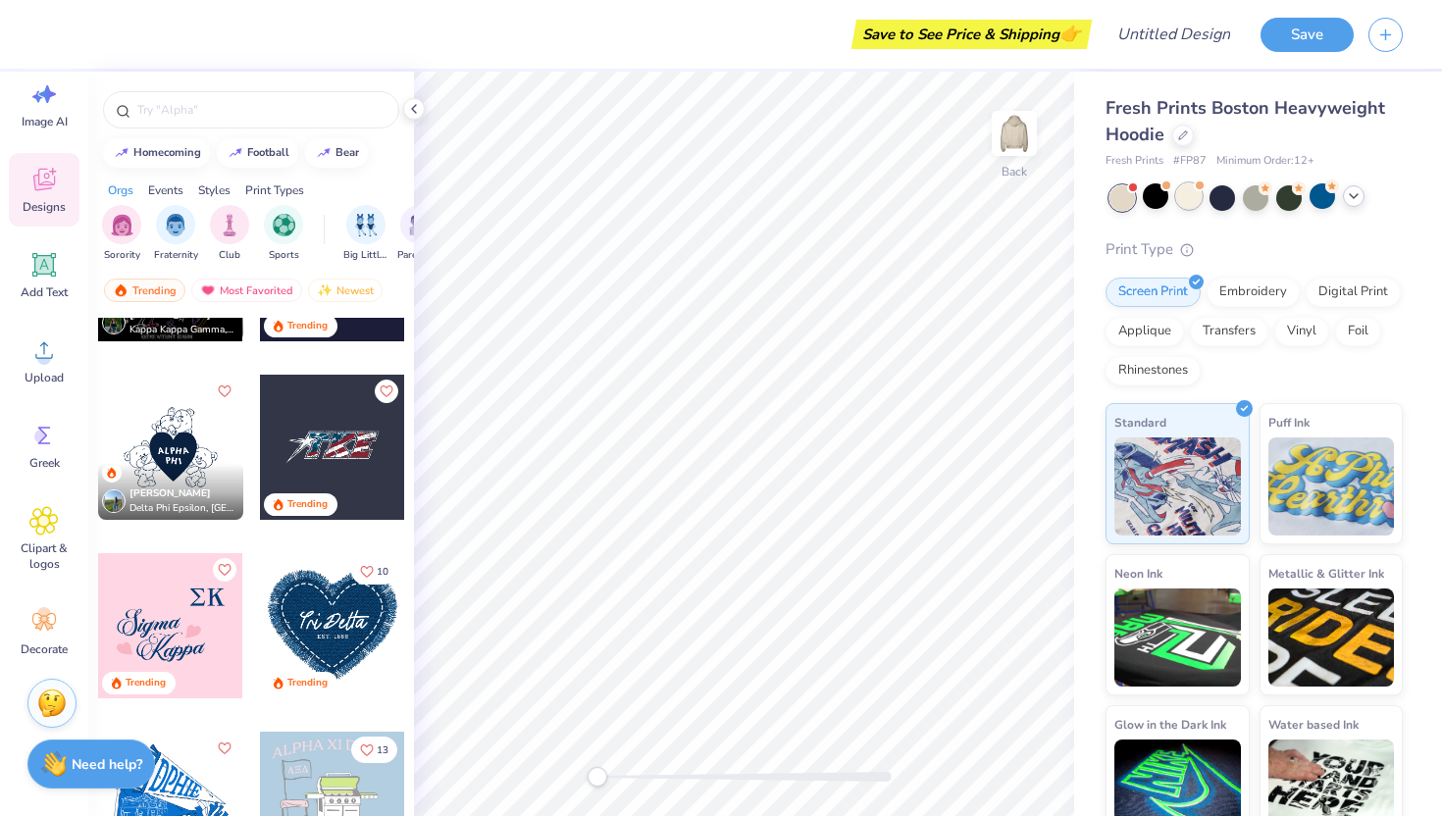
click at [1189, 189] on div at bounding box center [1189, 196] width 26 height 26
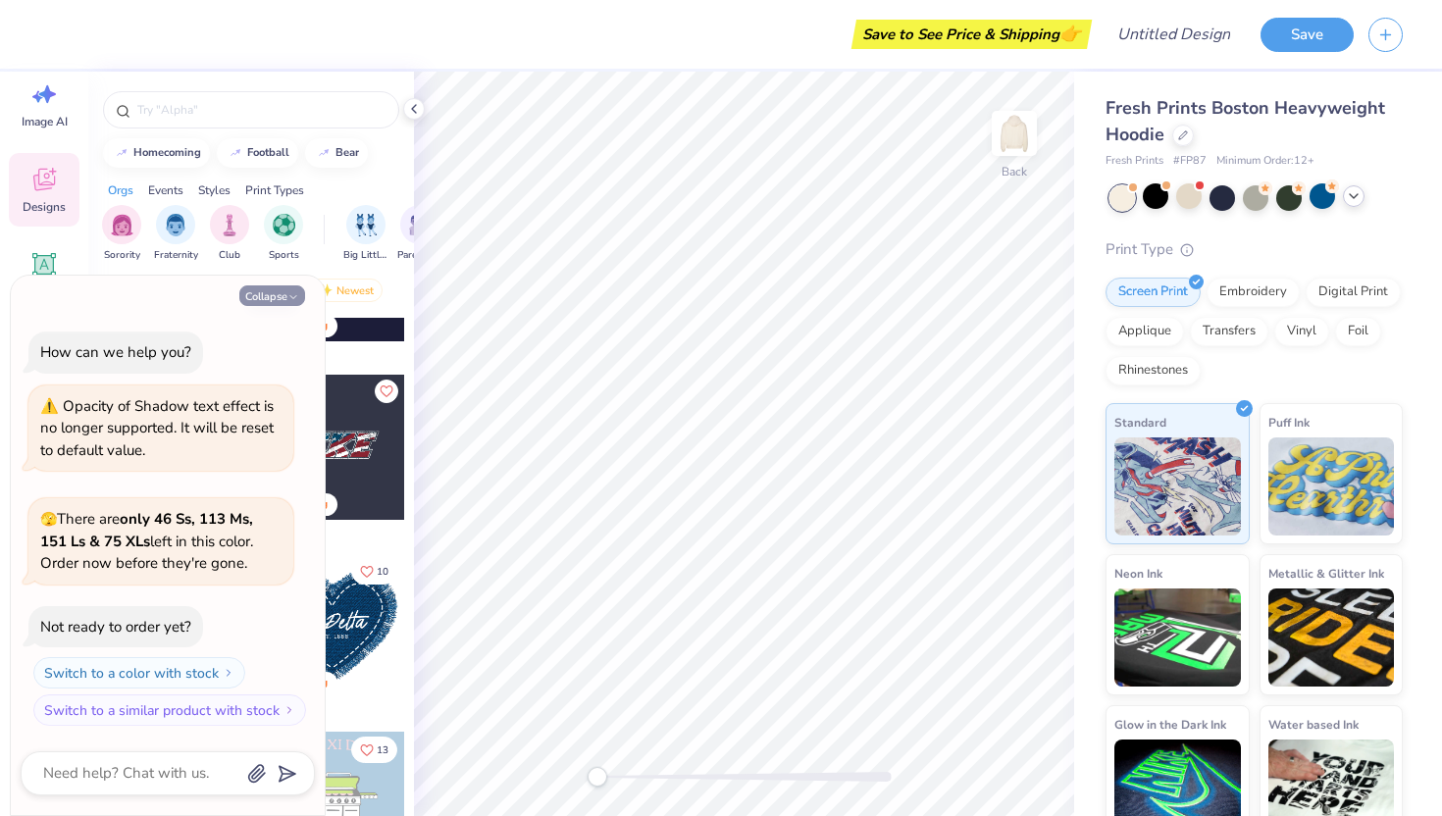
click at [287, 293] on icon "button" at bounding box center [293, 297] width 12 height 12
type textarea "x"
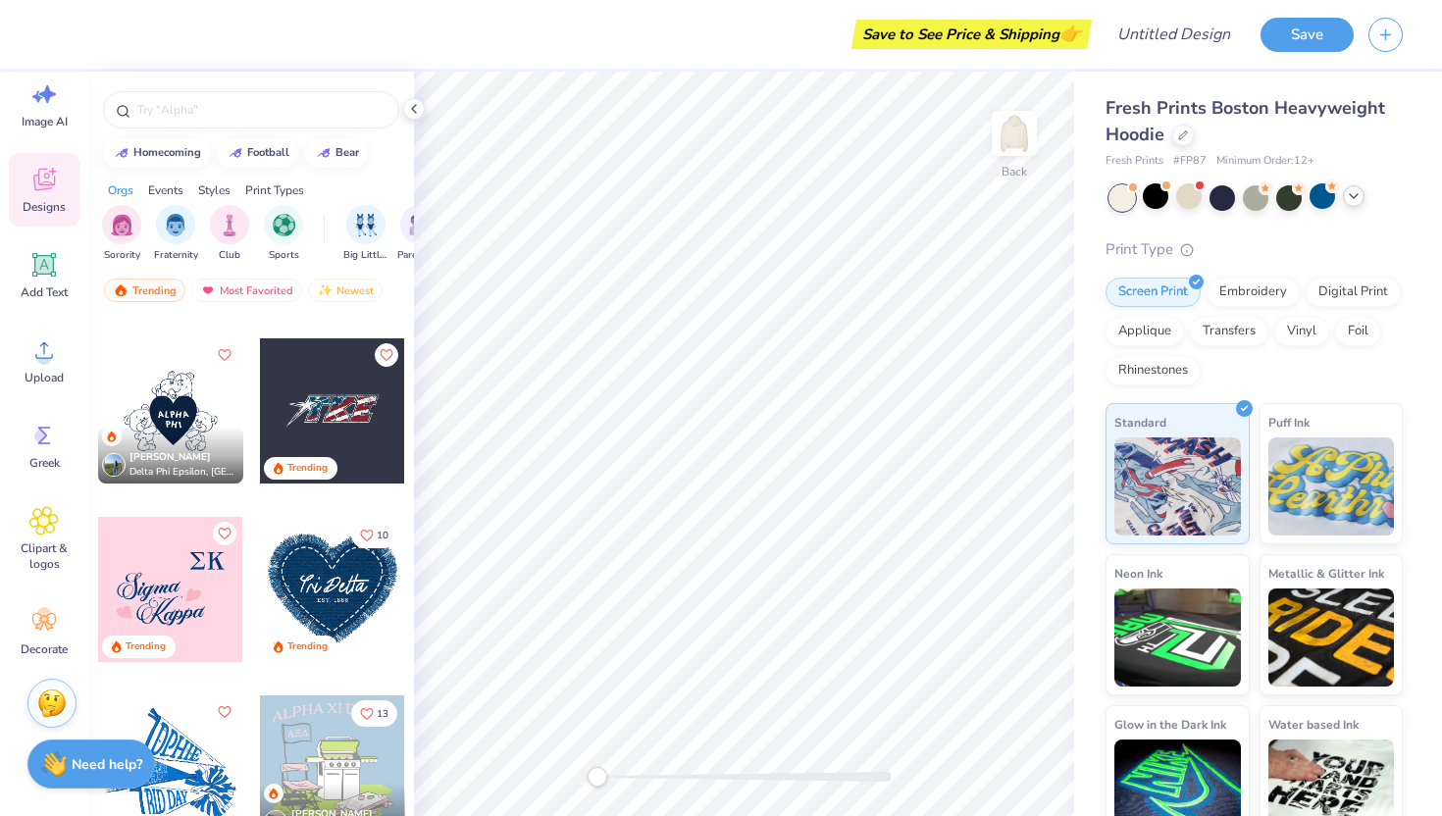
scroll to position [8193, 0]
click at [185, 565] on div at bounding box center [170, 588] width 145 height 145
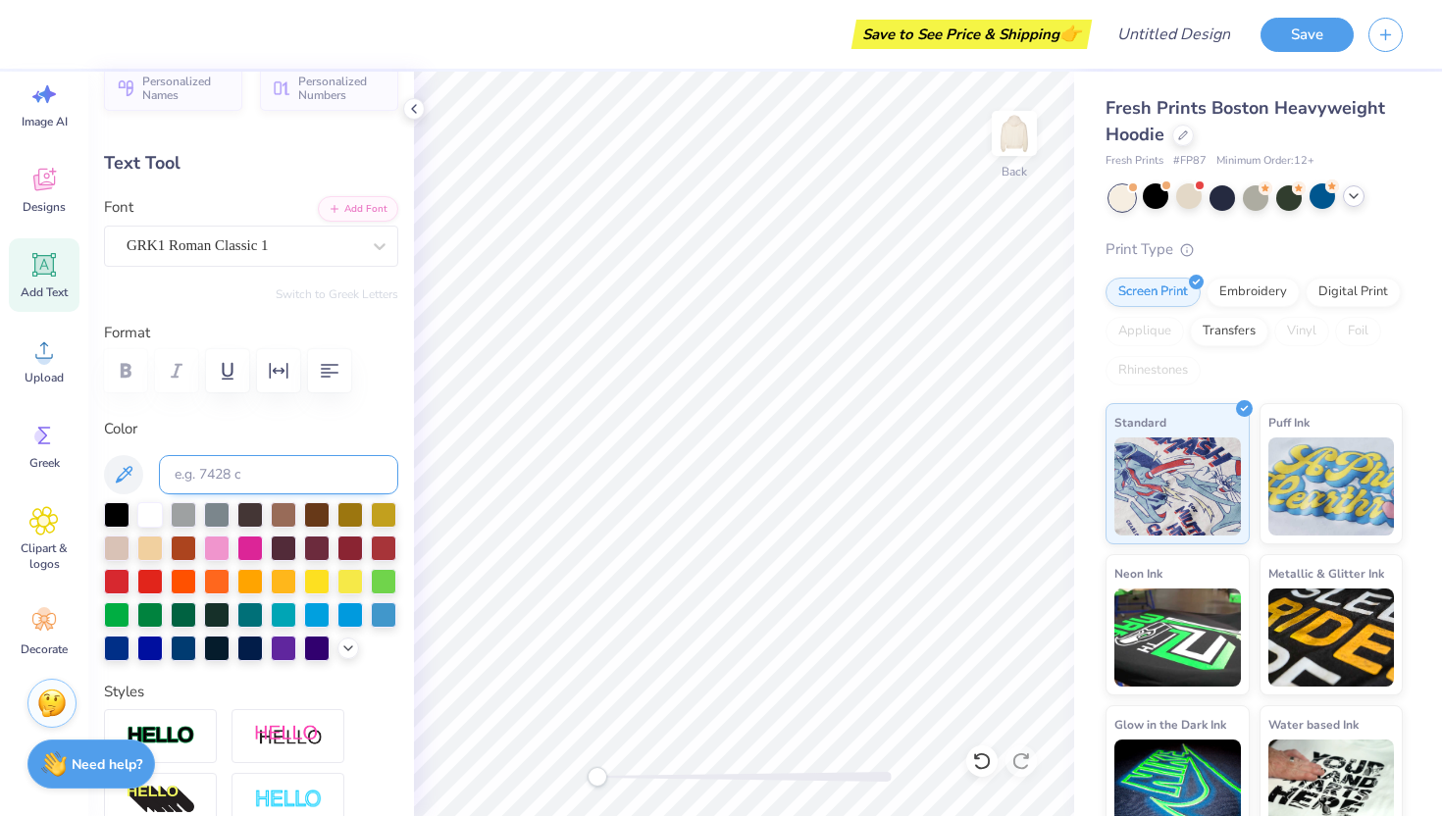
scroll to position [30, 0]
click at [379, 238] on icon at bounding box center [380, 245] width 20 height 20
type textarea "a"
type textarea "aKDF"
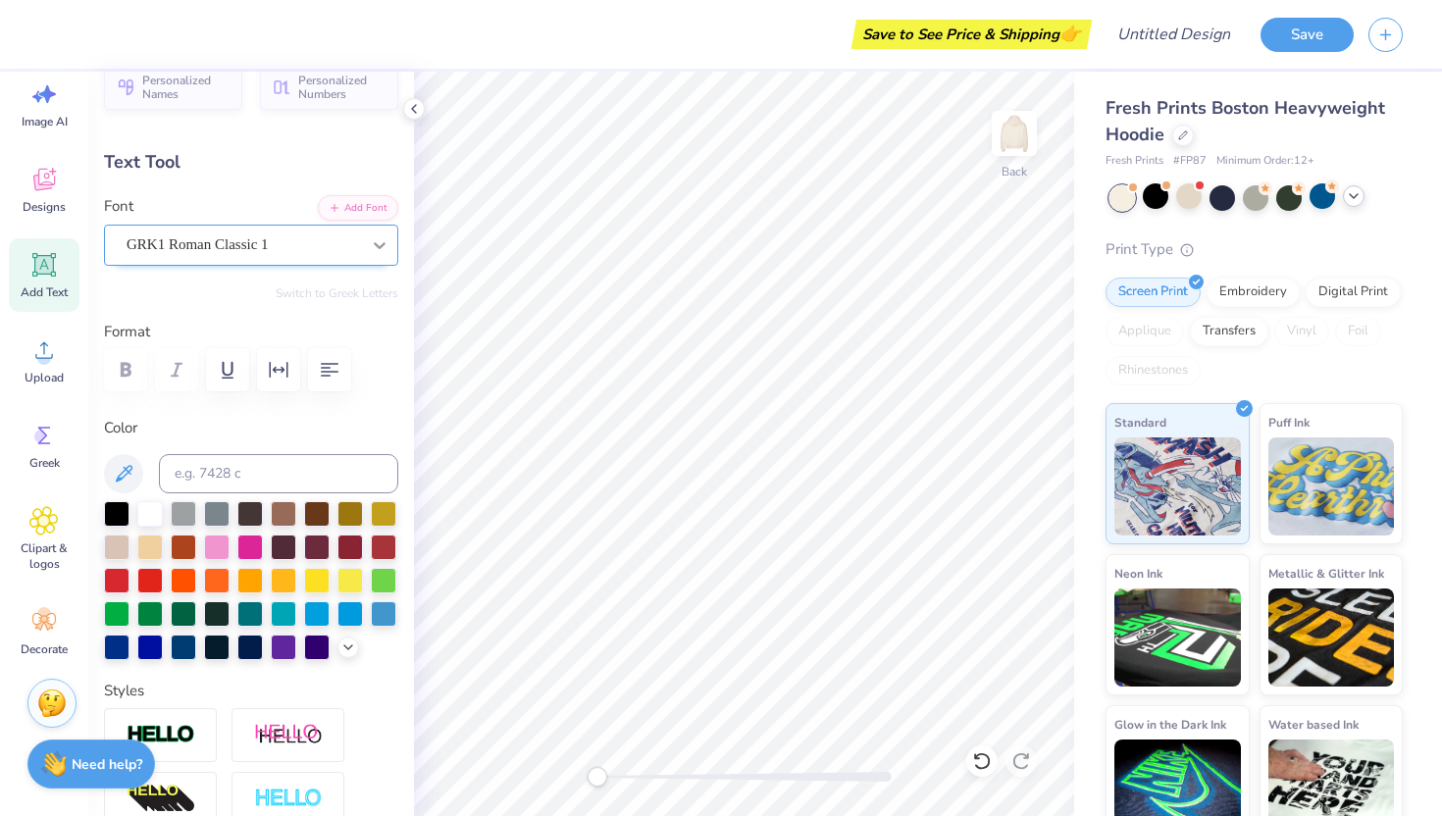
type input "5.27"
type input "1.27"
type input "2.50"
type textarea "KDF"
click at [399, 244] on div "Personalized Names Personalized Numbers Text Tool Add Font Font GRK1 Roman Clas…" at bounding box center [251, 444] width 326 height 744
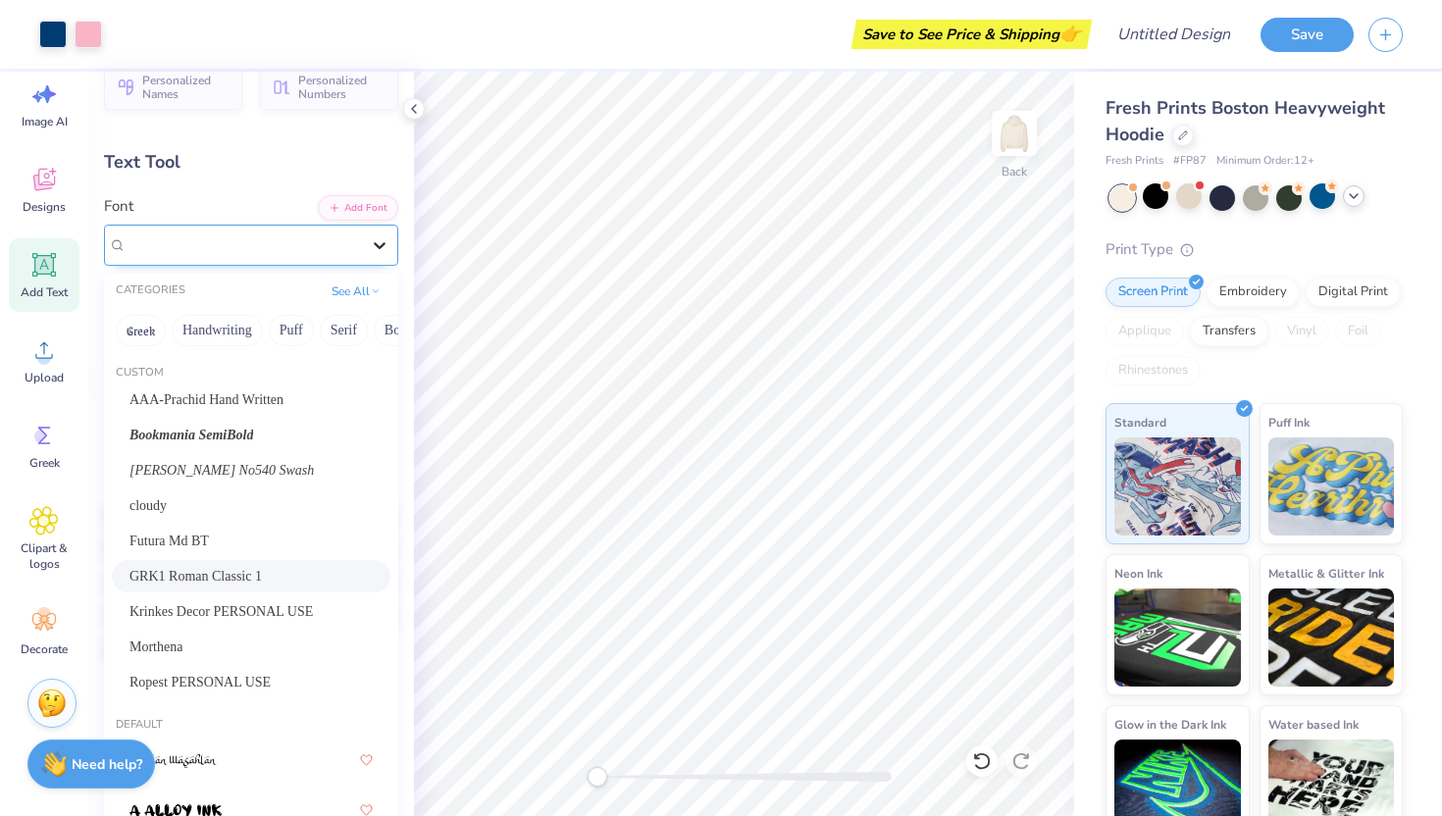
click at [389, 243] on div at bounding box center [379, 245] width 35 height 35
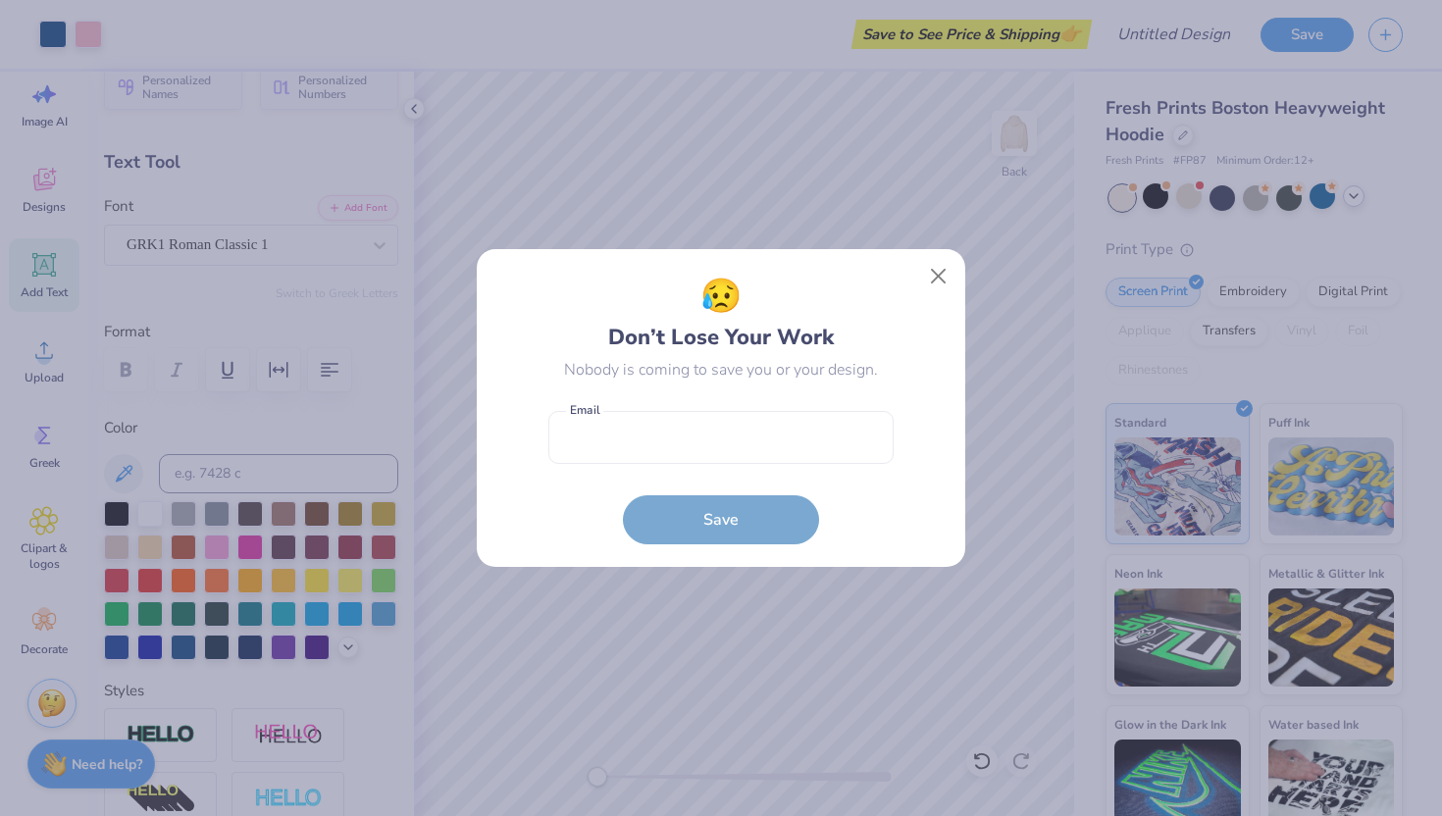
drag, startPoint x: 375, startPoint y: 244, endPoint x: 920, endPoint y: 288, distance: 547.1
click at [376, 244] on div "😥 Don’t Lose Your Work Nobody is coming to save you or your design. Email is a …" at bounding box center [721, 408] width 1442 height 816
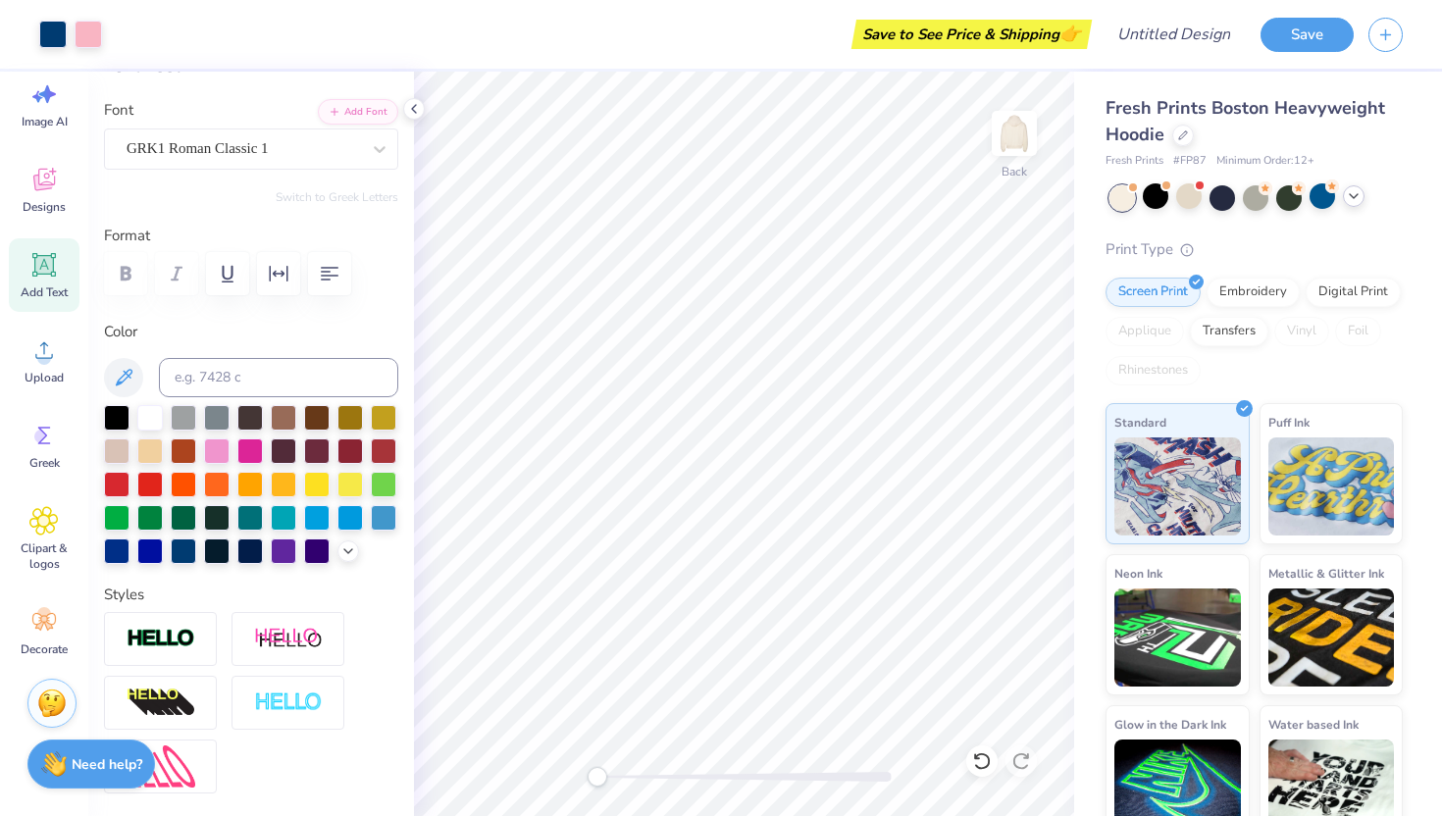
scroll to position [120, 0]
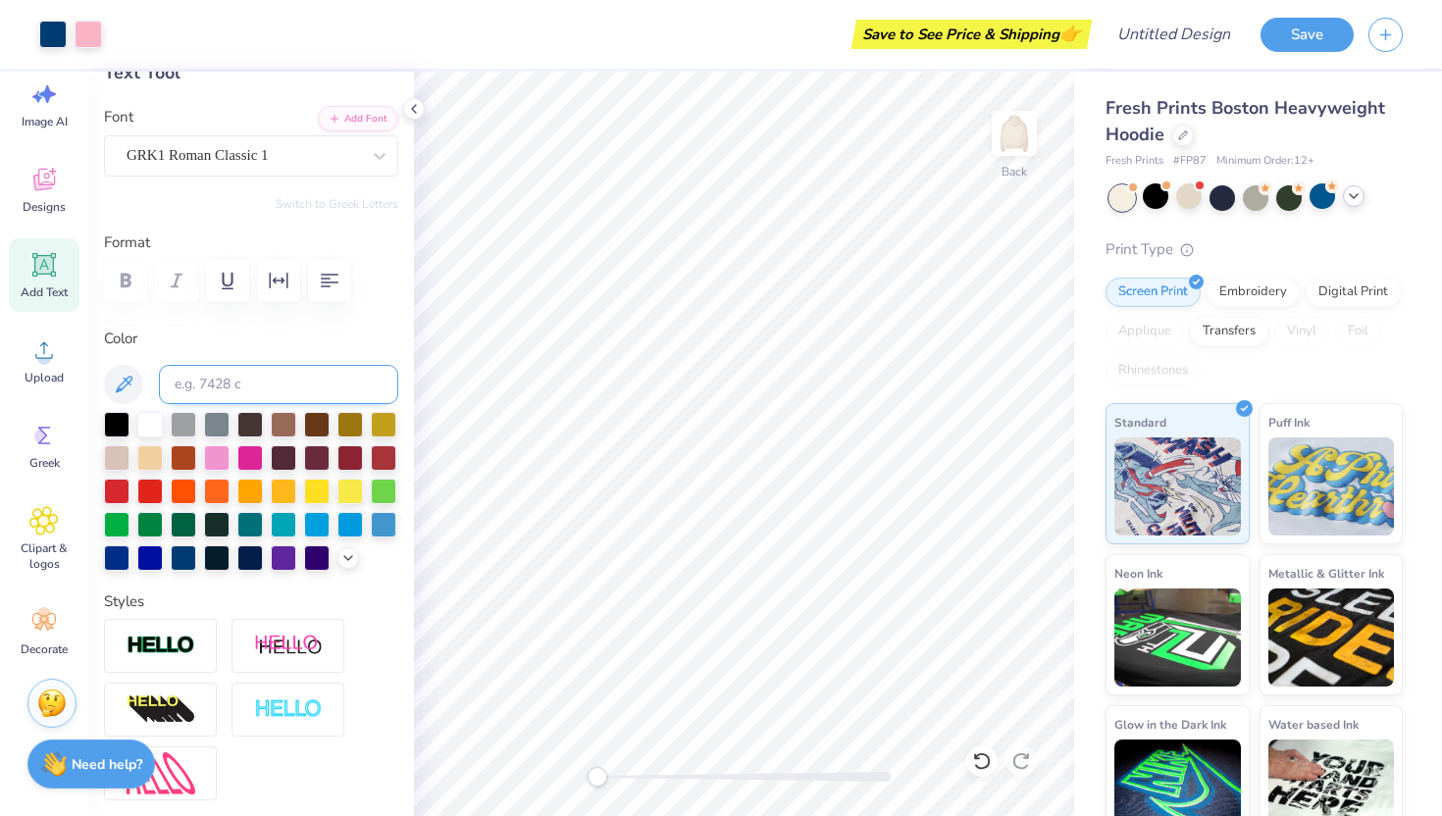
type input "5.49"
type input "2.49"
type input "7.48"
type input "0.0"
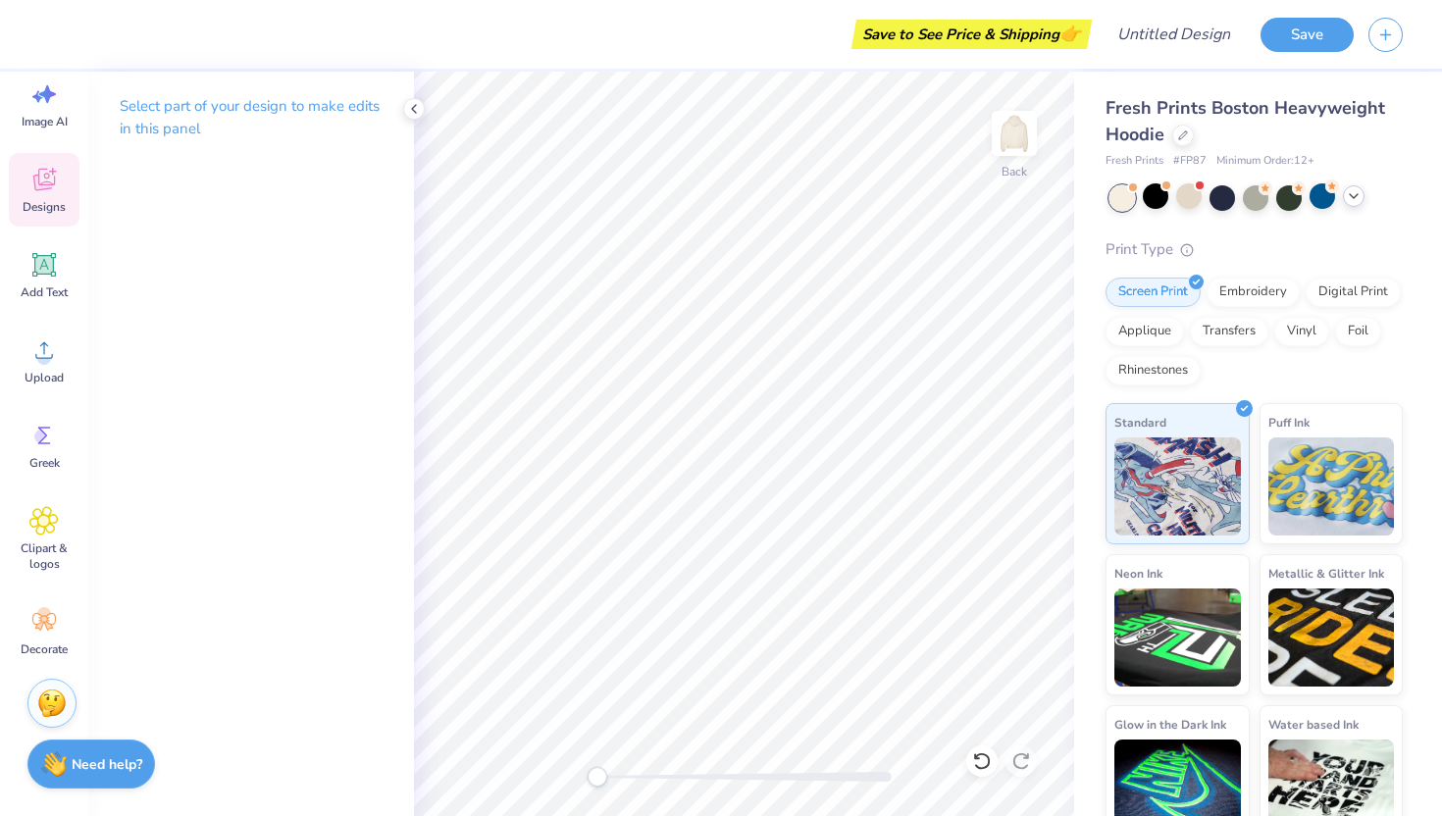
click at [33, 173] on icon at bounding box center [43, 179] width 29 height 29
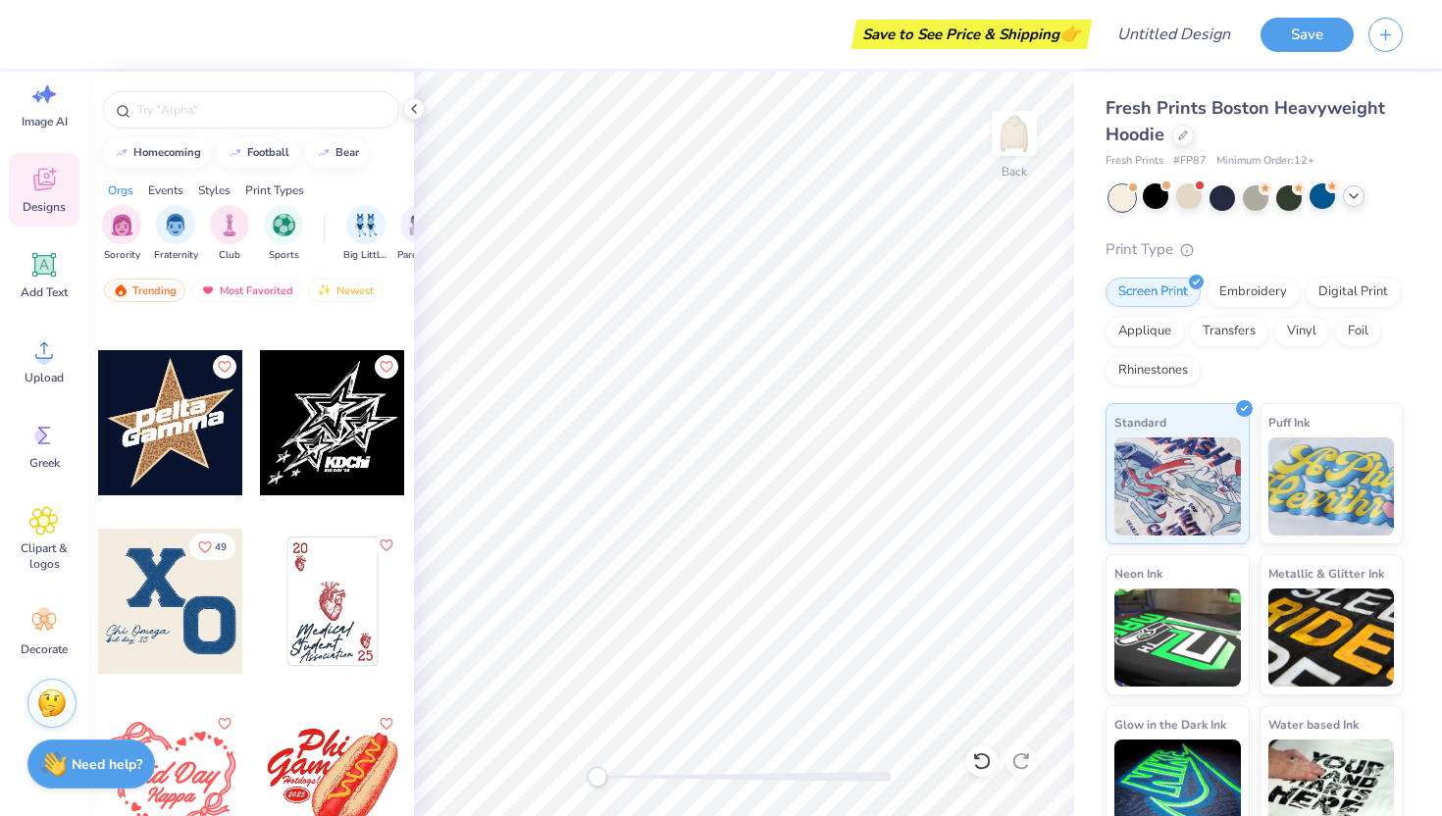
scroll to position [14255, 0]
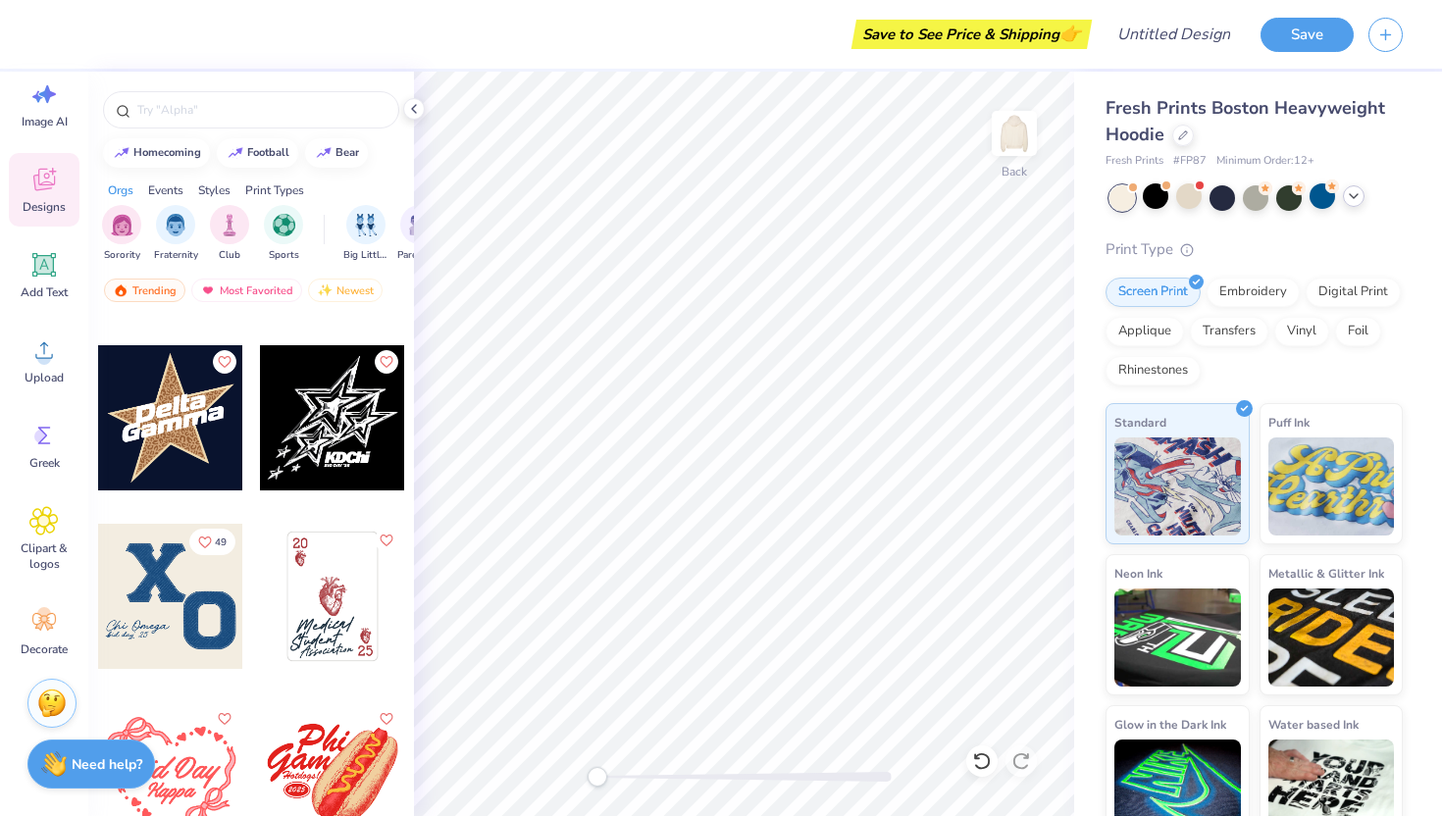
click at [184, 597] on div at bounding box center [170, 596] width 145 height 145
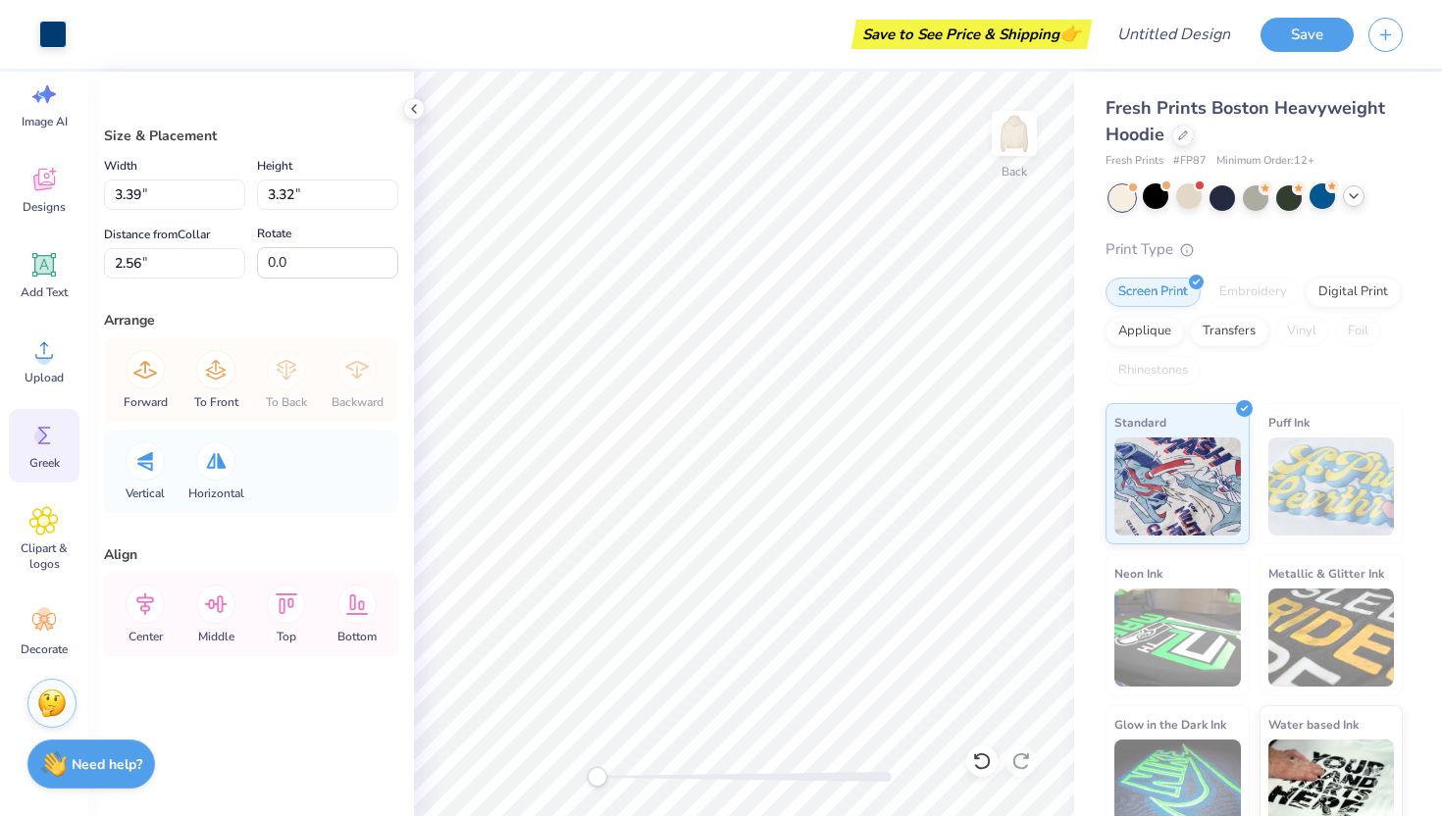
click at [42, 434] on circle at bounding box center [41, 437] width 14 height 14
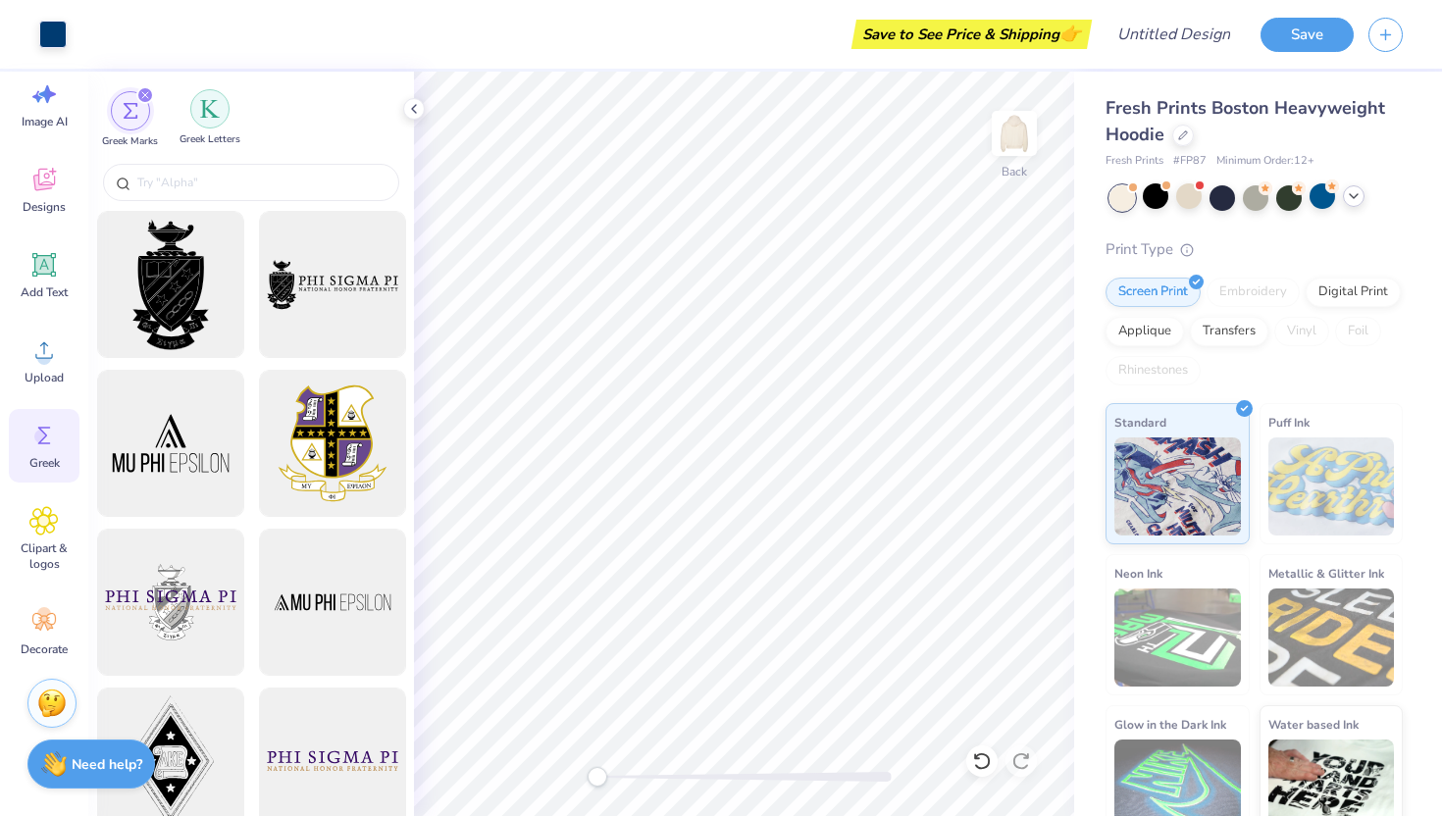
click at [210, 108] on img "filter for Greek Letters" at bounding box center [210, 109] width 20 height 20
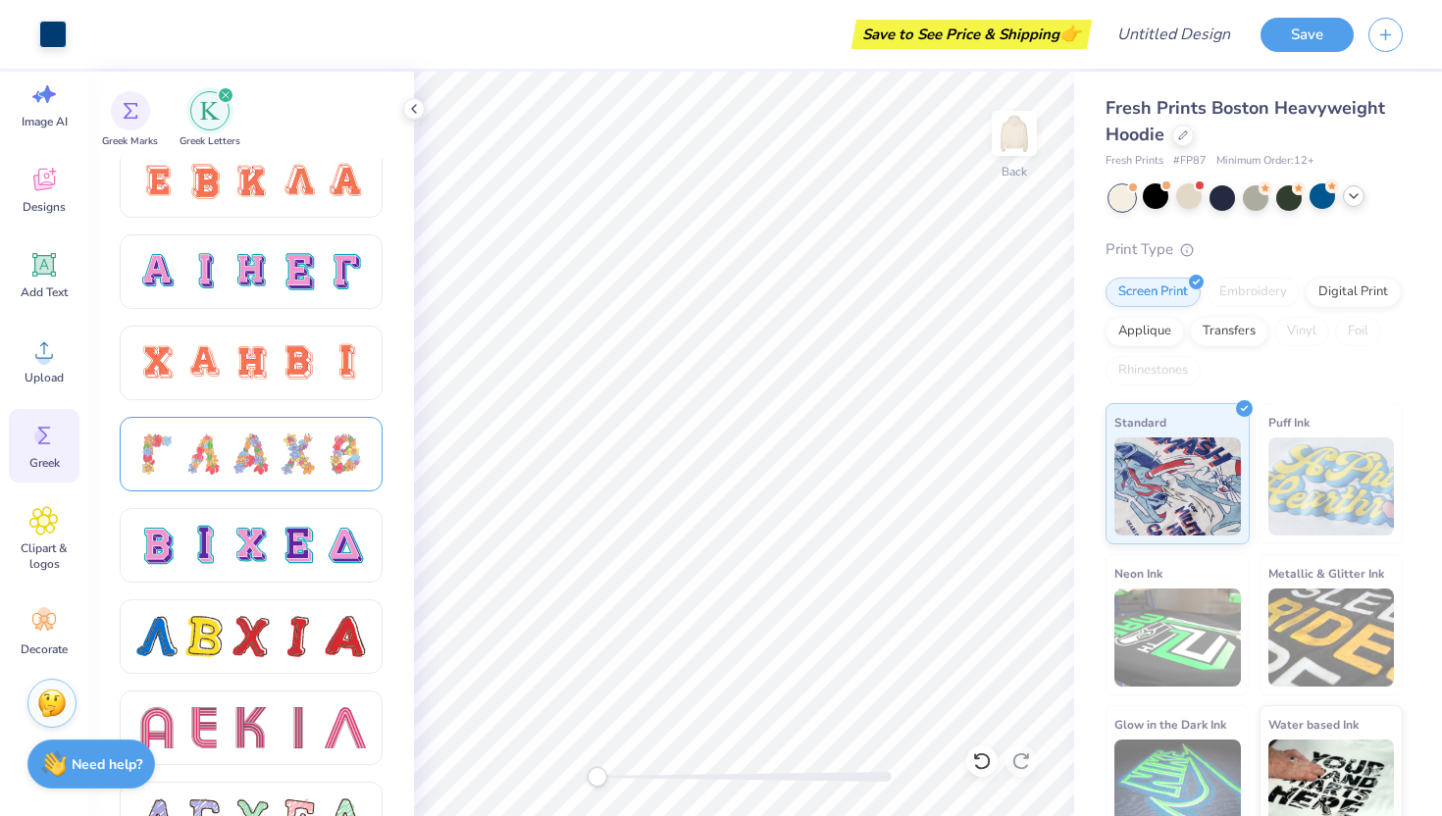
scroll to position [1281, 0]
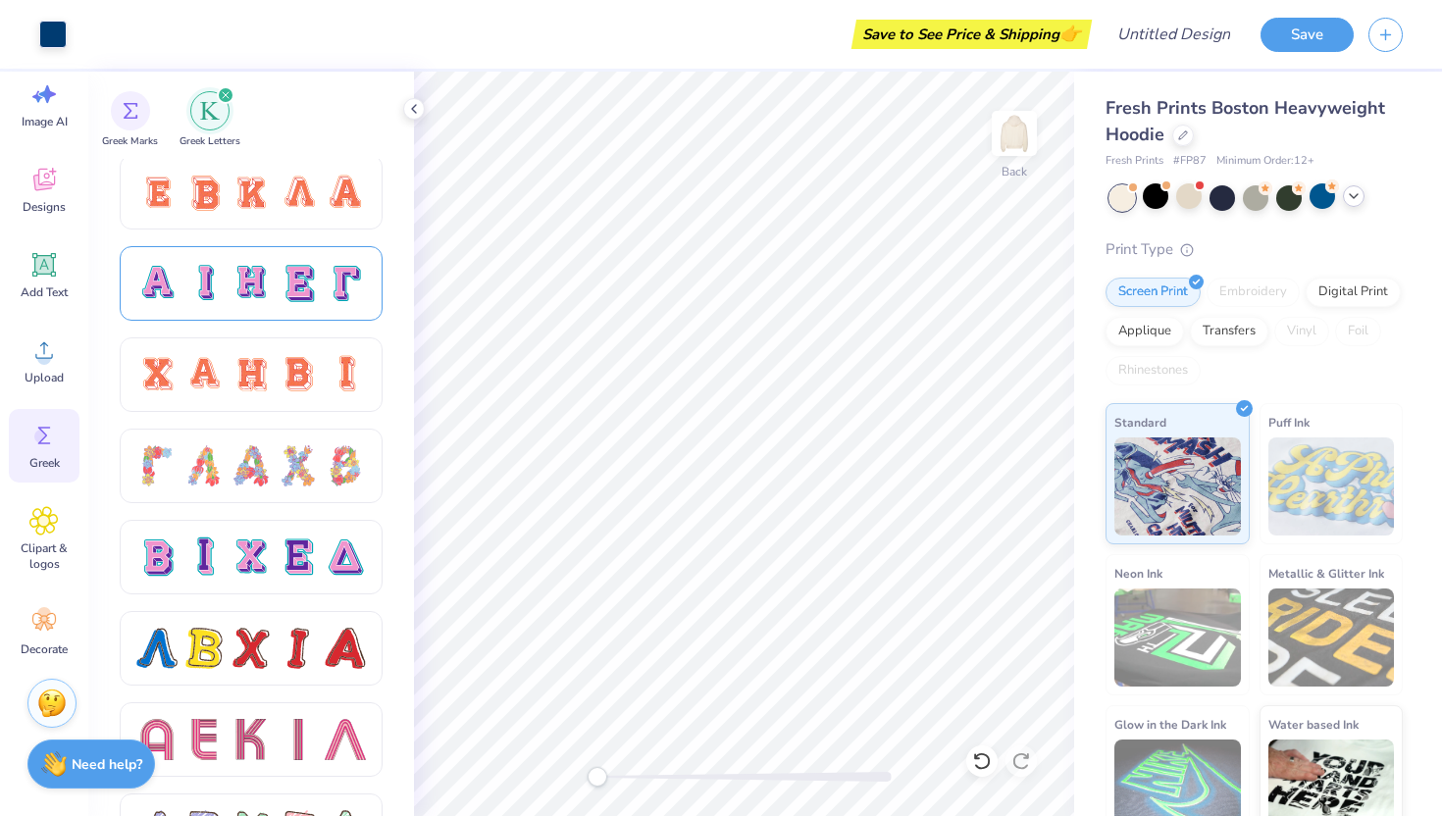
click at [313, 293] on div at bounding box center [298, 283] width 41 height 41
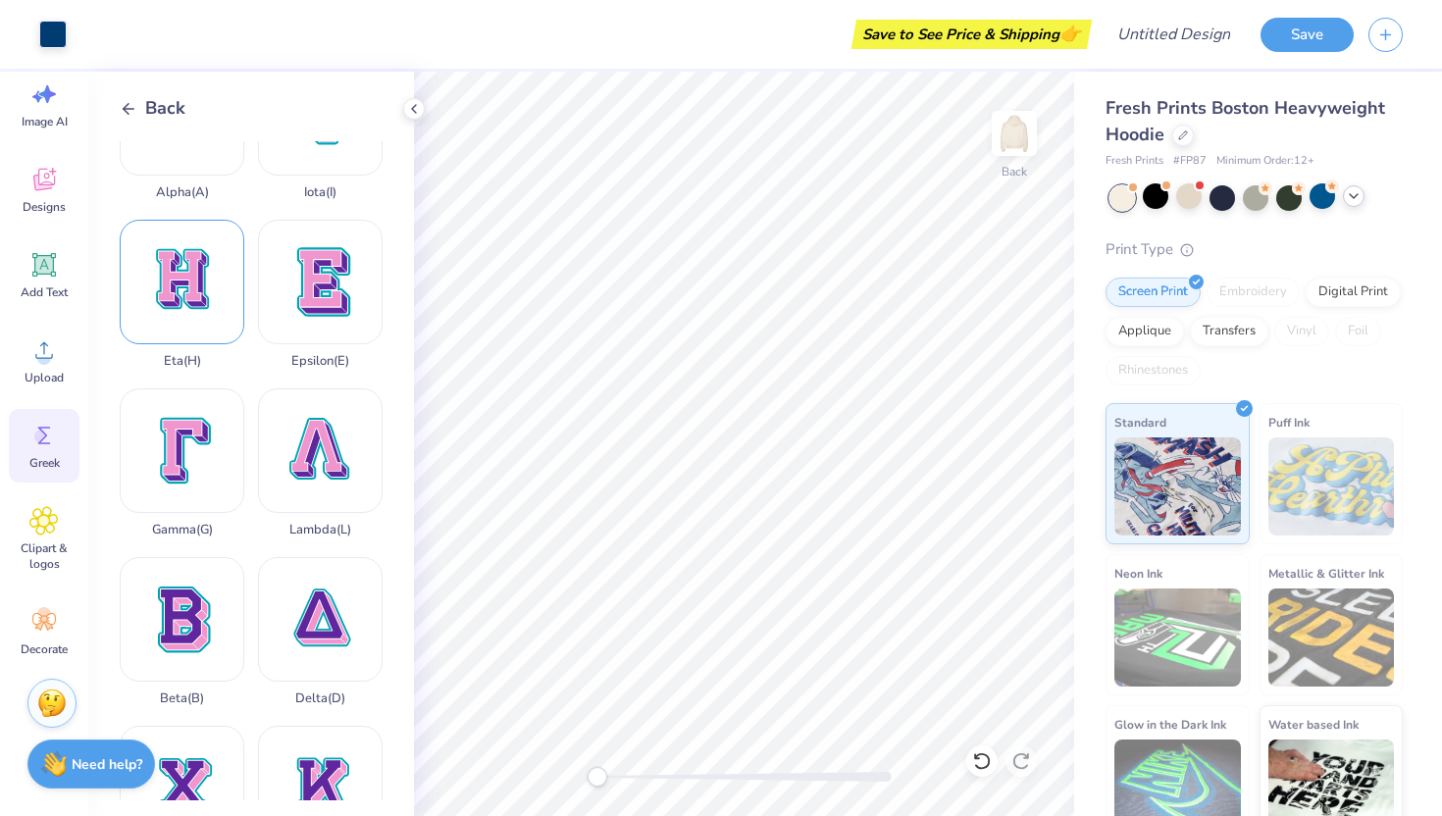
scroll to position [128, 0]
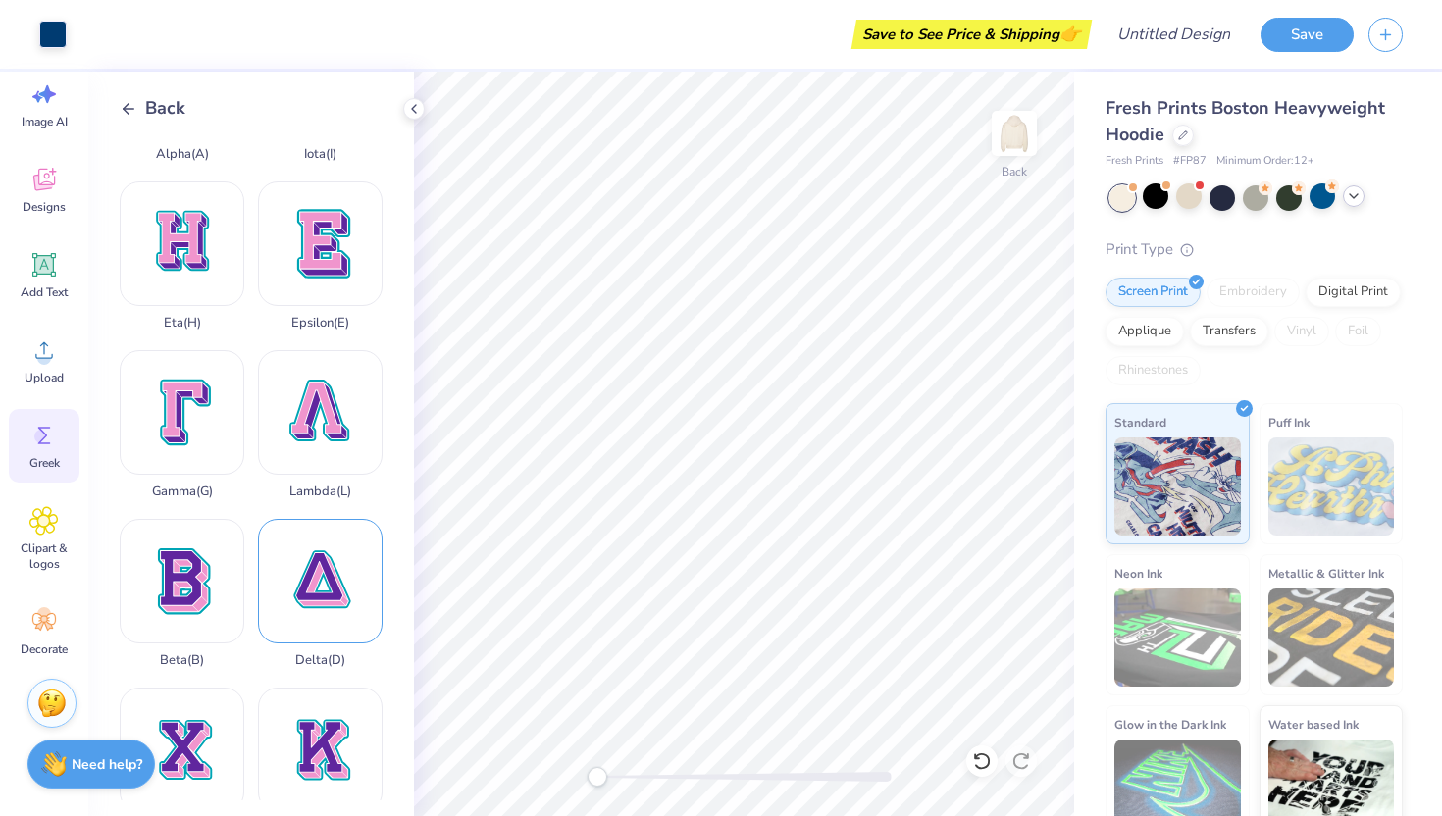
click at [319, 580] on div "Delta ( D )" at bounding box center [320, 593] width 125 height 149
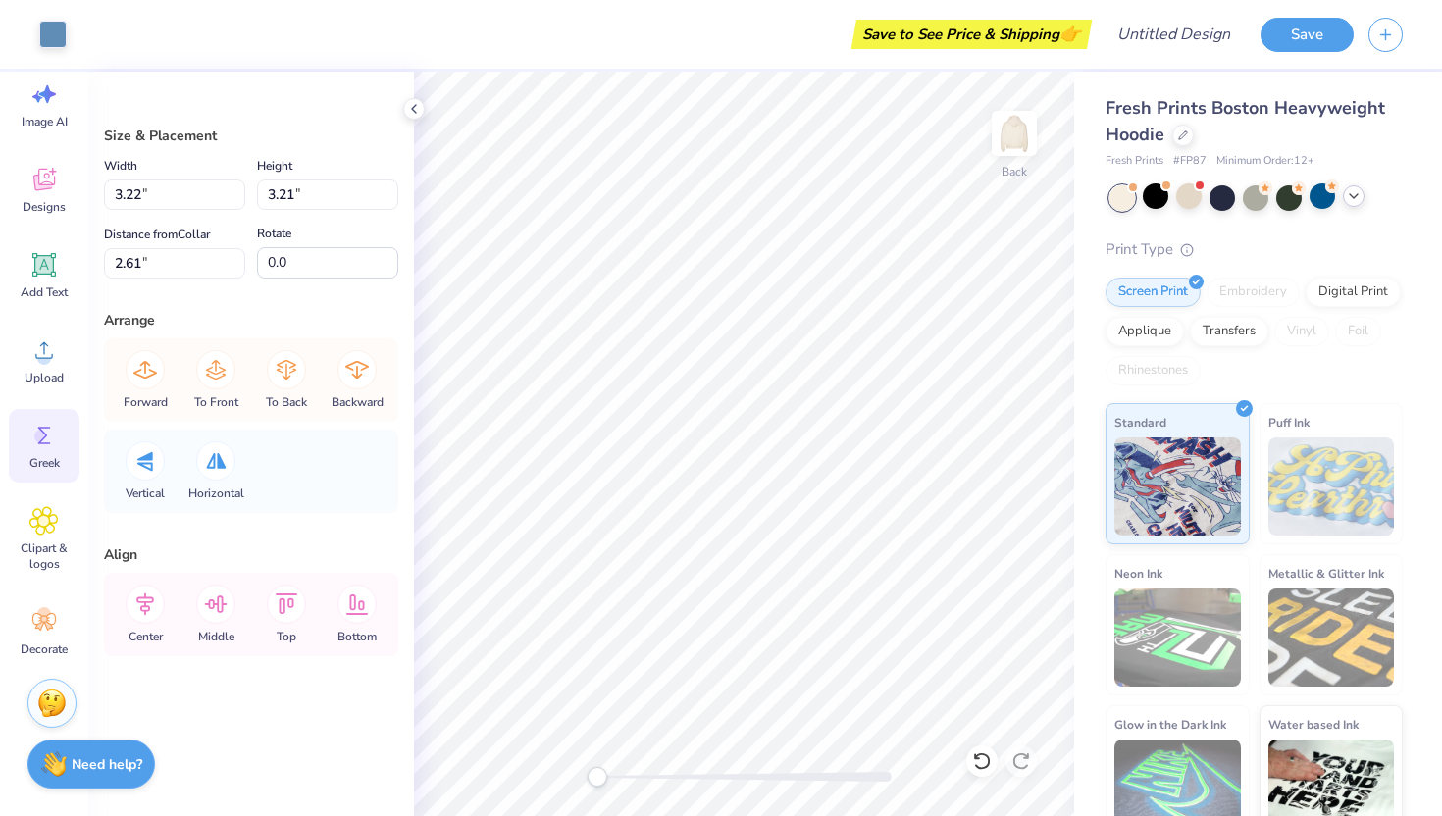
click at [54, 451] on div "Greek" at bounding box center [44, 446] width 71 height 74
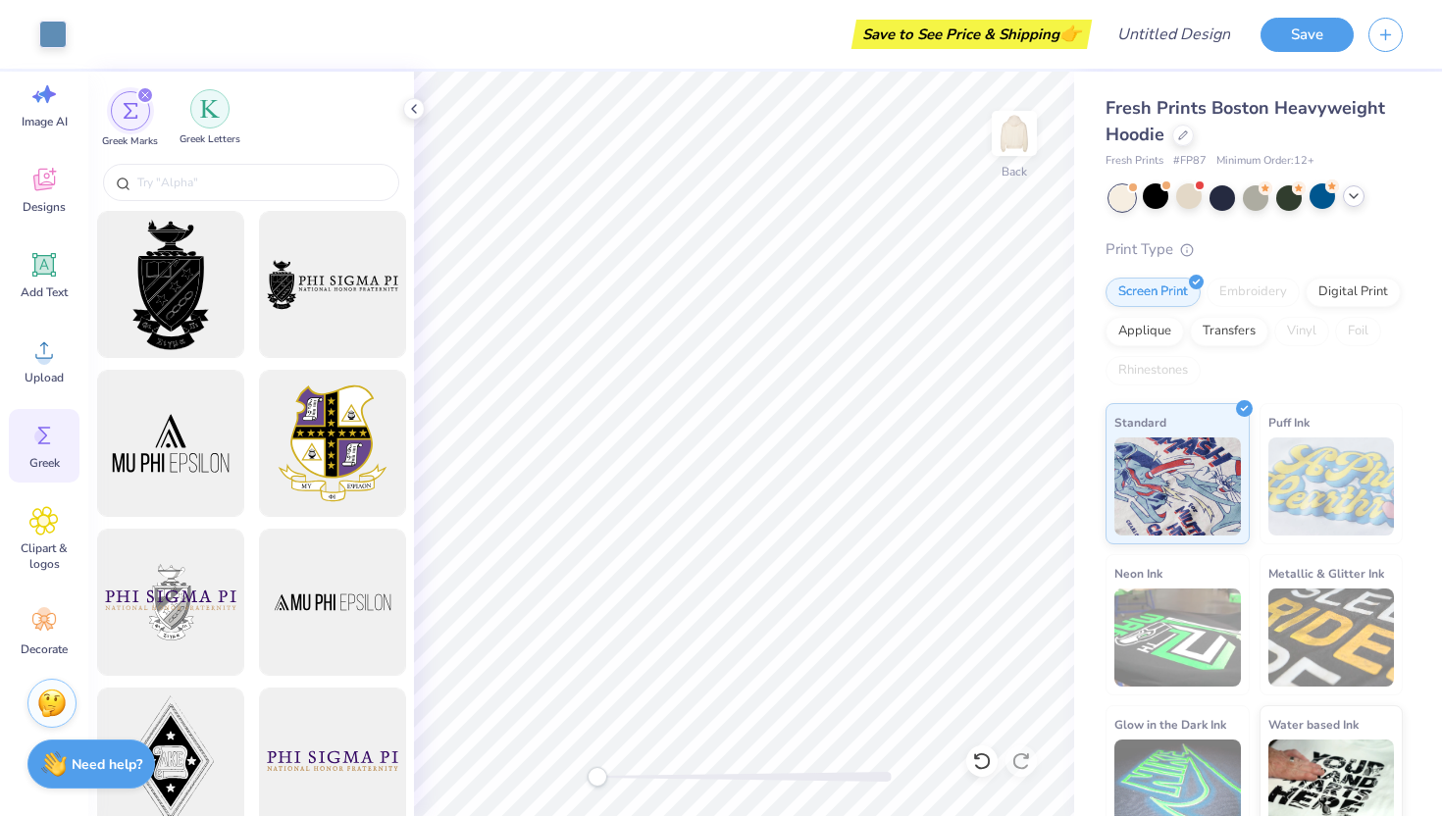
click at [206, 113] on img "filter for Greek Letters" at bounding box center [210, 109] width 20 height 20
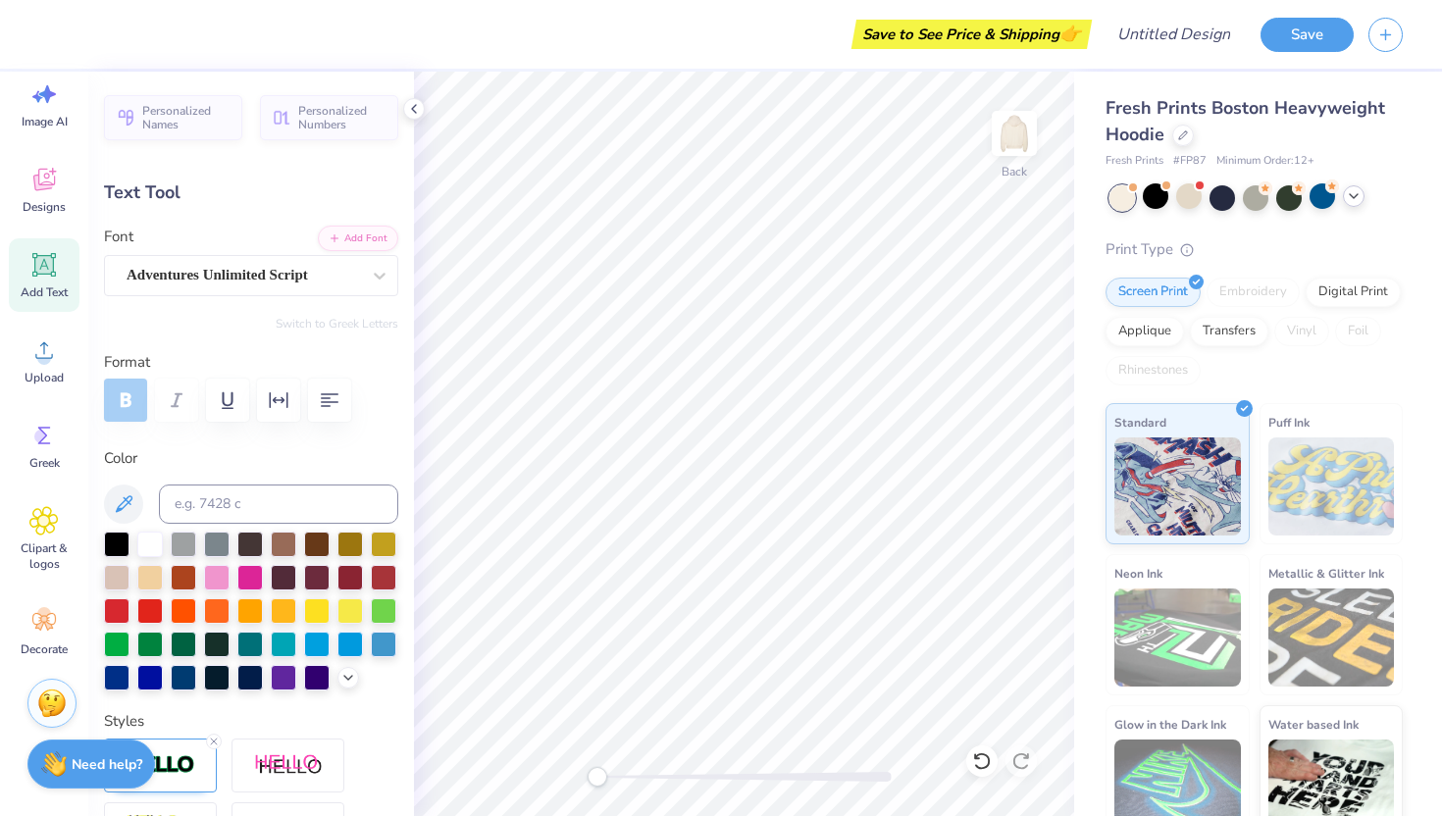
scroll to position [0, 0]
type textarea "C"
type textarea "a"
type textarea "alpha Kappa Delta Phi"
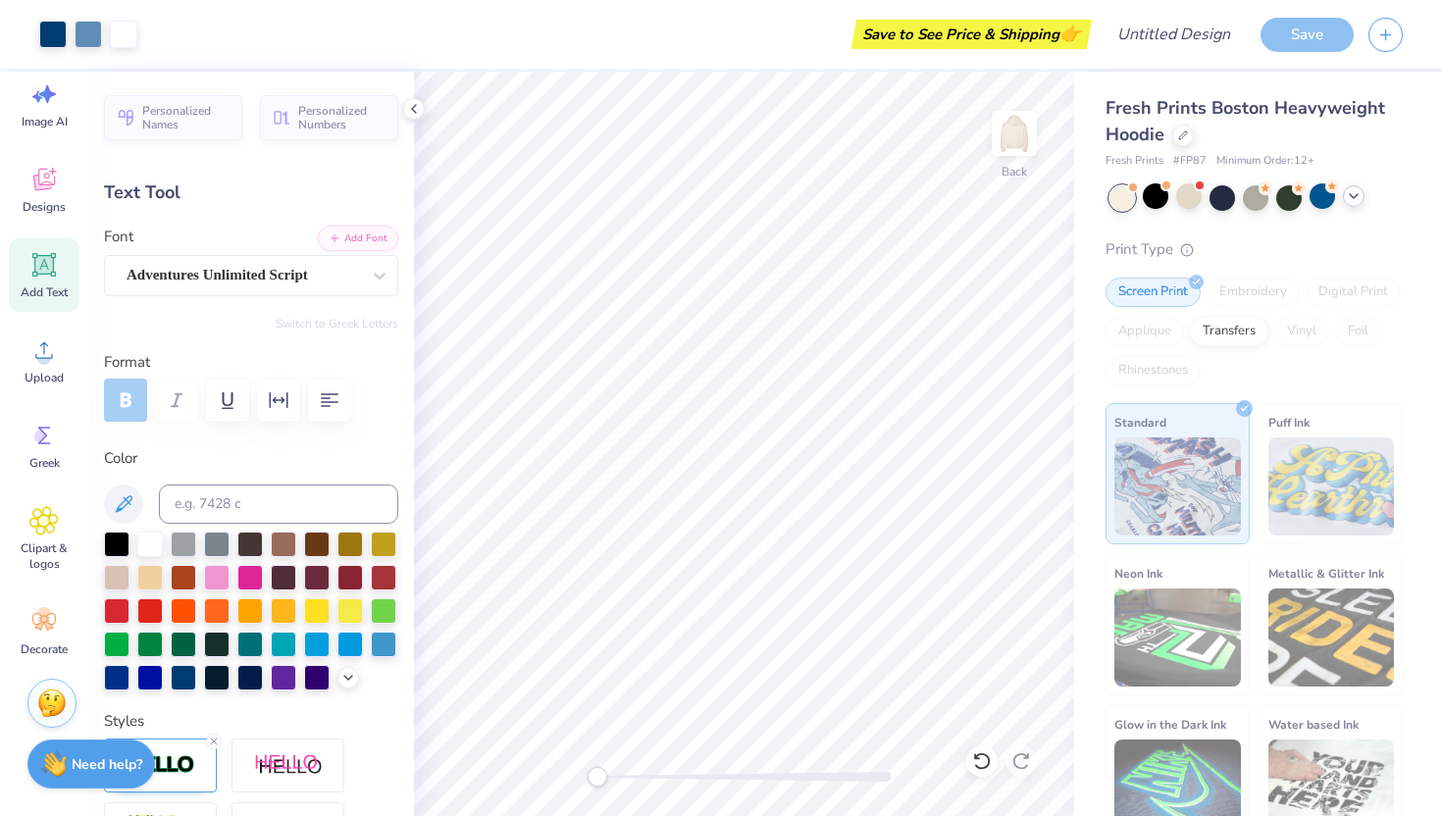
type input "15.83"
type input "1.42"
type input "9.49"
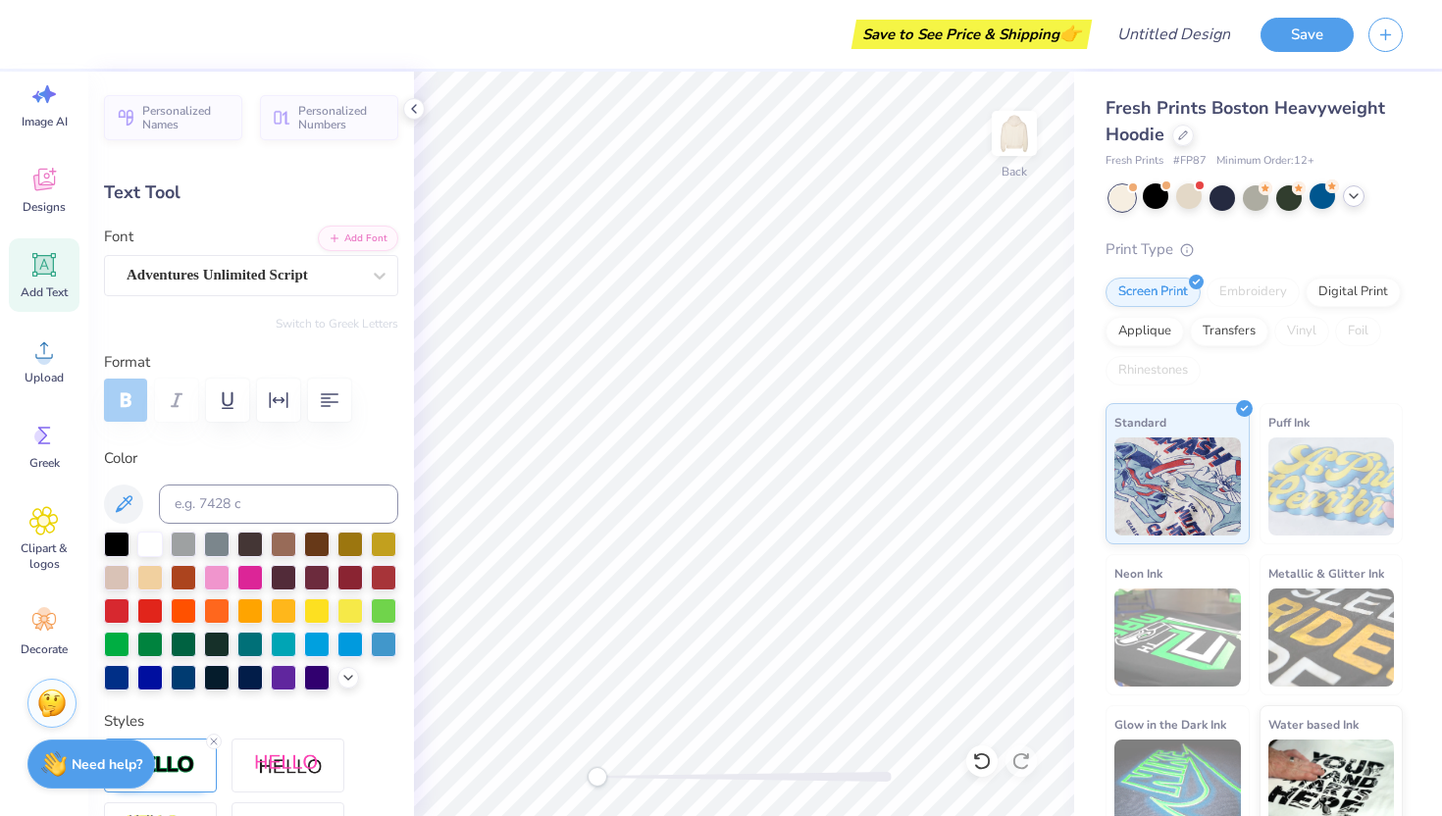
type input "10.55"
type input "0.95"
type input "9.60"
click at [1182, 126] on div at bounding box center [1183, 134] width 22 height 22
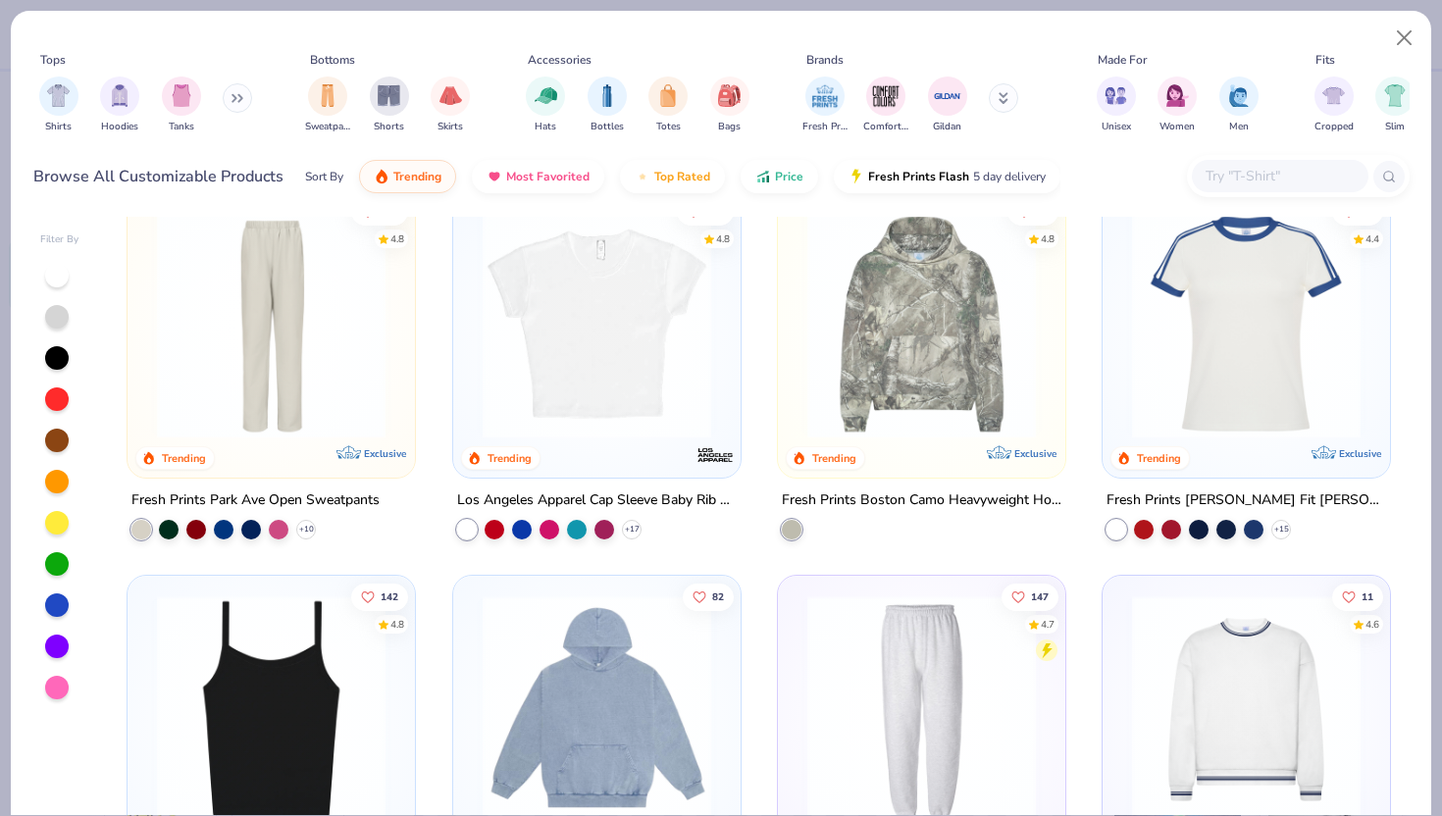
scroll to position [2014, 0]
